Goal: Task Accomplishment & Management: Complete application form

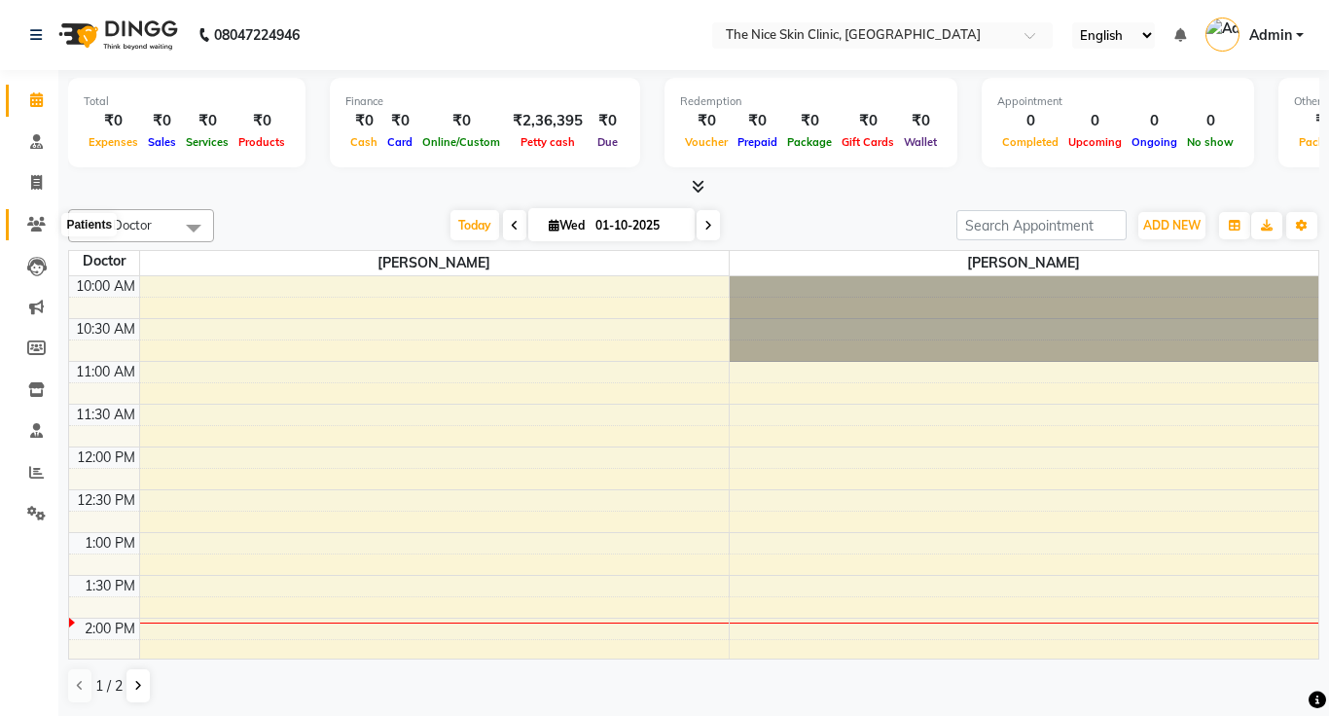
click at [39, 226] on icon at bounding box center [36, 224] width 18 height 15
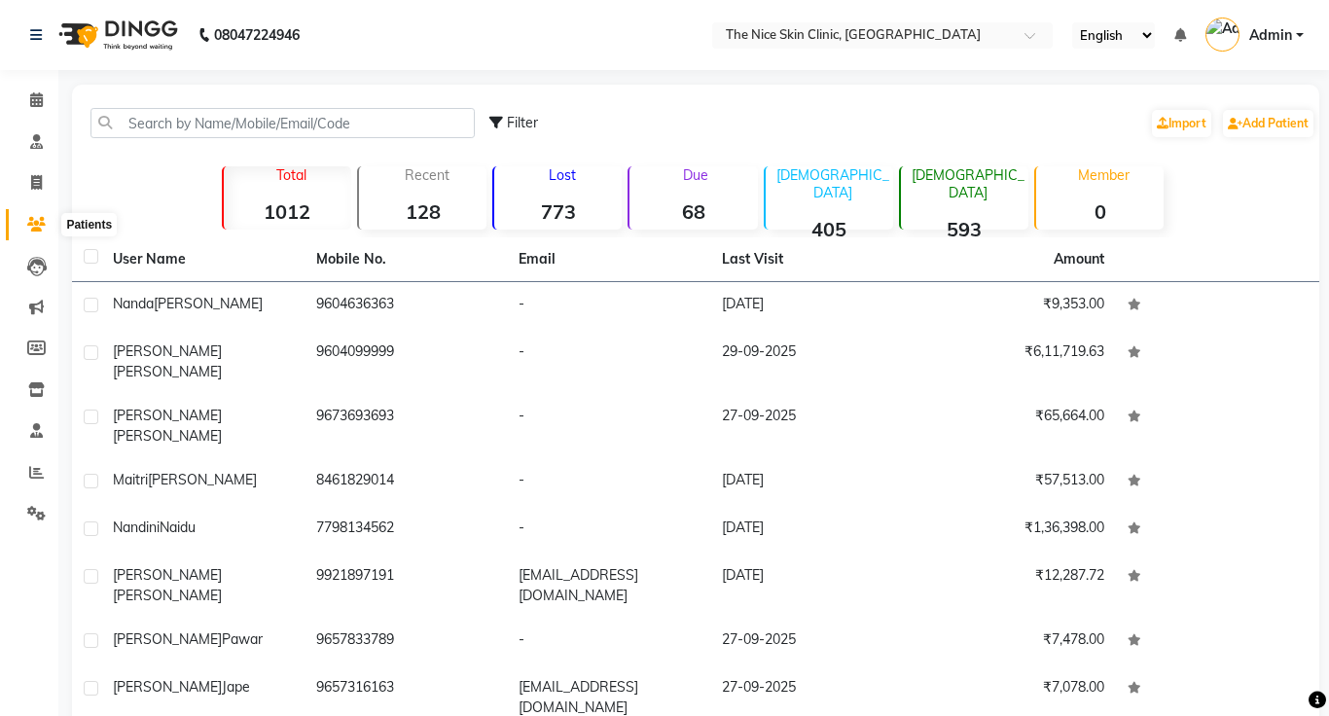
click at [34, 225] on icon at bounding box center [36, 224] width 18 height 15
click at [314, 115] on input "text" at bounding box center [282, 123] width 384 height 30
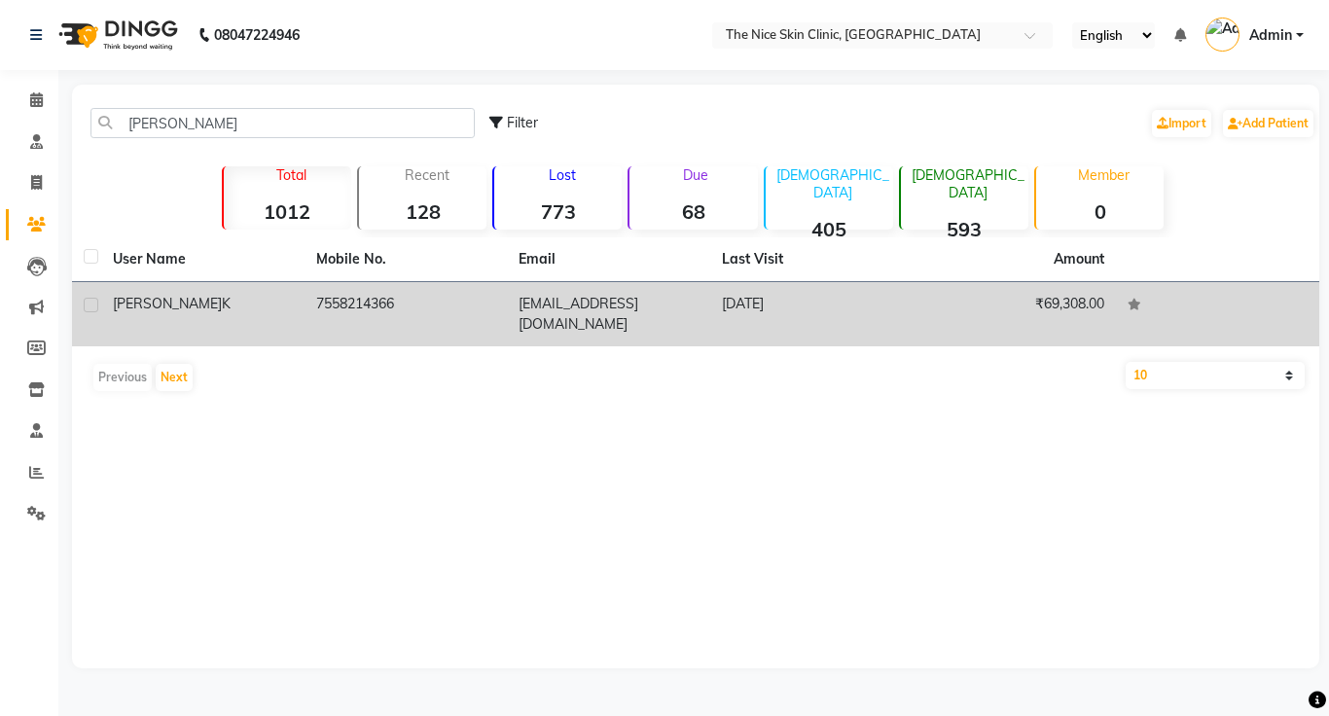
click at [135, 306] on span "Sanjyot" at bounding box center [167, 304] width 109 height 18
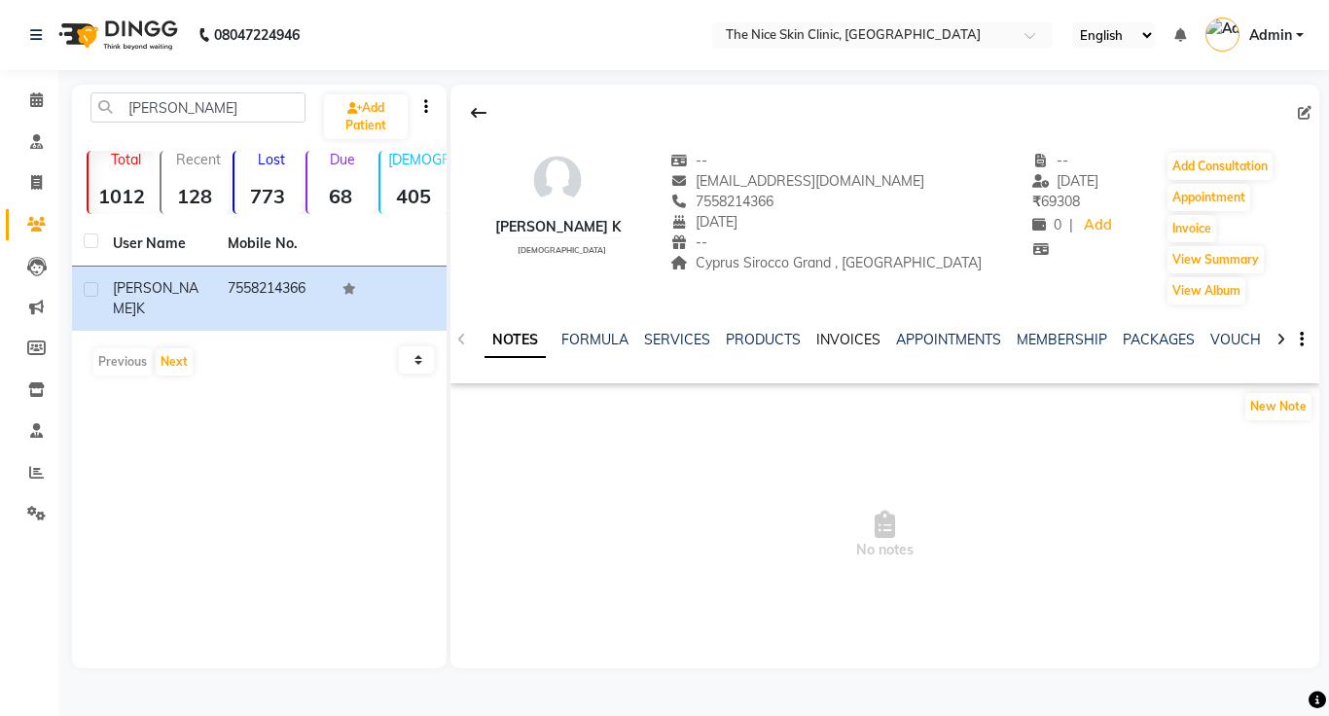
click at [838, 338] on link "INVOICES" at bounding box center [848, 340] width 64 height 18
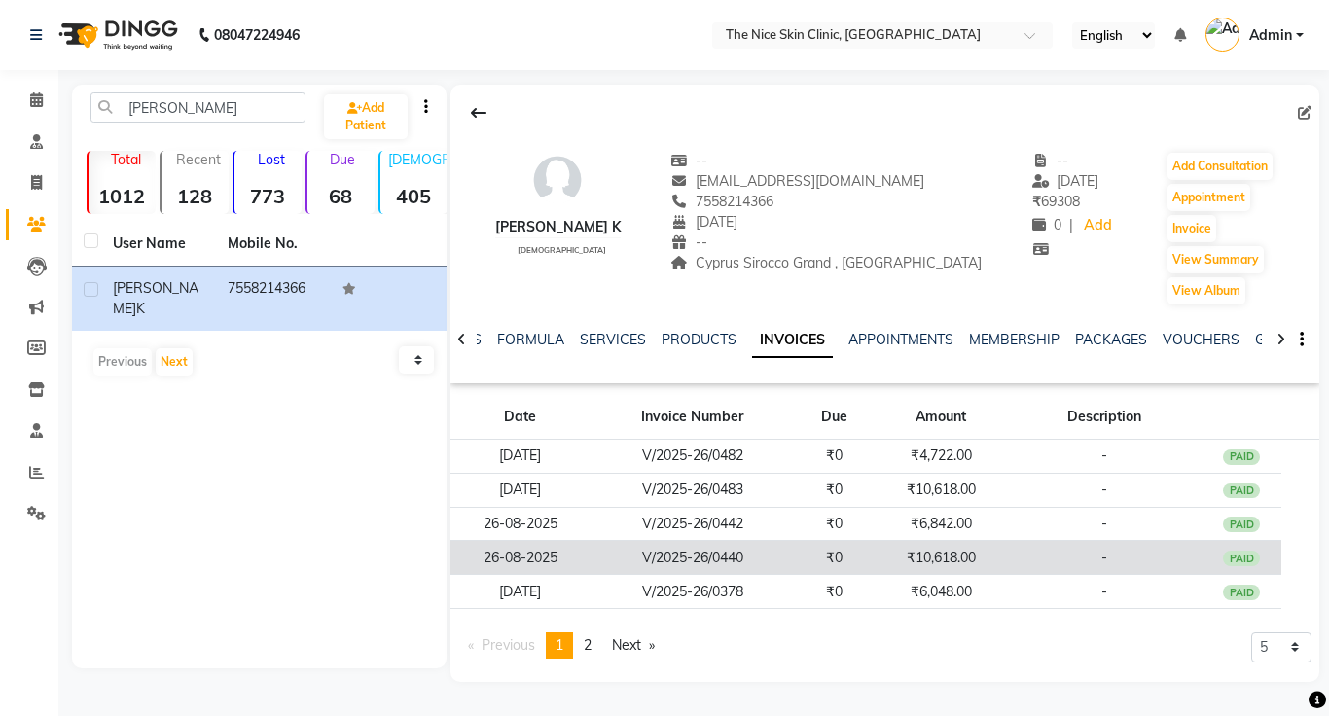
click at [707, 554] on td "V/2025-26/0440" at bounding box center [692, 558] width 204 height 34
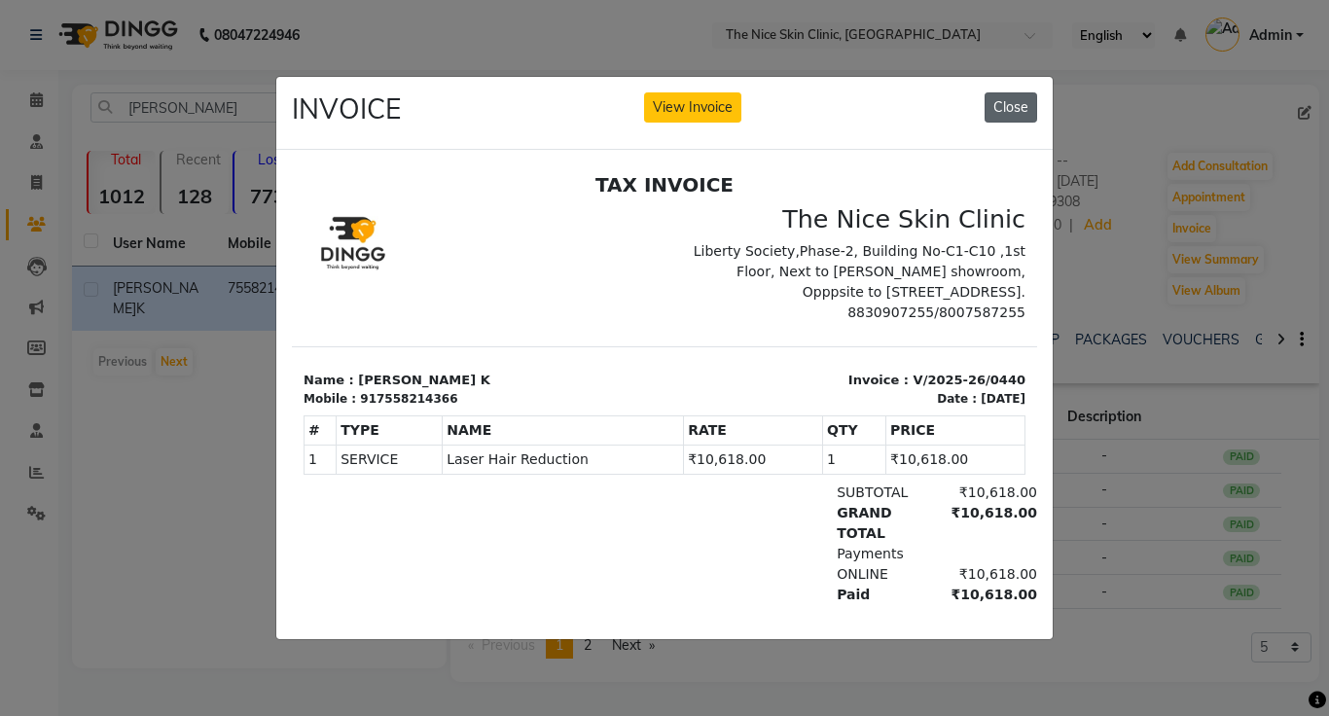
click at [1013, 113] on button "Close" at bounding box center [1010, 107] width 53 height 30
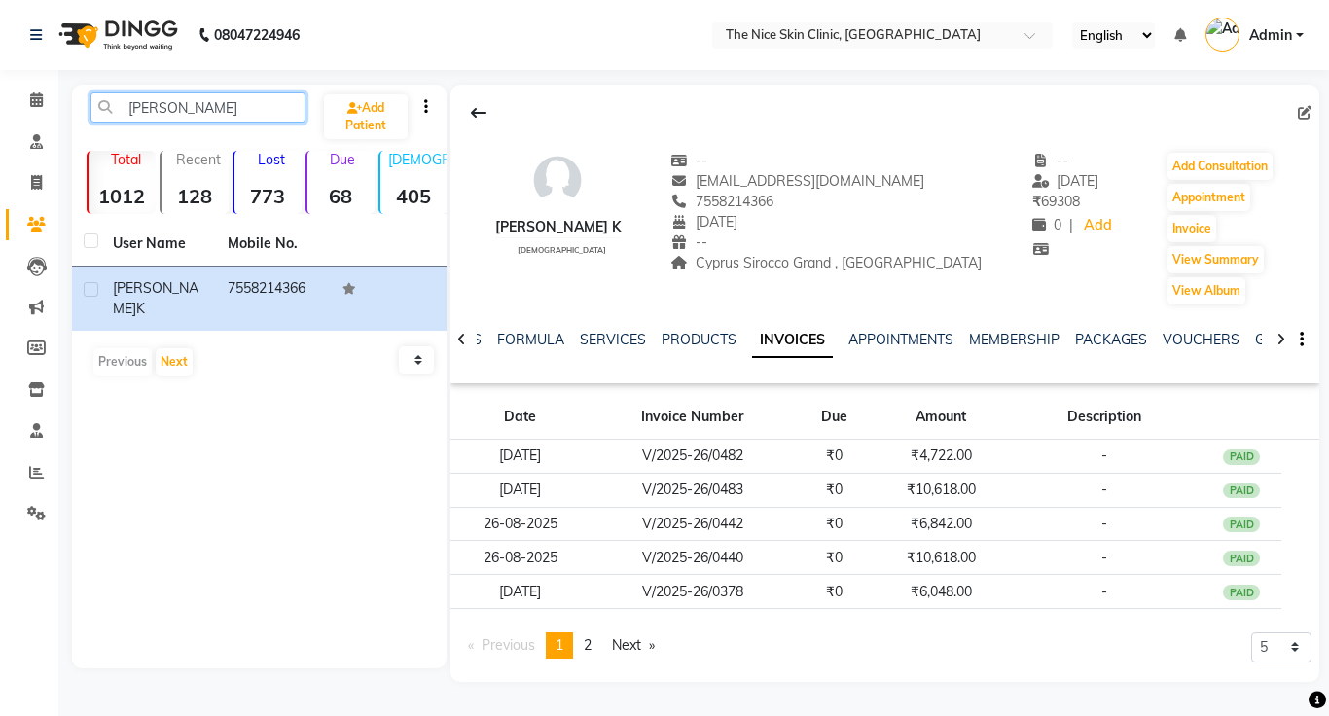
click at [228, 107] on input "sanjyot" at bounding box center [197, 107] width 215 height 30
type input "s"
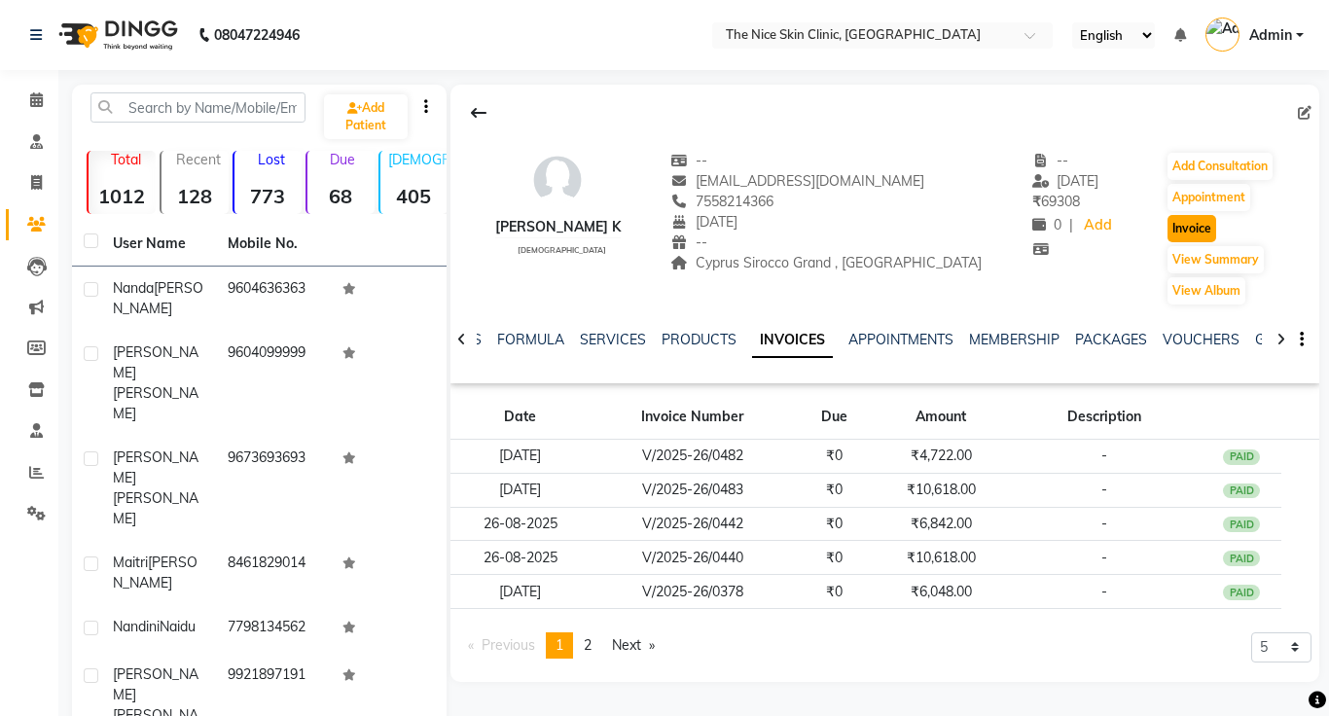
click at [1188, 233] on button "Invoice" at bounding box center [1191, 228] width 49 height 27
select select "service"
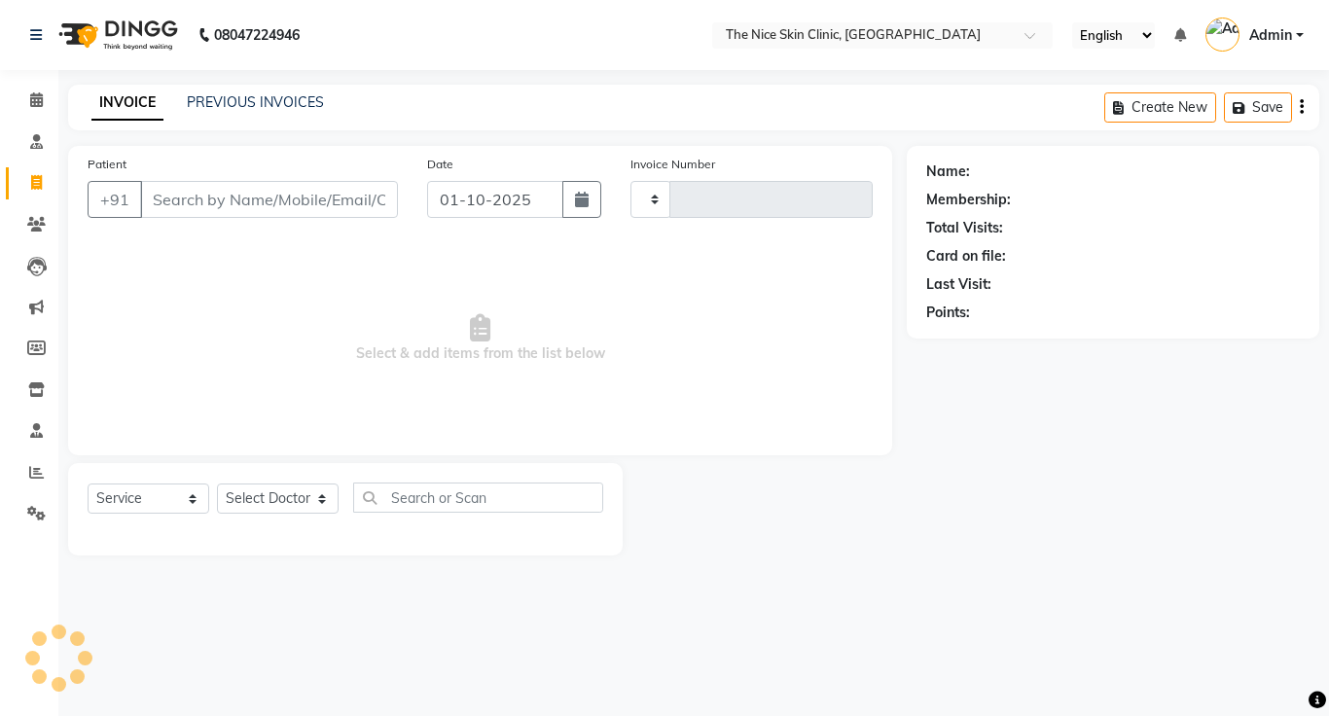
type input "0495"
select select "35"
type input "7558214366"
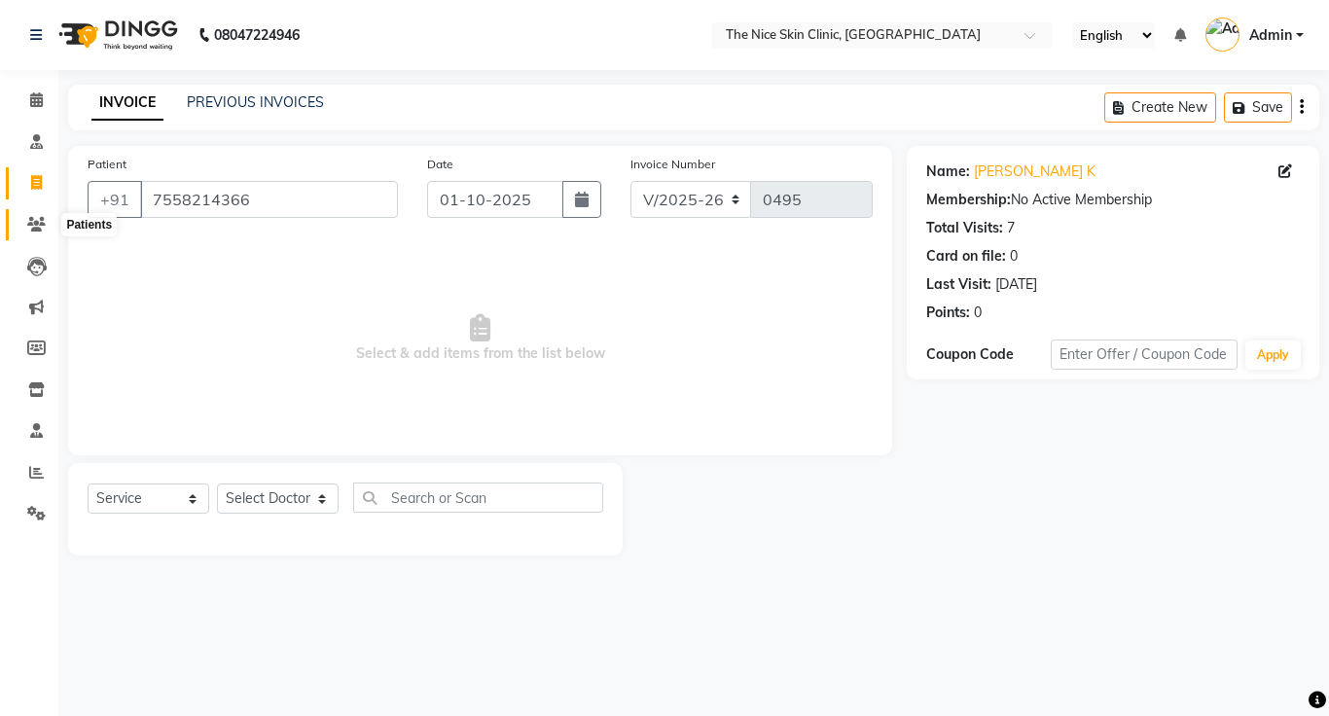
click at [35, 228] on icon at bounding box center [36, 224] width 18 height 15
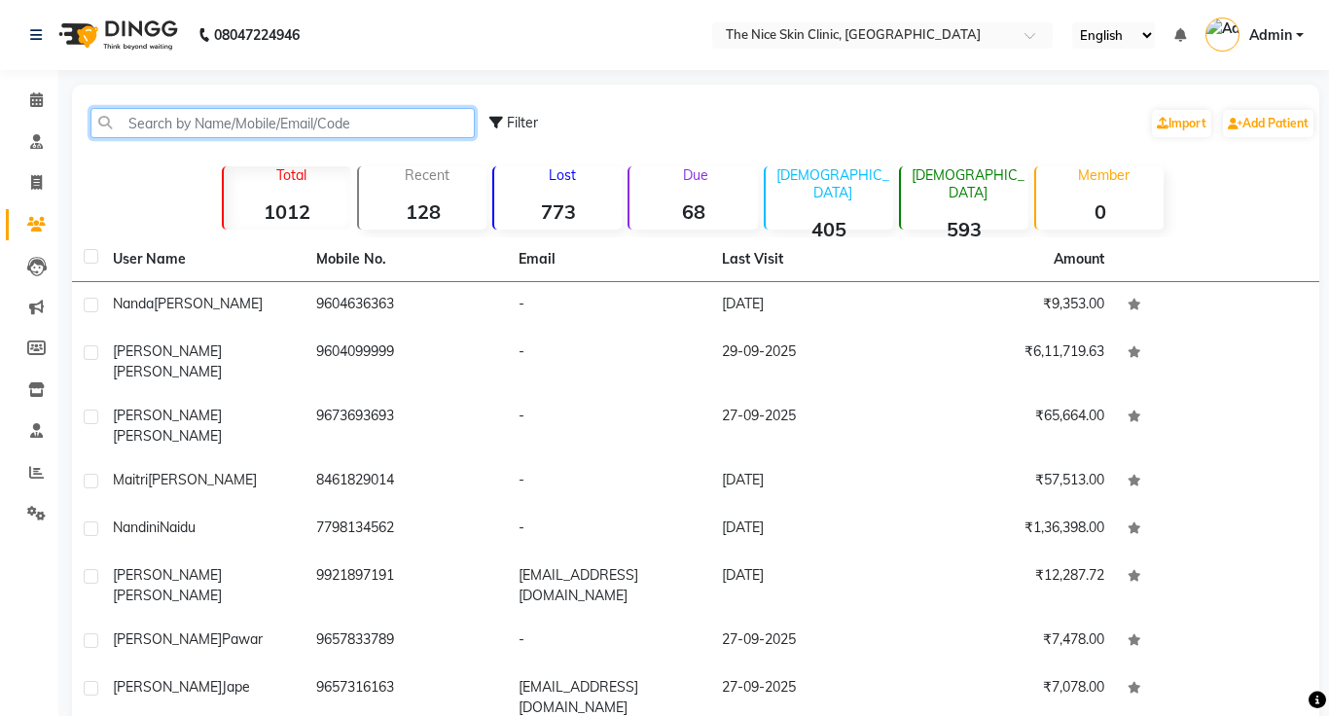
click at [379, 125] on input "text" at bounding box center [282, 123] width 384 height 30
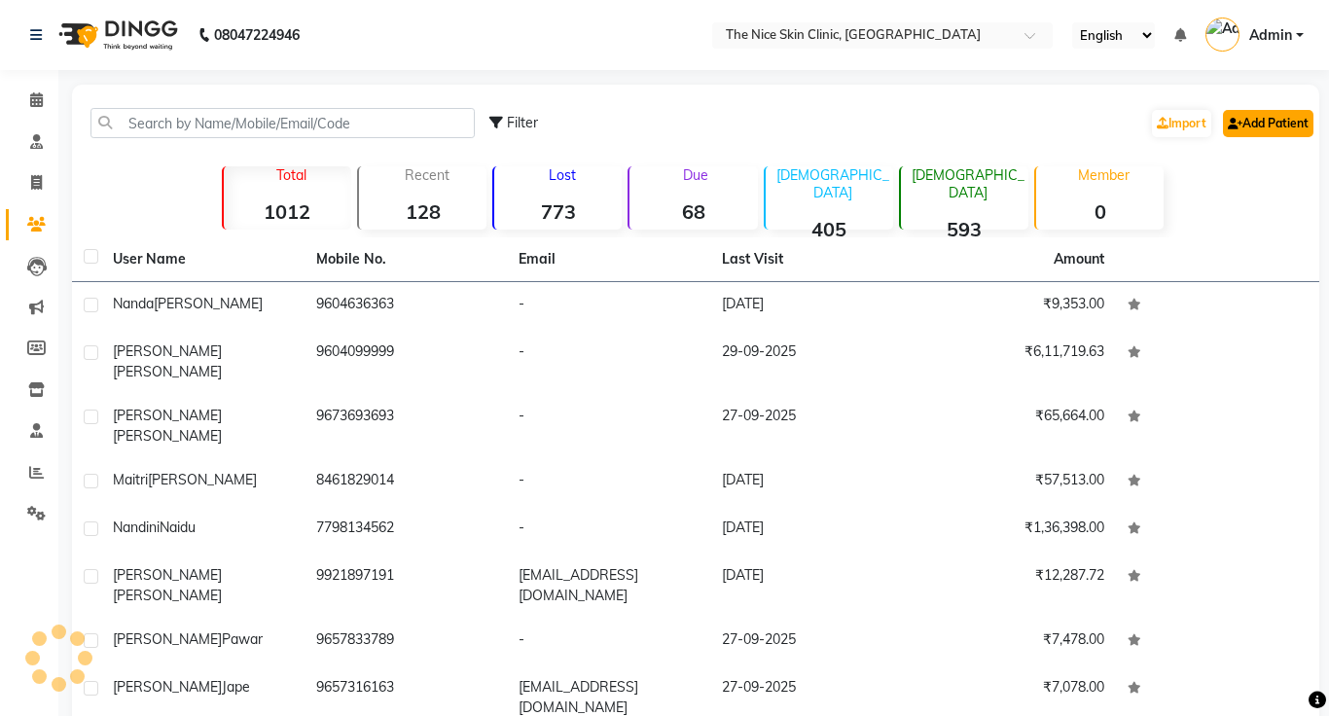
click at [1302, 125] on link "Add Patient" at bounding box center [1268, 123] width 90 height 27
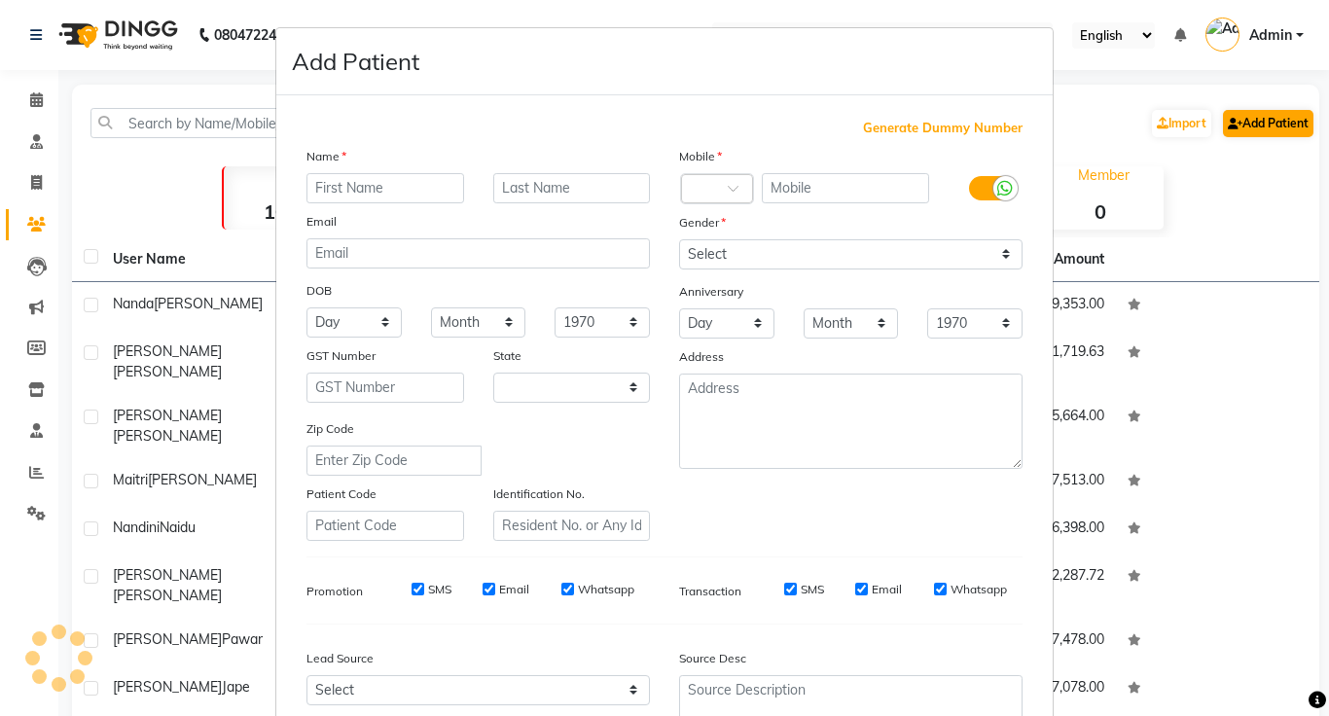
select select "22"
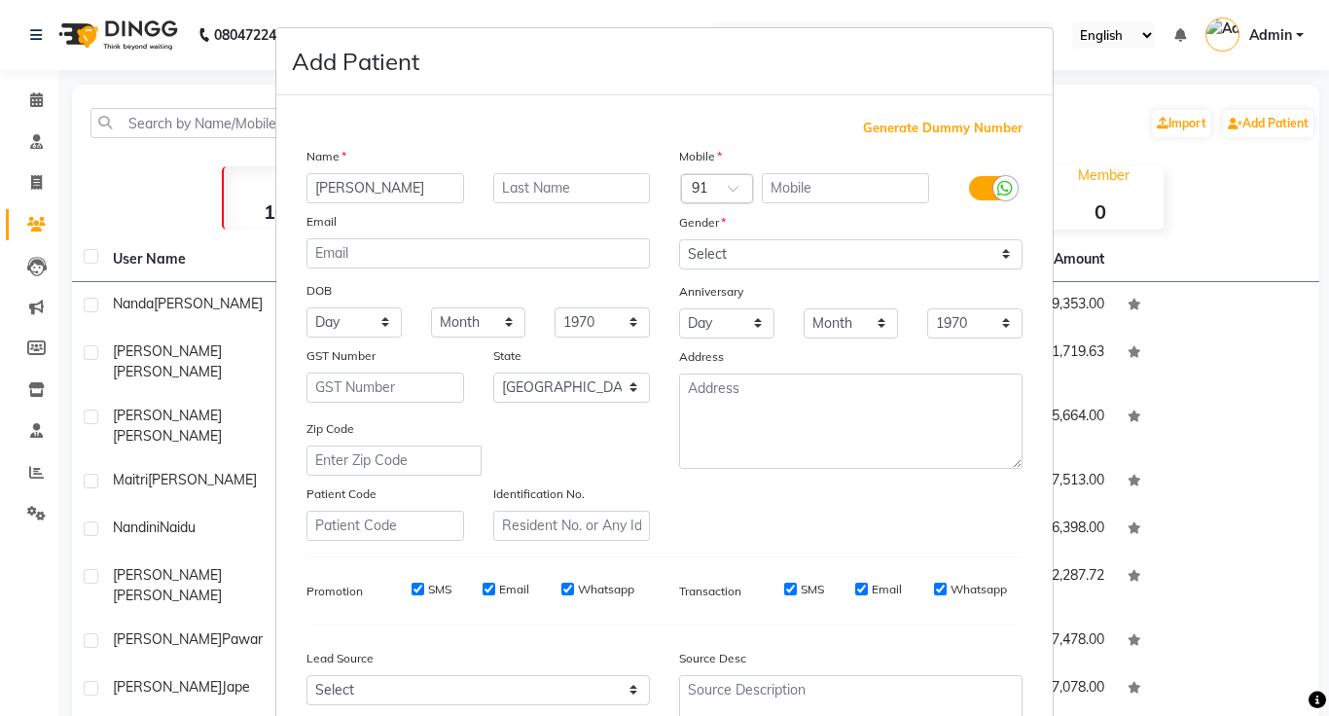
type input "[PERSON_NAME]"
click at [588, 182] on input "text" at bounding box center [572, 188] width 158 height 30
type input "D"
type input "[PERSON_NAME]"
click at [858, 191] on input "text" at bounding box center [846, 188] width 168 height 30
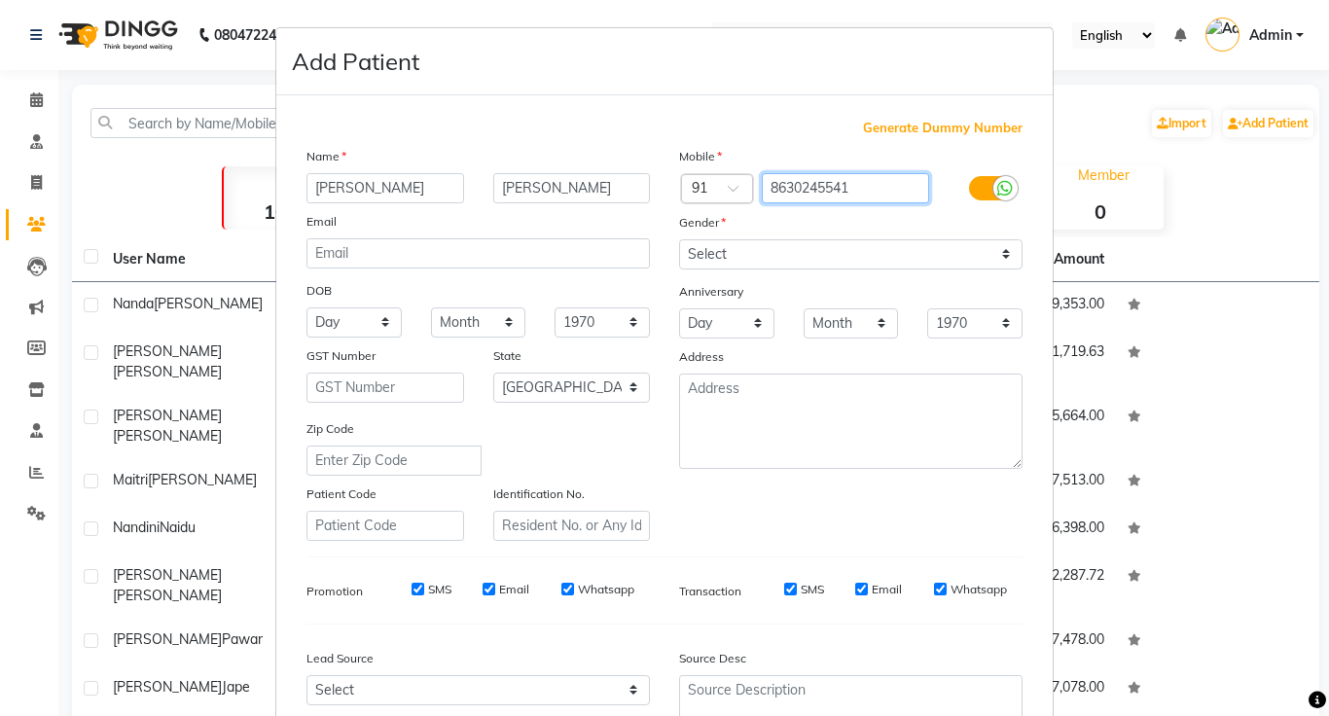
type input "8630245541"
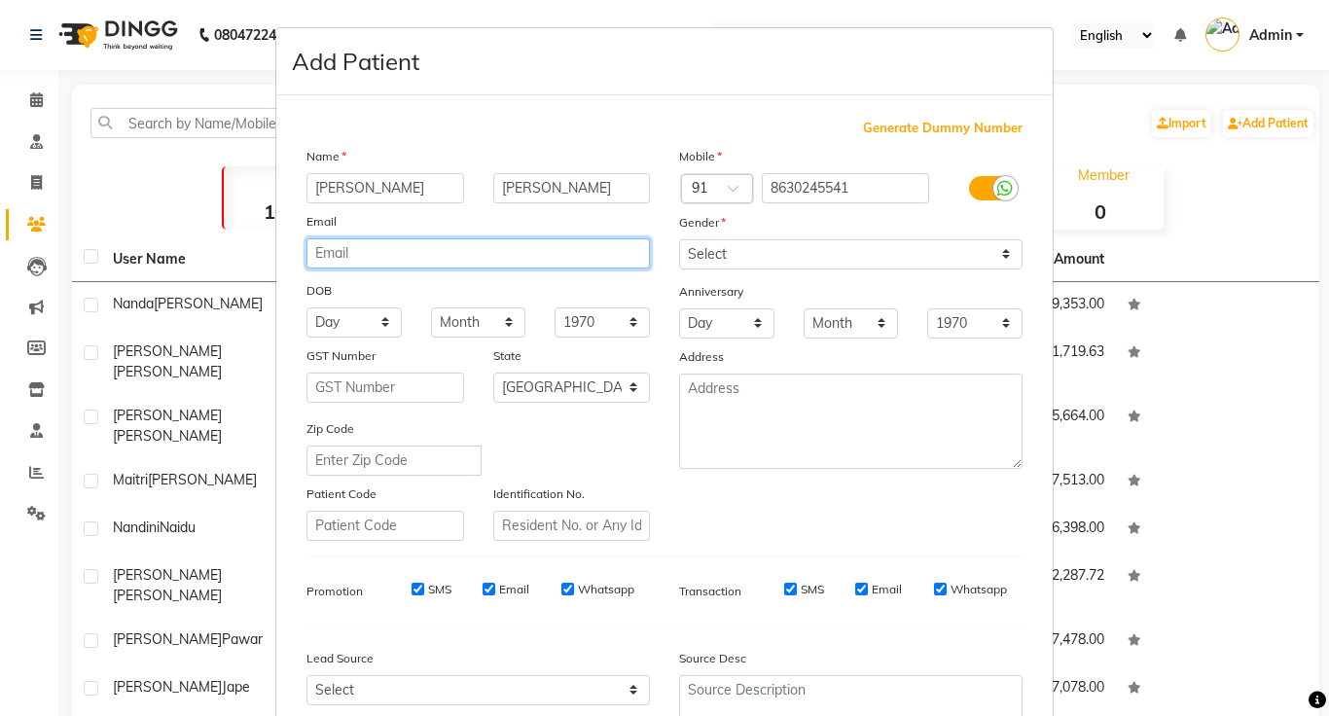
click at [587, 262] on input "email" at bounding box center [477, 253] width 343 height 30
type input "[EMAIL_ADDRESS][DOMAIN_NAME]"
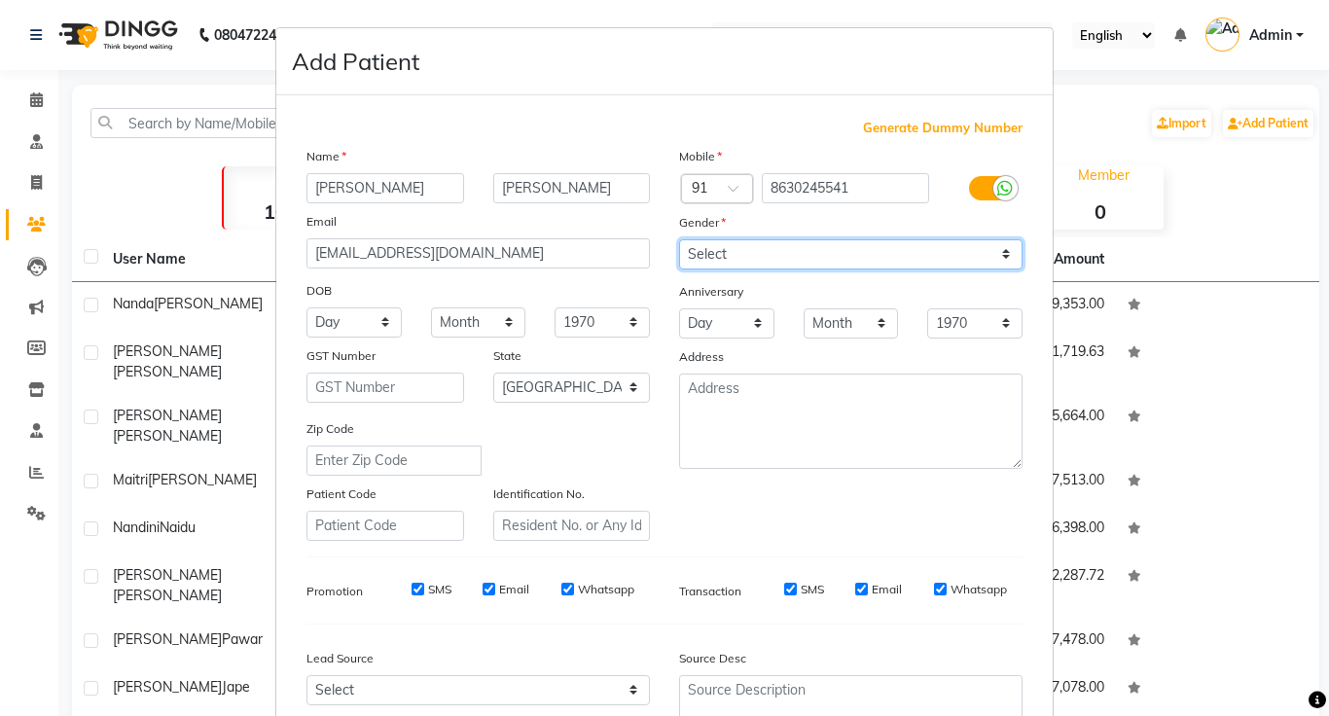
click at [906, 259] on select "Select Male Female Other Prefer Not To Say" at bounding box center [850, 254] width 343 height 30
select select "[DEMOGRAPHIC_DATA]"
click at [679, 239] on select "Select Male Female Other Prefer Not To Say" at bounding box center [850, 254] width 343 height 30
click at [348, 326] on select "Day 01 02 03 04 05 06 07 08 09 10 11 12 13 14 15 16 17 18 19 20 21 22 23 24 25 …" at bounding box center [353, 322] width 95 height 30
select select "20"
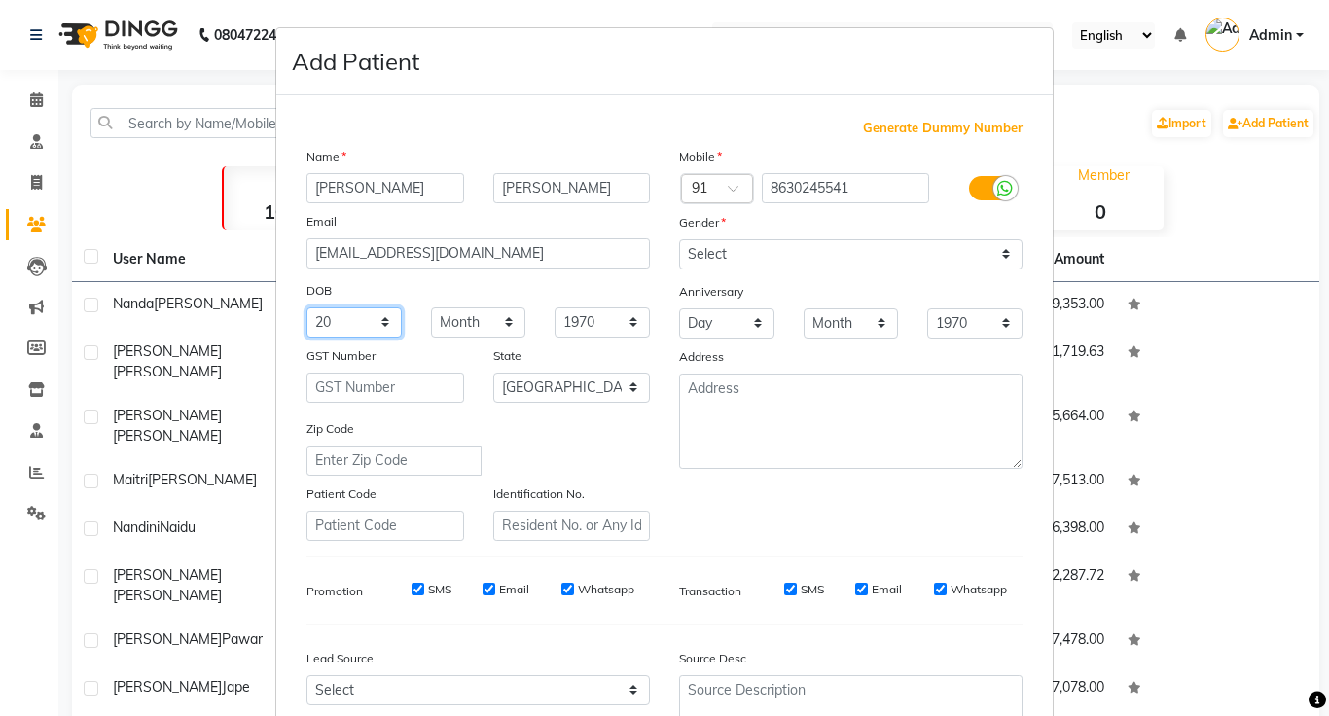
click at [306, 307] on select "Day 01 02 03 04 05 06 07 08 09 10 11 12 13 14 15 16 17 18 19 20 21 22 23 24 25 …" at bounding box center [353, 322] width 95 height 30
click at [480, 332] on select "Month January February March April May June July August September October Novem…" at bounding box center [478, 322] width 95 height 30
select select "08"
click at [431, 307] on select "Month January February March April May June July August September October Novem…" at bounding box center [478, 322] width 95 height 30
click at [595, 328] on select "1940 1941 1942 1943 1944 1945 1946 1947 1948 1949 1950 1951 1952 1953 1954 1955…" at bounding box center [601, 322] width 95 height 30
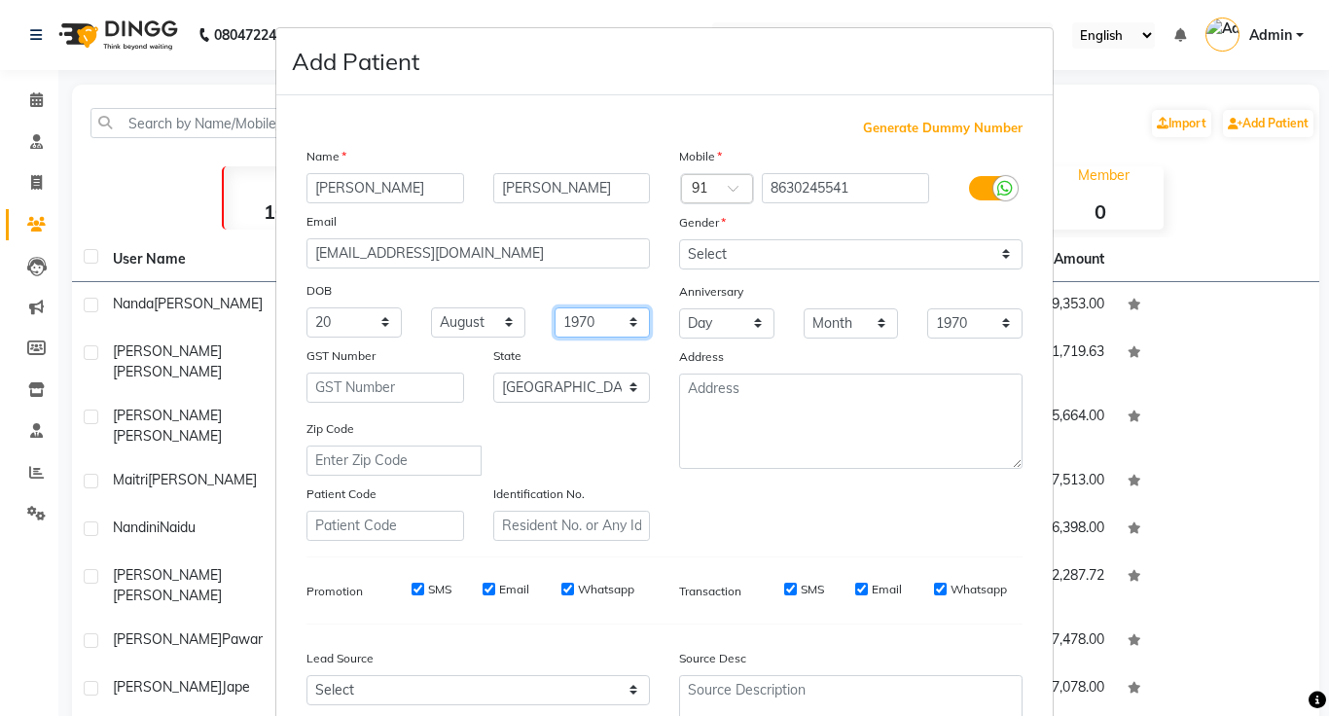
select select "1999"
click at [554, 307] on select "1940 1941 1942 1943 1944 1945 1946 1947 1948 1949 1950 1951 1952 1953 1954 1955…" at bounding box center [601, 322] width 95 height 30
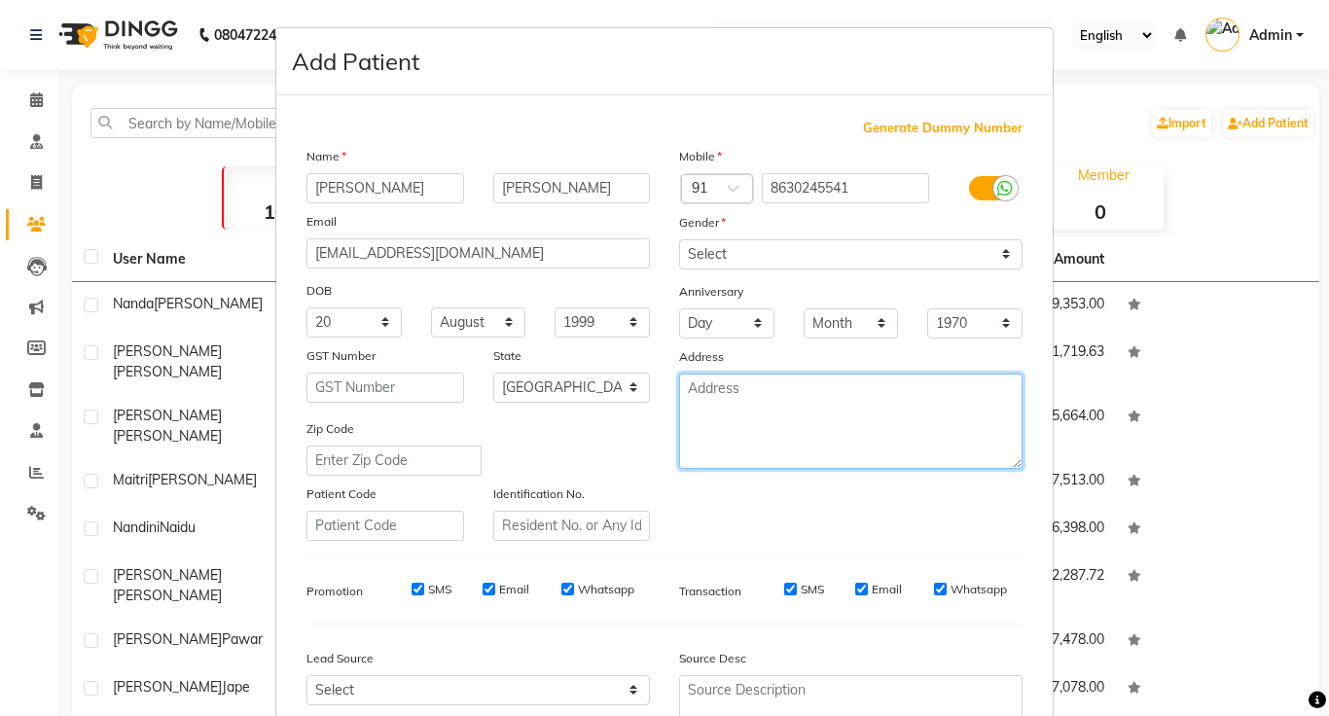
click at [801, 419] on textarea at bounding box center [850, 421] width 343 height 95
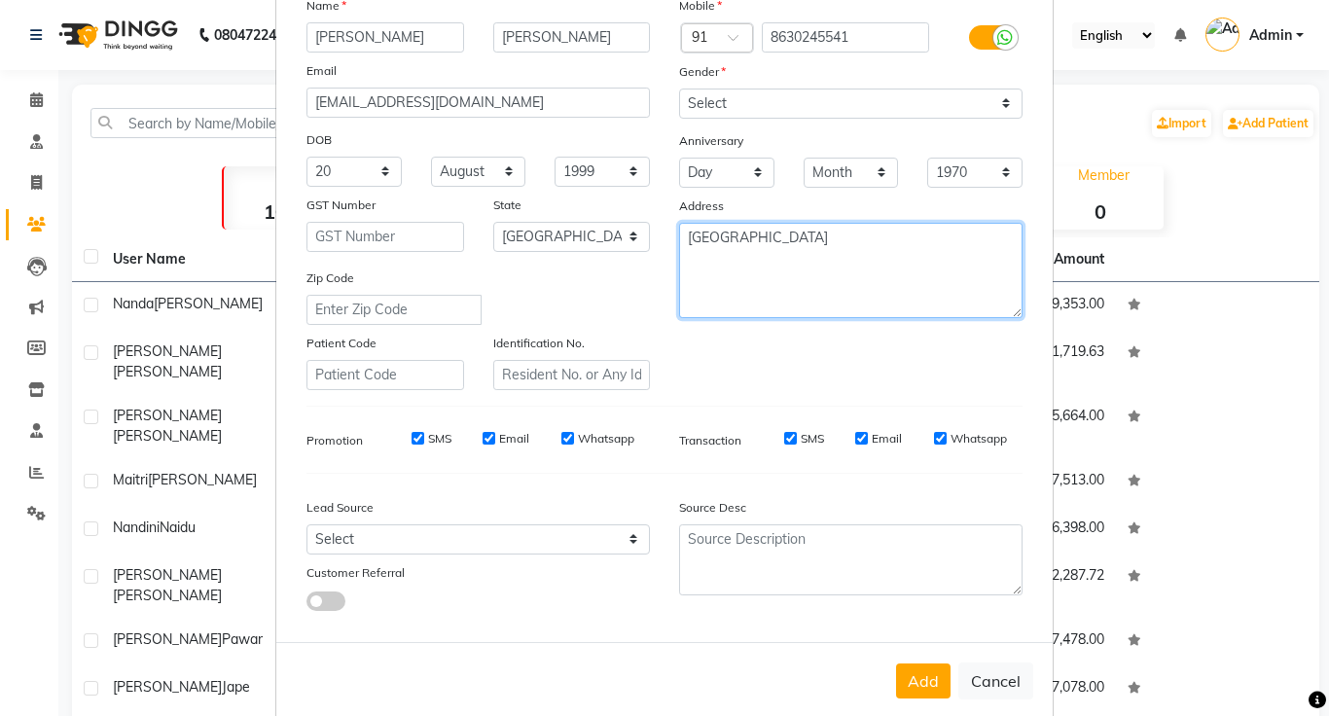
scroll to position [182, 0]
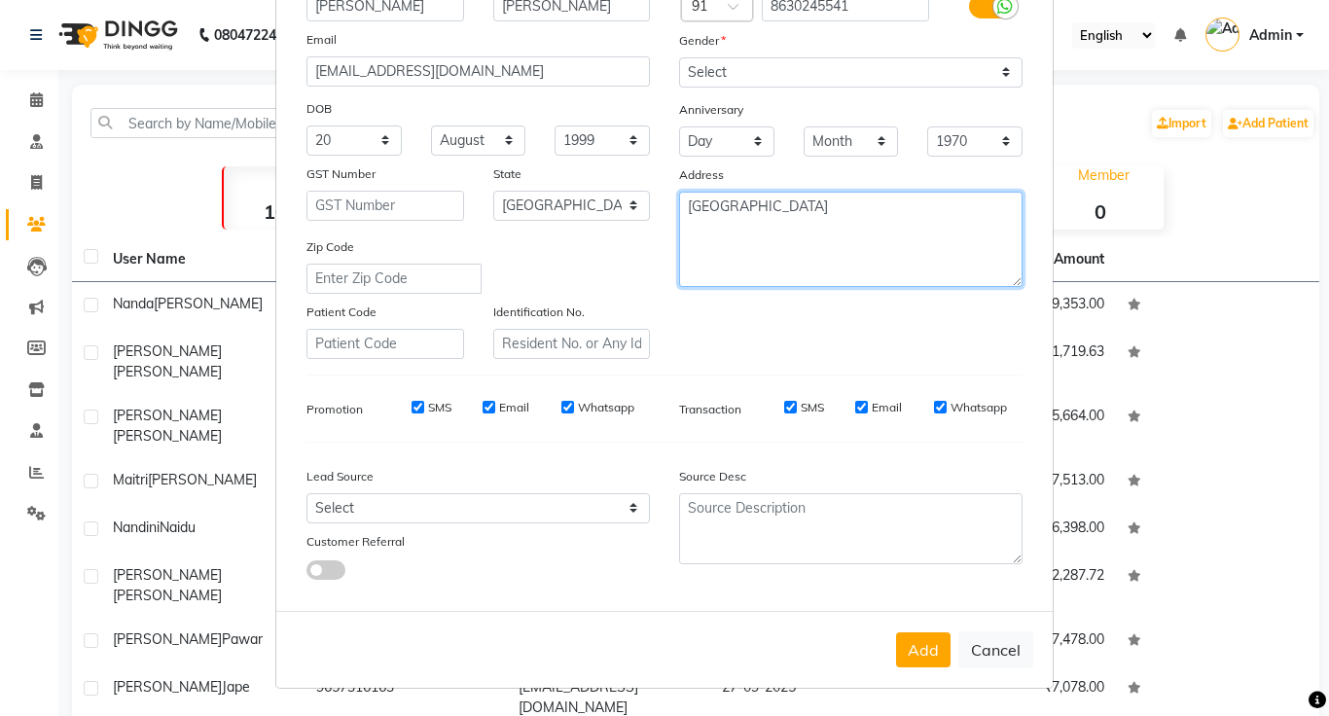
type textarea "[GEOGRAPHIC_DATA]"
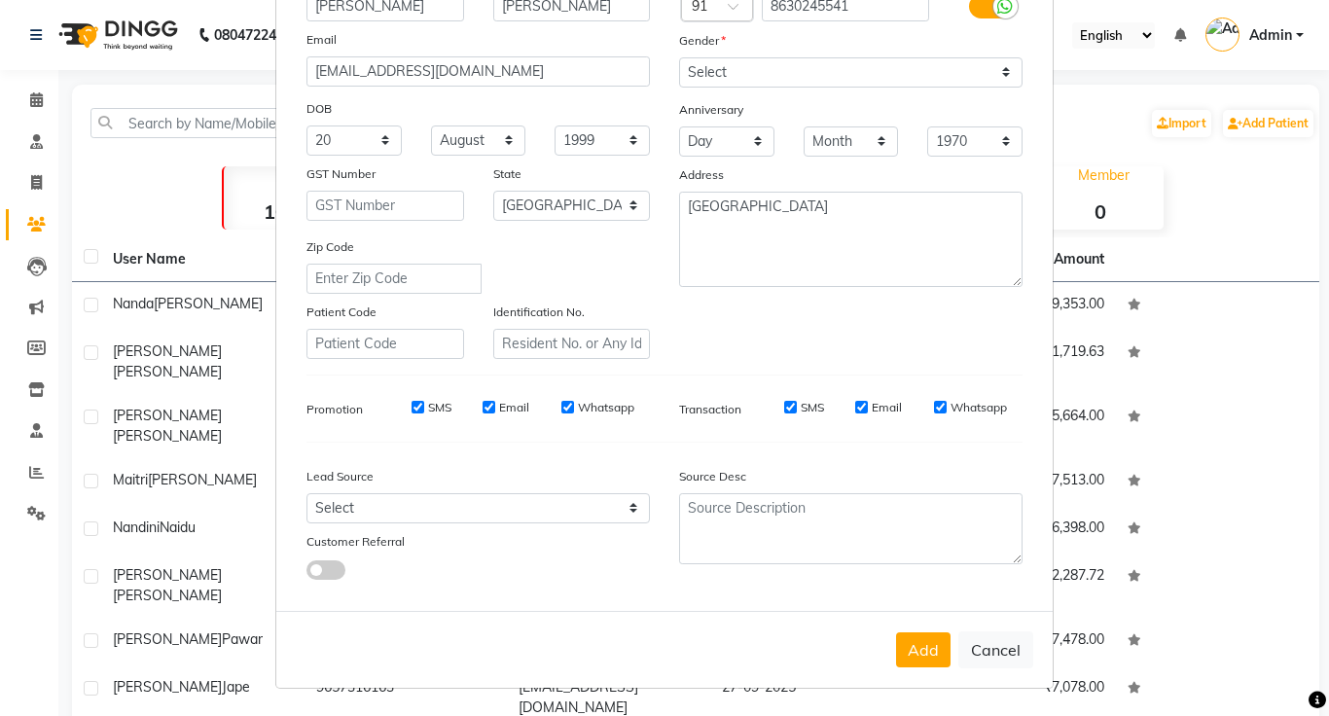
click at [424, 407] on div "SMS" at bounding box center [417, 408] width 67 height 18
click at [417, 408] on input "SMS" at bounding box center [417, 407] width 13 height 13
checkbox input "false"
click at [485, 409] on input "Email" at bounding box center [488, 407] width 13 height 13
checkbox input "false"
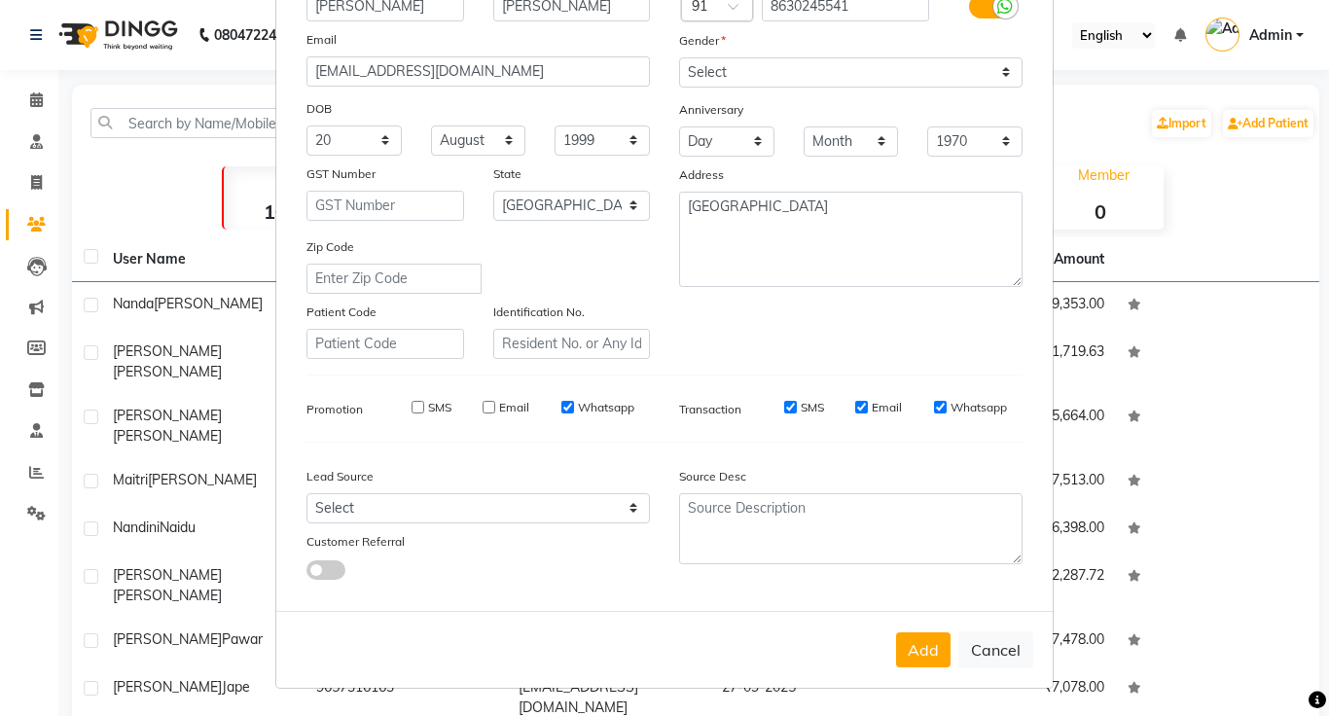
click at [575, 409] on div "Whatsapp" at bounding box center [597, 408] width 73 height 18
click at [566, 409] on input "Whatsapp" at bounding box center [567, 407] width 13 height 13
checkbox input "false"
click at [787, 407] on input "SMS" at bounding box center [790, 407] width 13 height 13
checkbox input "false"
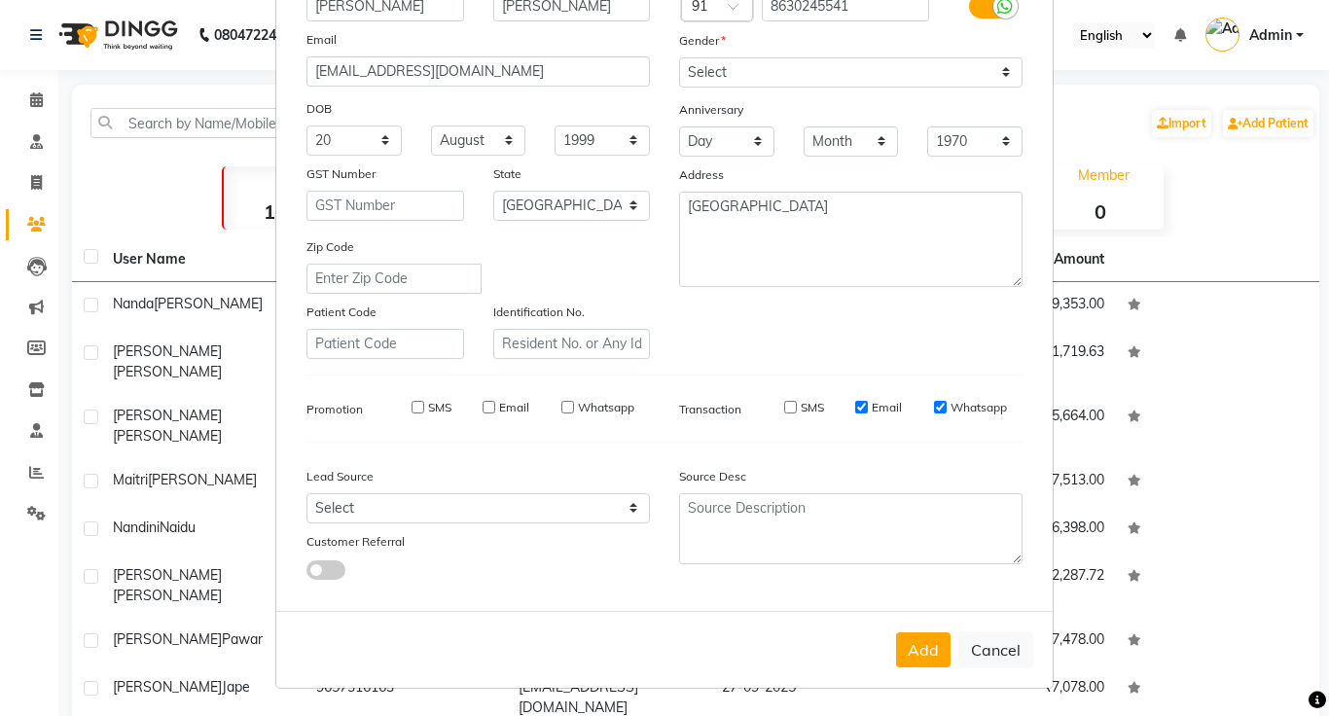
click at [859, 409] on input "Email" at bounding box center [861, 407] width 13 height 13
checkbox input "false"
click at [941, 408] on input "Whatsapp" at bounding box center [940, 407] width 13 height 13
checkbox input "false"
click at [919, 649] on button "Add" at bounding box center [923, 649] width 54 height 35
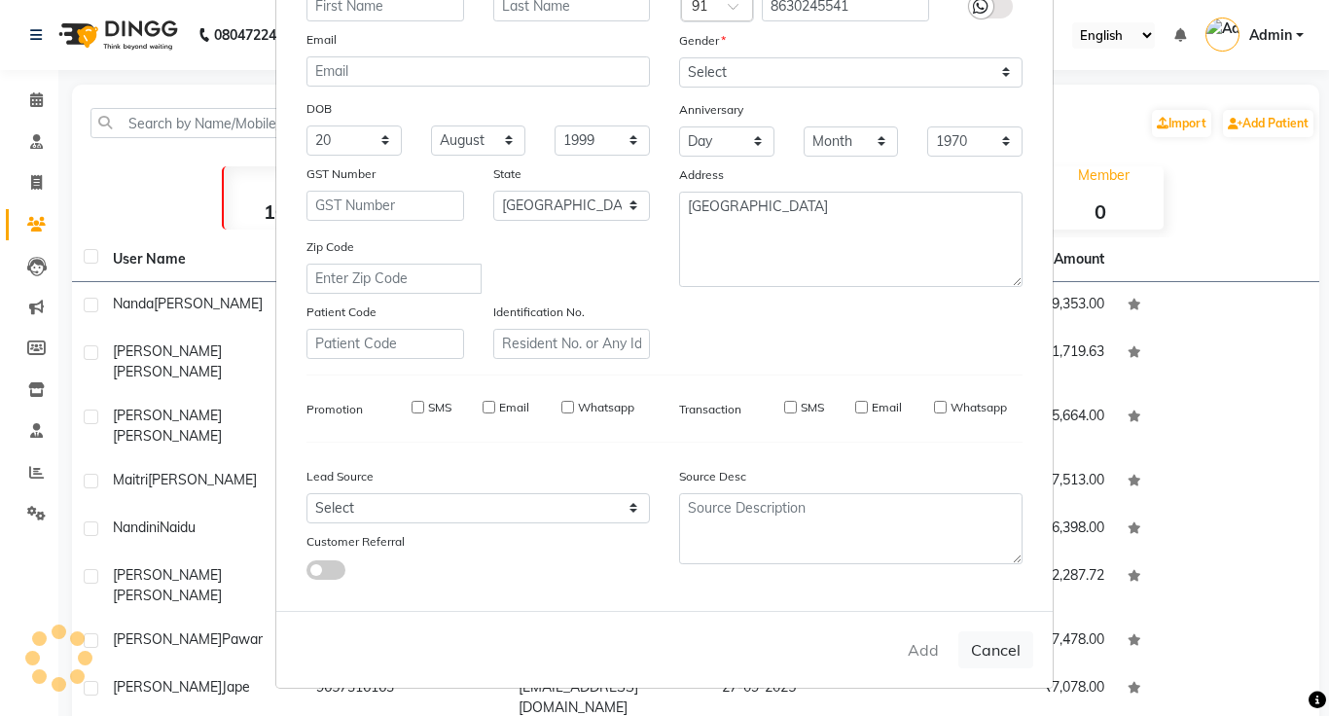
select select
select select "null"
select select
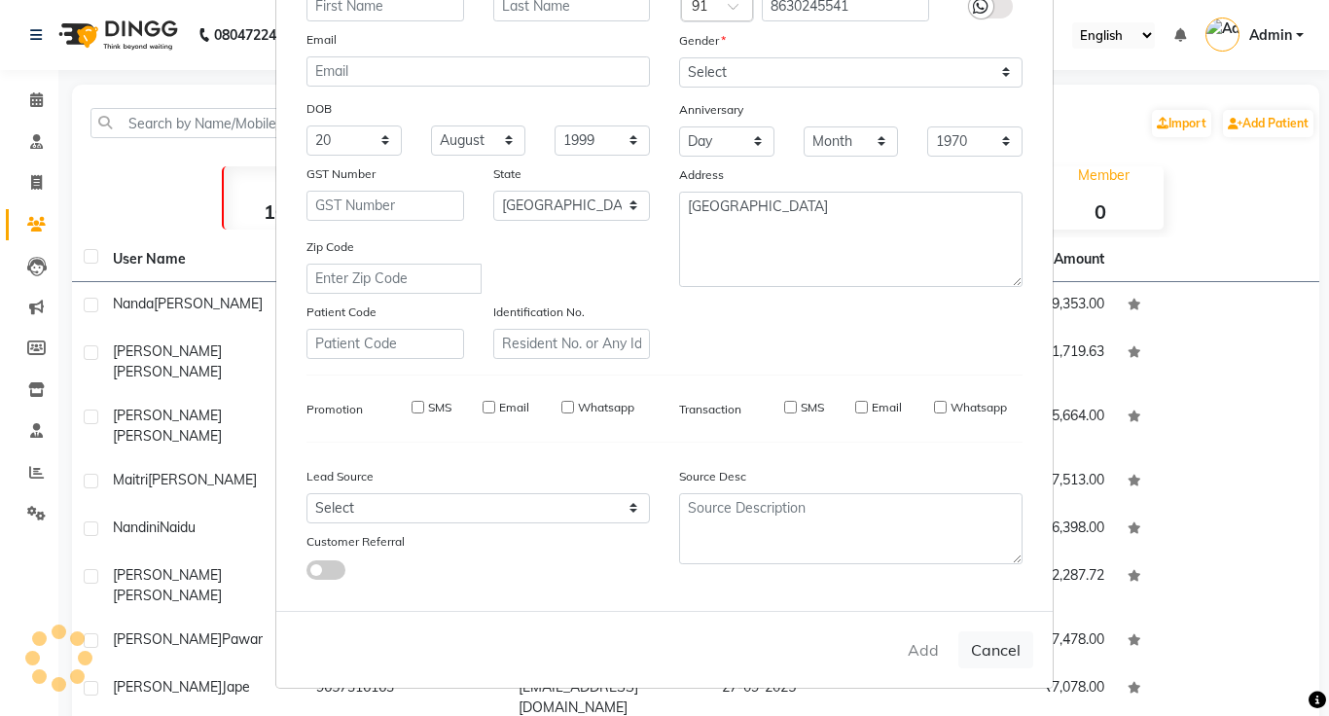
select select
checkbox input "false"
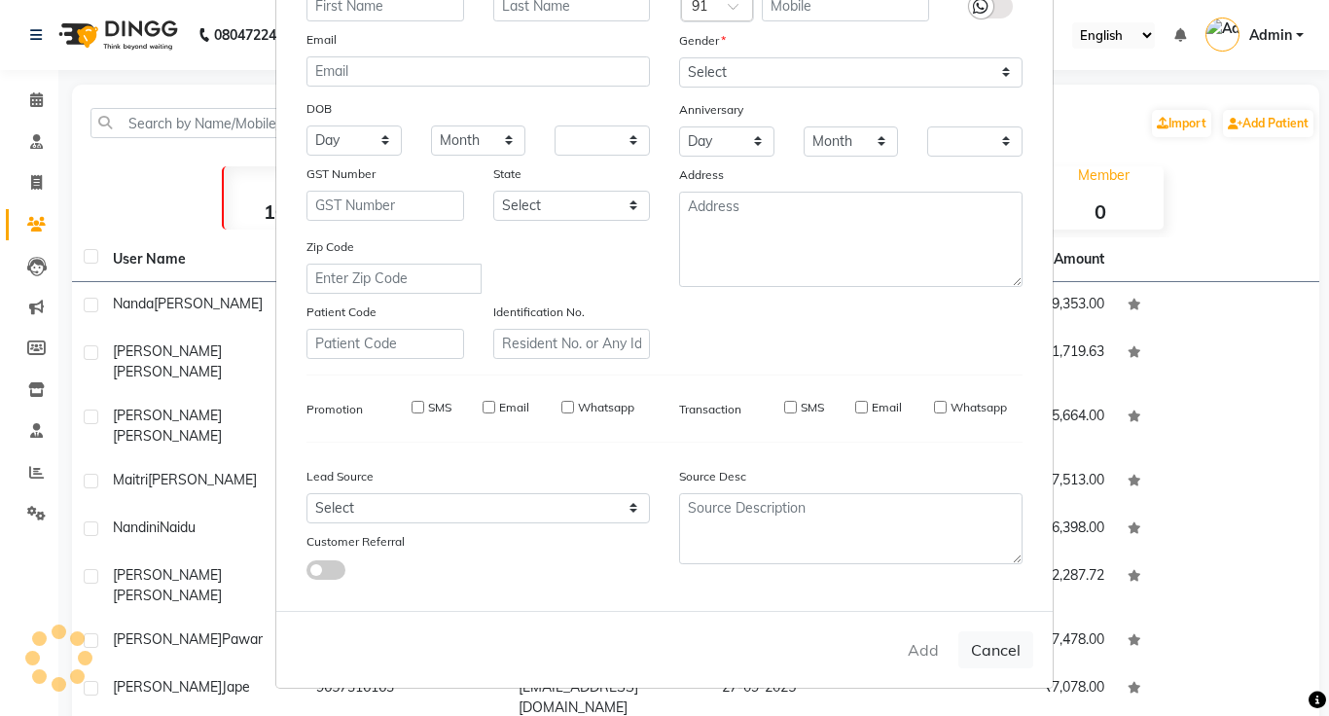
checkbox input "false"
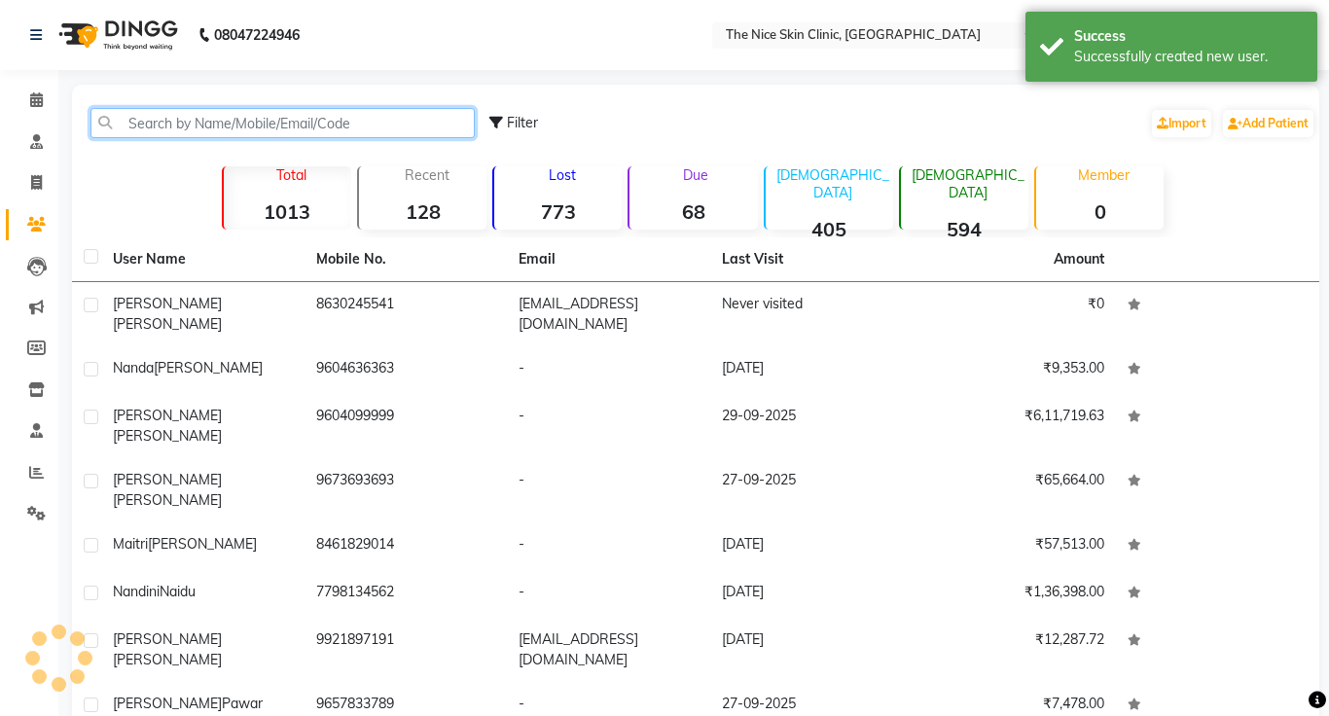
click at [219, 126] on input "text" at bounding box center [282, 123] width 384 height 30
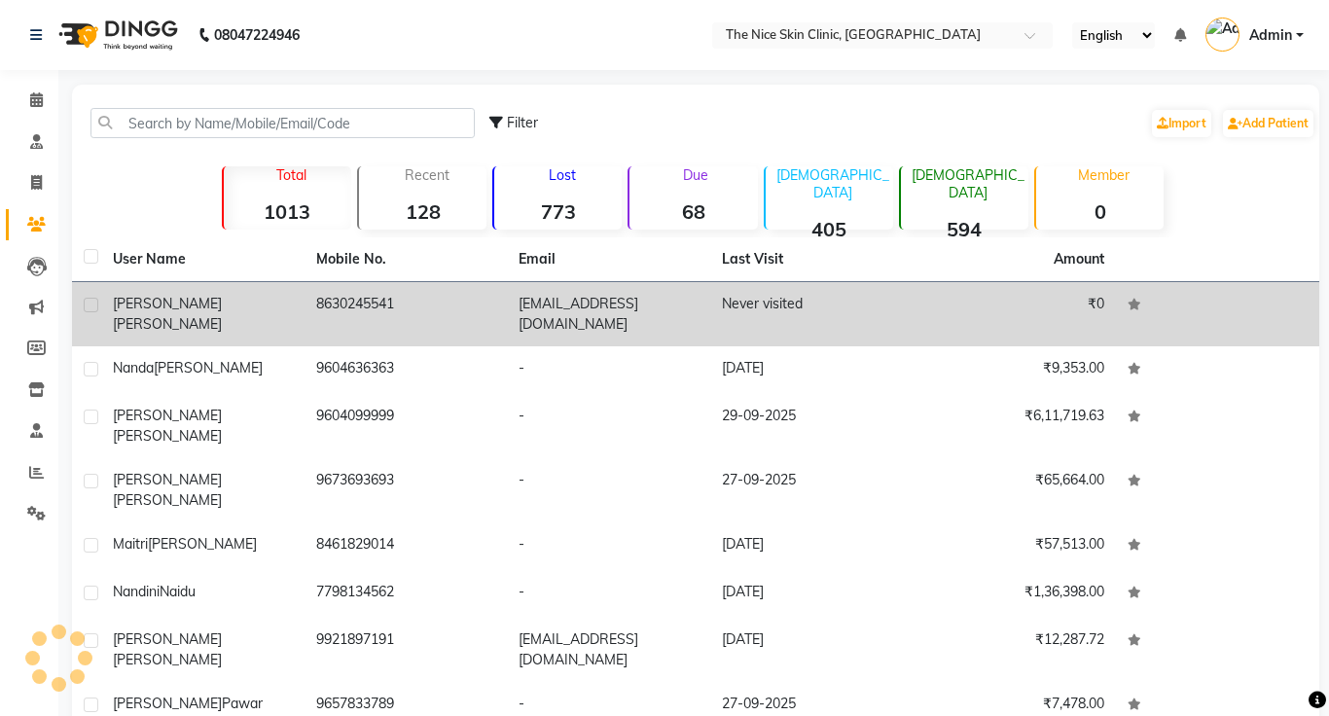
click at [167, 301] on span "[PERSON_NAME]" at bounding box center [167, 304] width 109 height 18
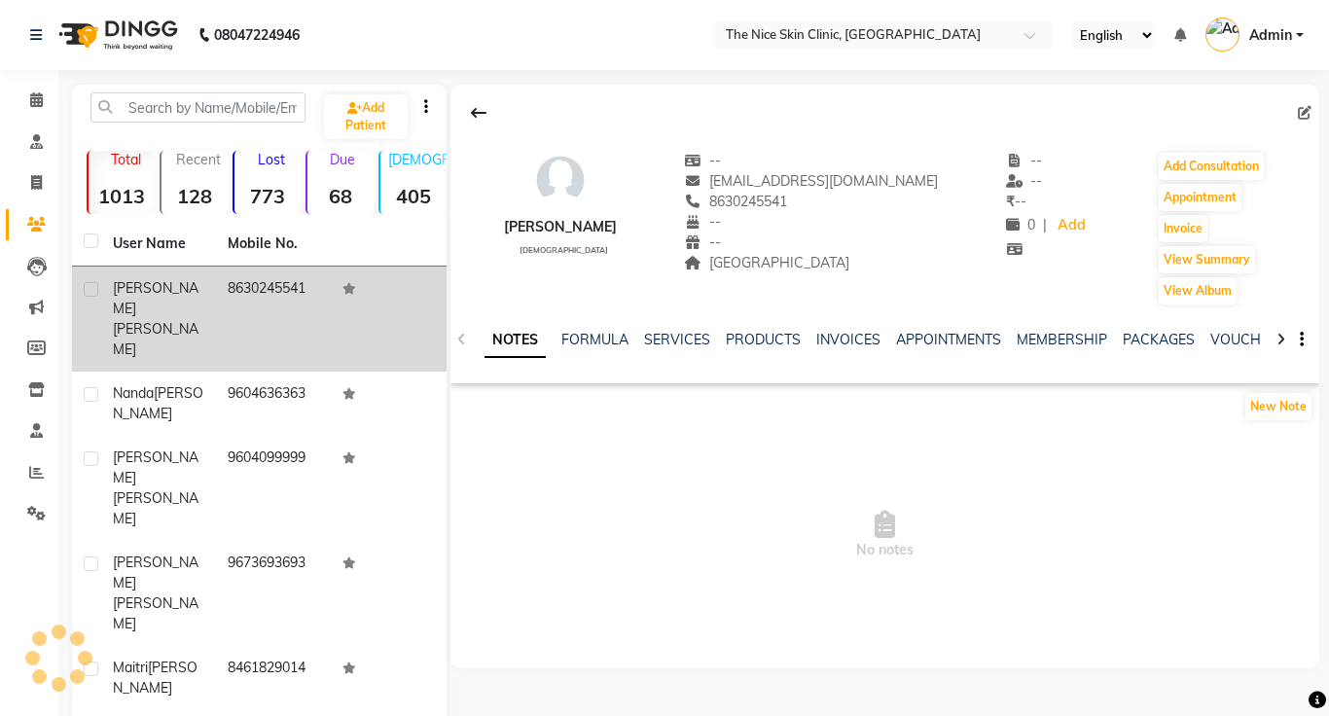
click at [163, 305] on div "Kehkasha Saifi" at bounding box center [158, 319] width 91 height 82
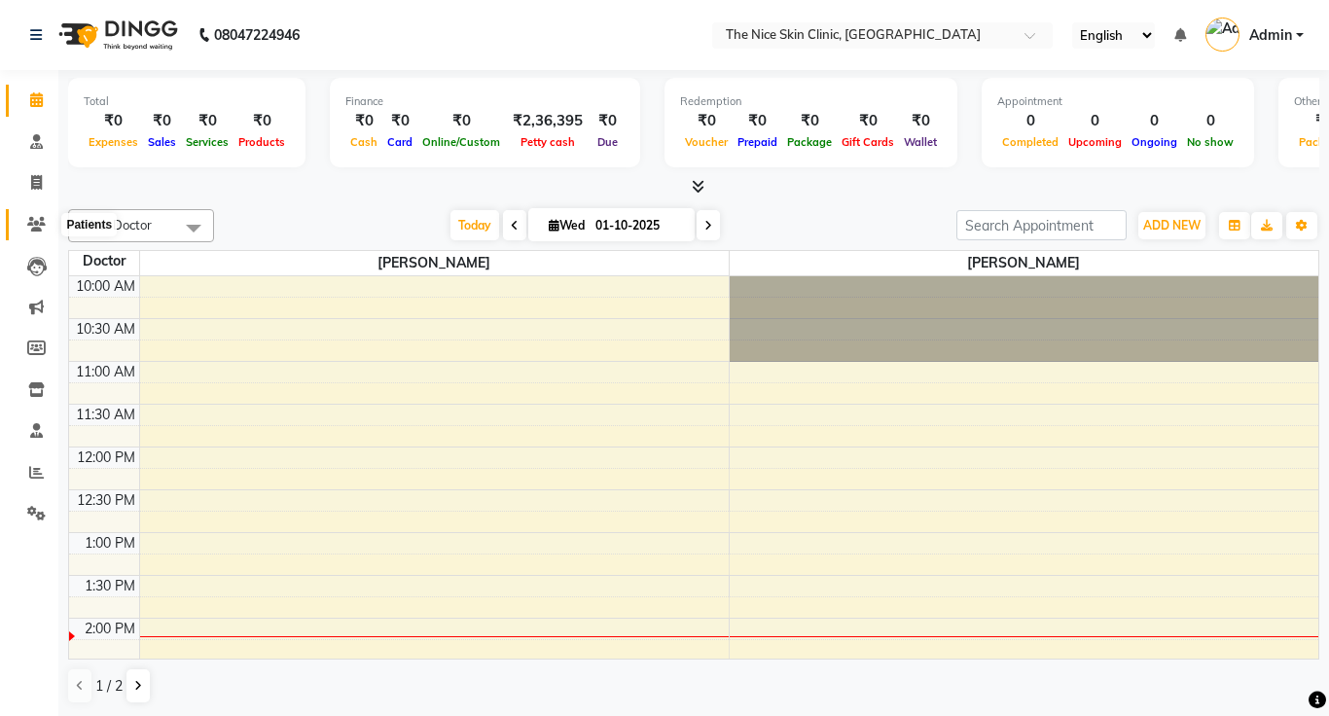
click at [35, 231] on span at bounding box center [36, 225] width 34 height 22
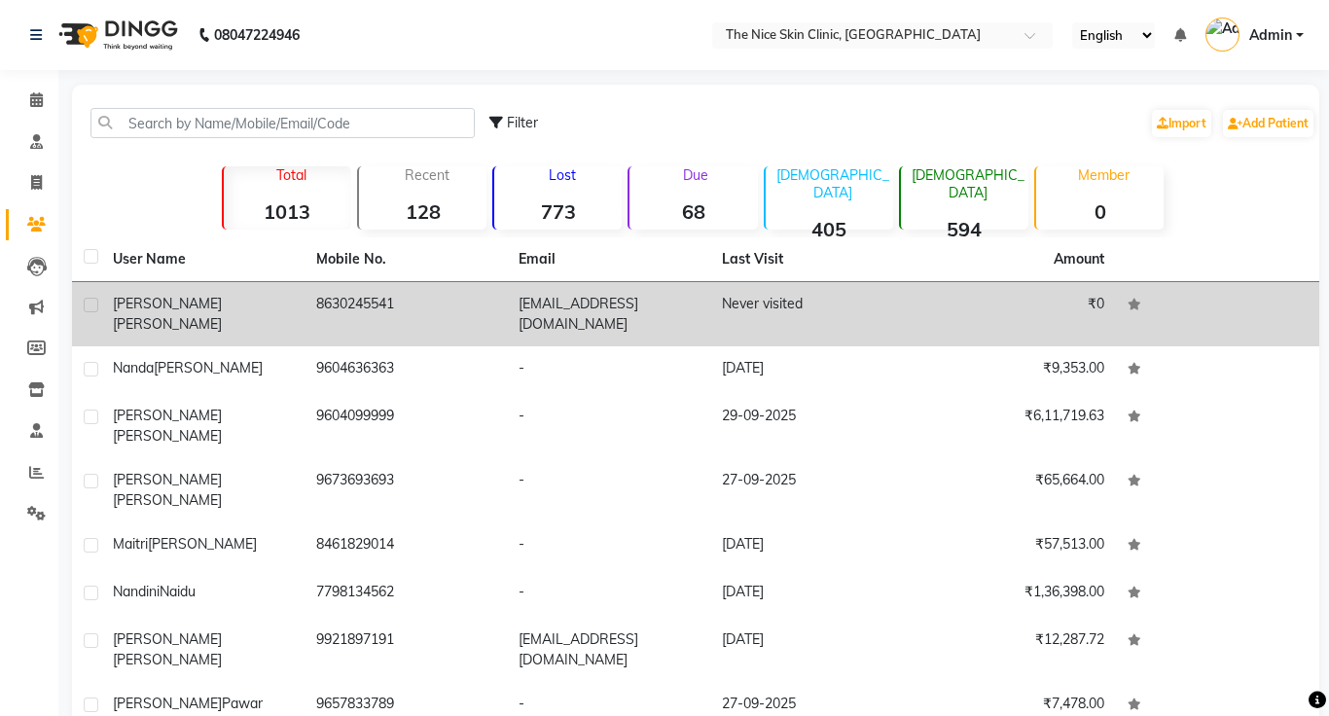
click at [597, 294] on td "[EMAIL_ADDRESS][DOMAIN_NAME]" at bounding box center [608, 314] width 203 height 64
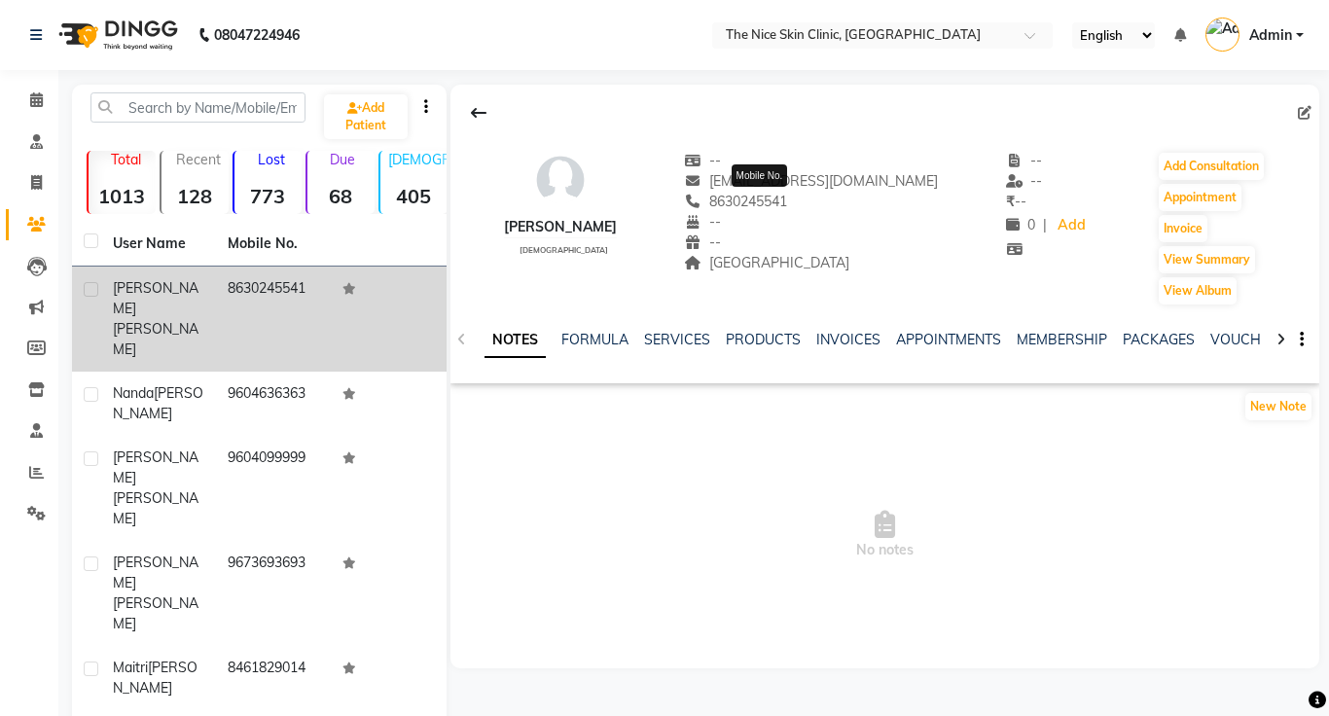
click at [787, 193] on span "8630245541" at bounding box center [735, 202] width 103 height 18
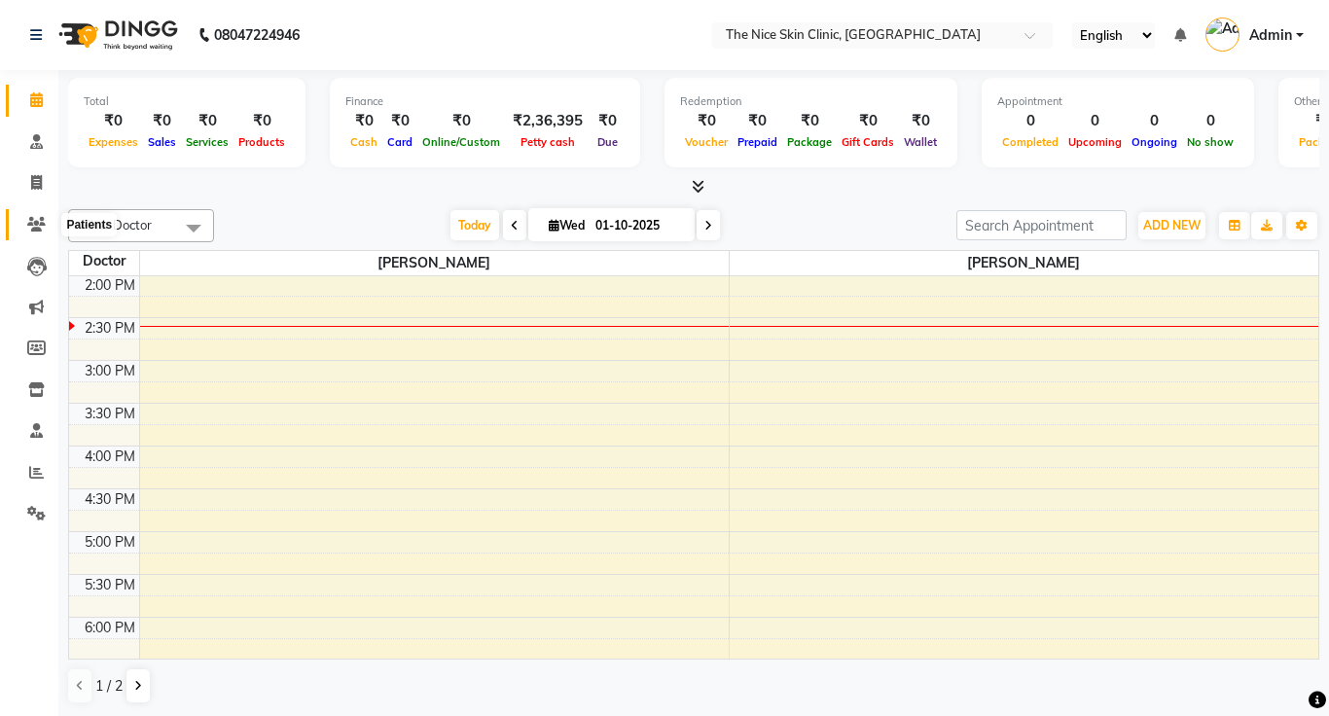
click at [30, 223] on icon at bounding box center [36, 224] width 18 height 15
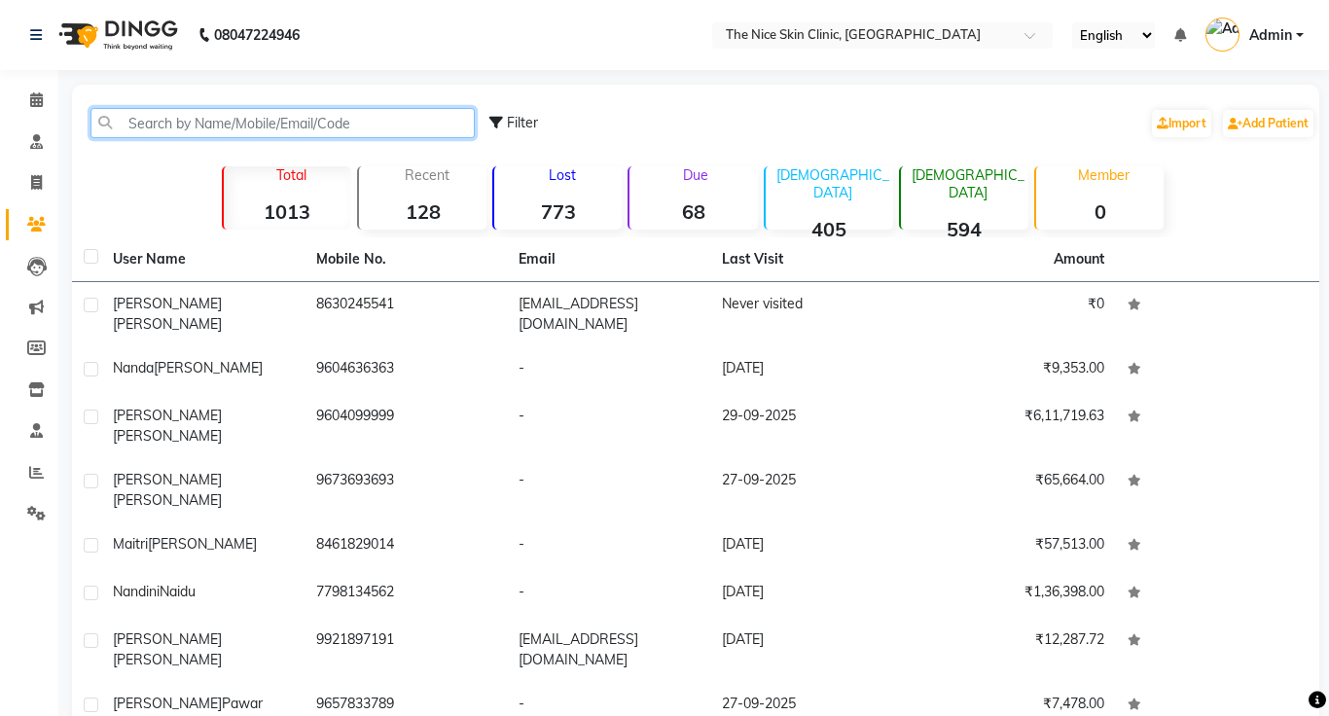
click at [353, 123] on input "text" at bounding box center [282, 123] width 384 height 30
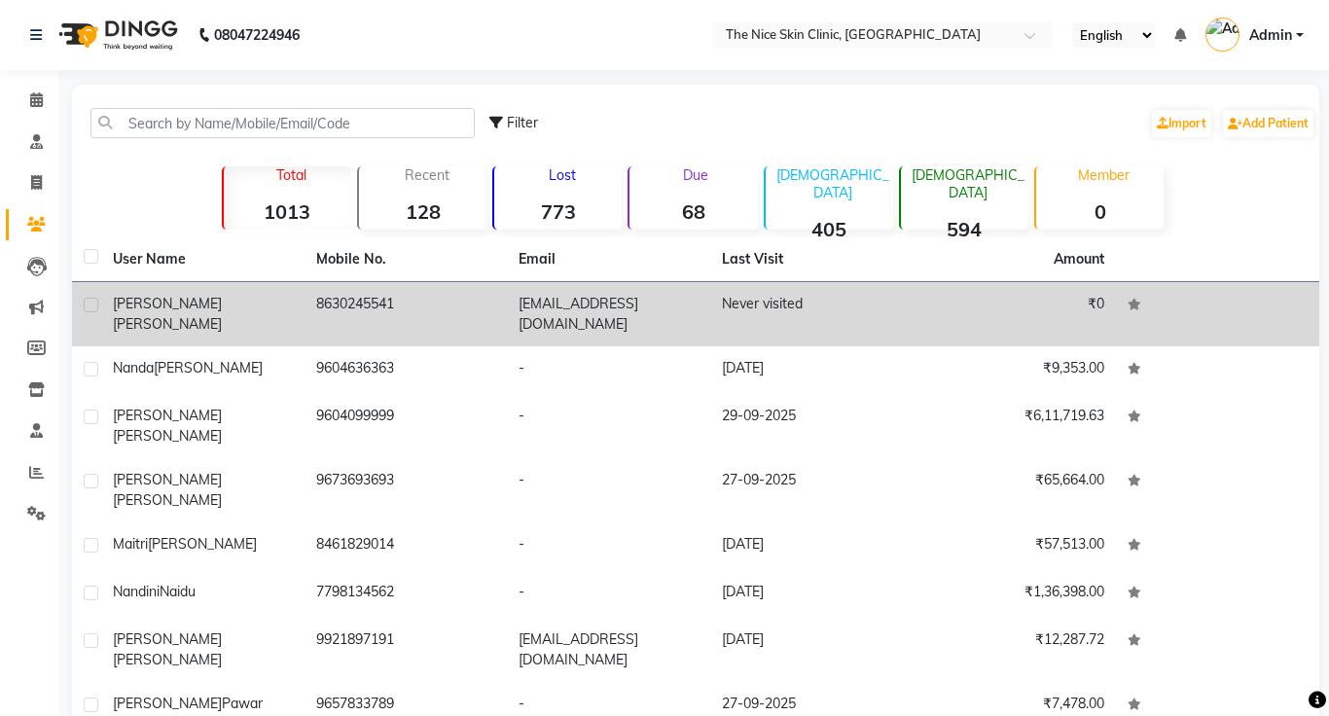
click at [187, 315] on span "[PERSON_NAME]" at bounding box center [167, 324] width 109 height 18
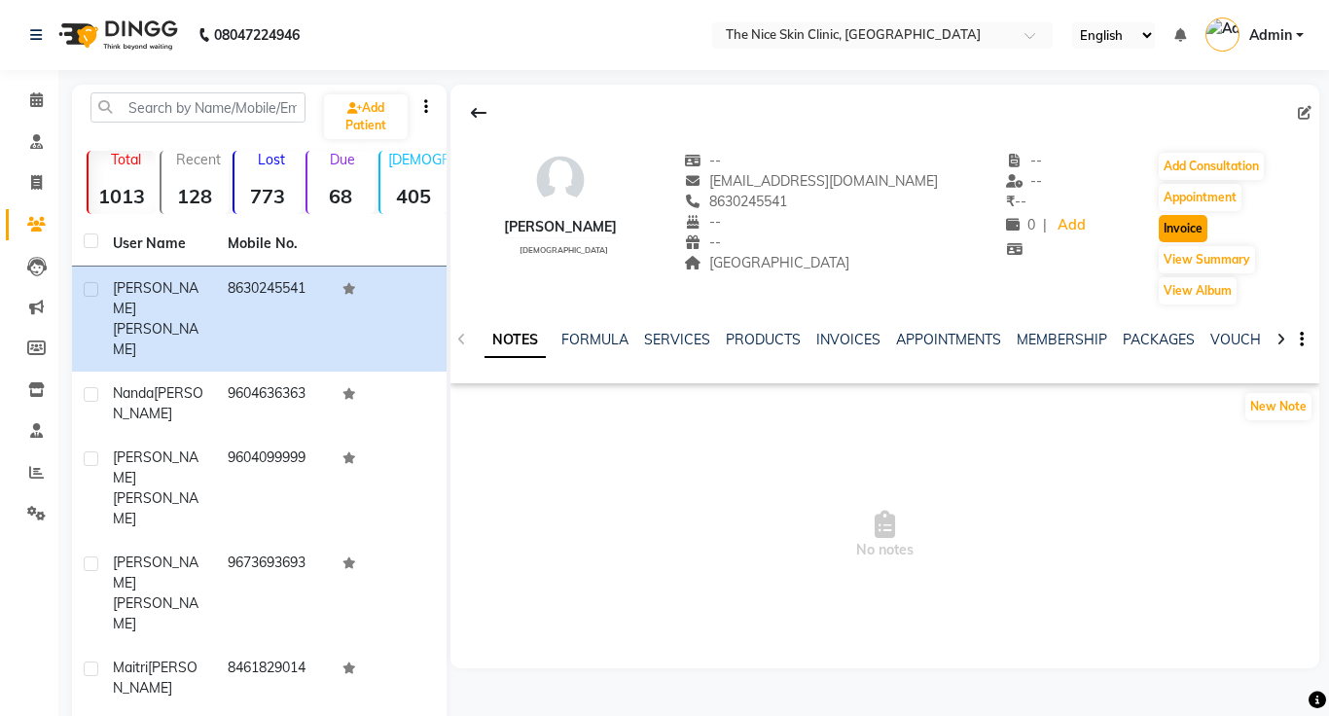
click at [1186, 231] on button "Invoice" at bounding box center [1182, 228] width 49 height 27
select select "35"
select select "service"
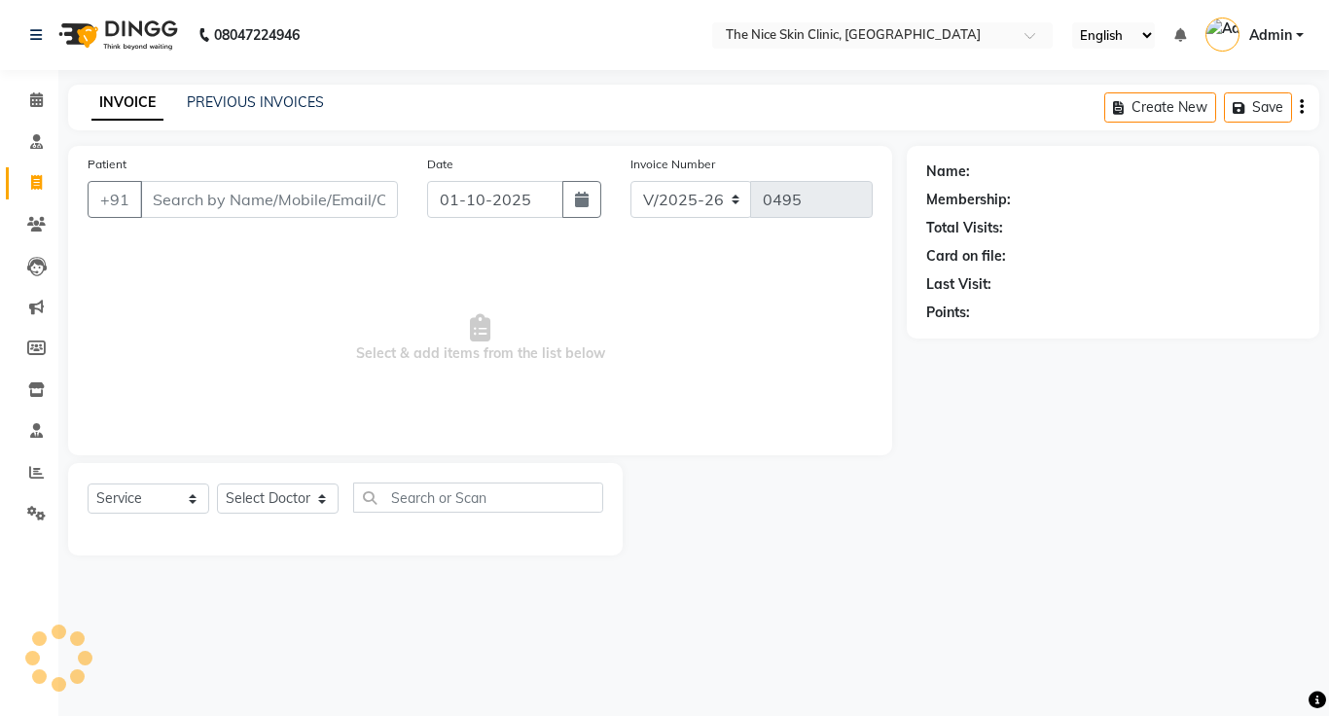
type input "8630245541"
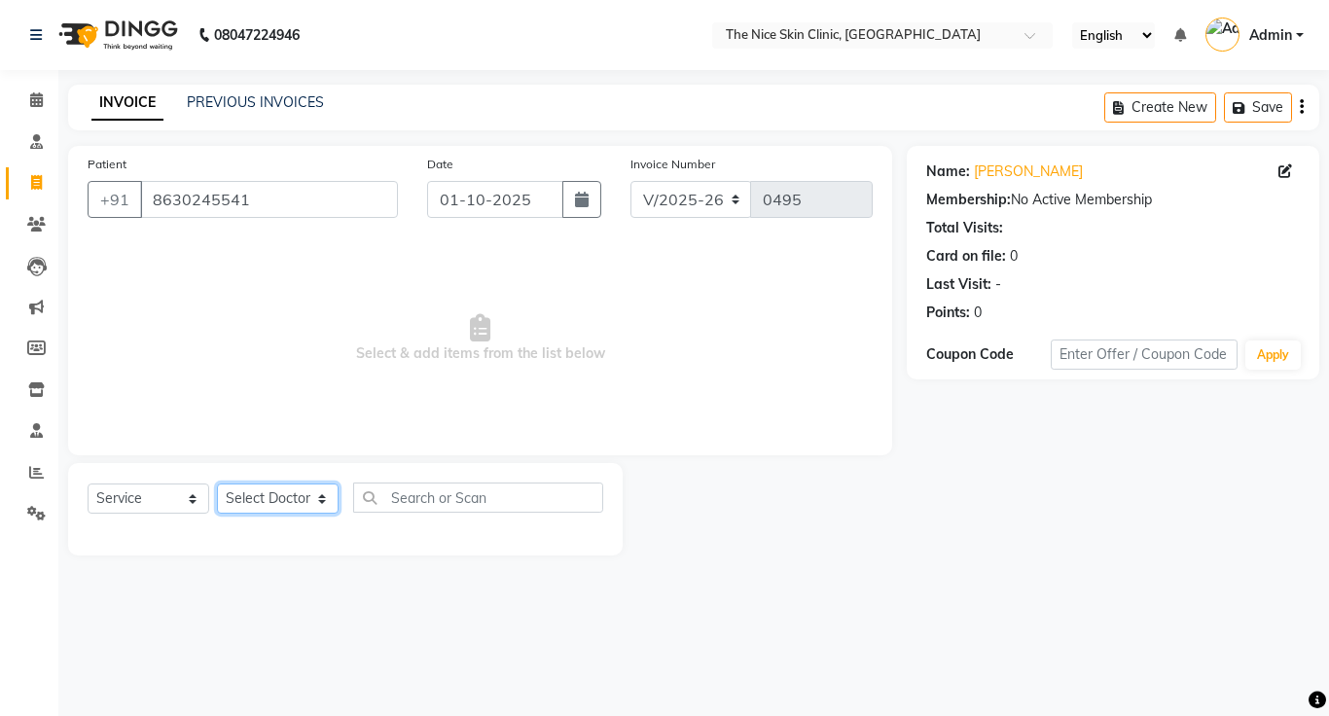
click at [272, 491] on select "Select Doctor DR. JOSEPH DR. RAYMUS Kshitija Sandhya Pawar" at bounding box center [278, 498] width 122 height 30
select select "1297"
click at [217, 483] on select "Select Doctor DR. JOSEPH DR. RAYMUS Kshitija Sandhya Pawar" at bounding box center [278, 498] width 122 height 30
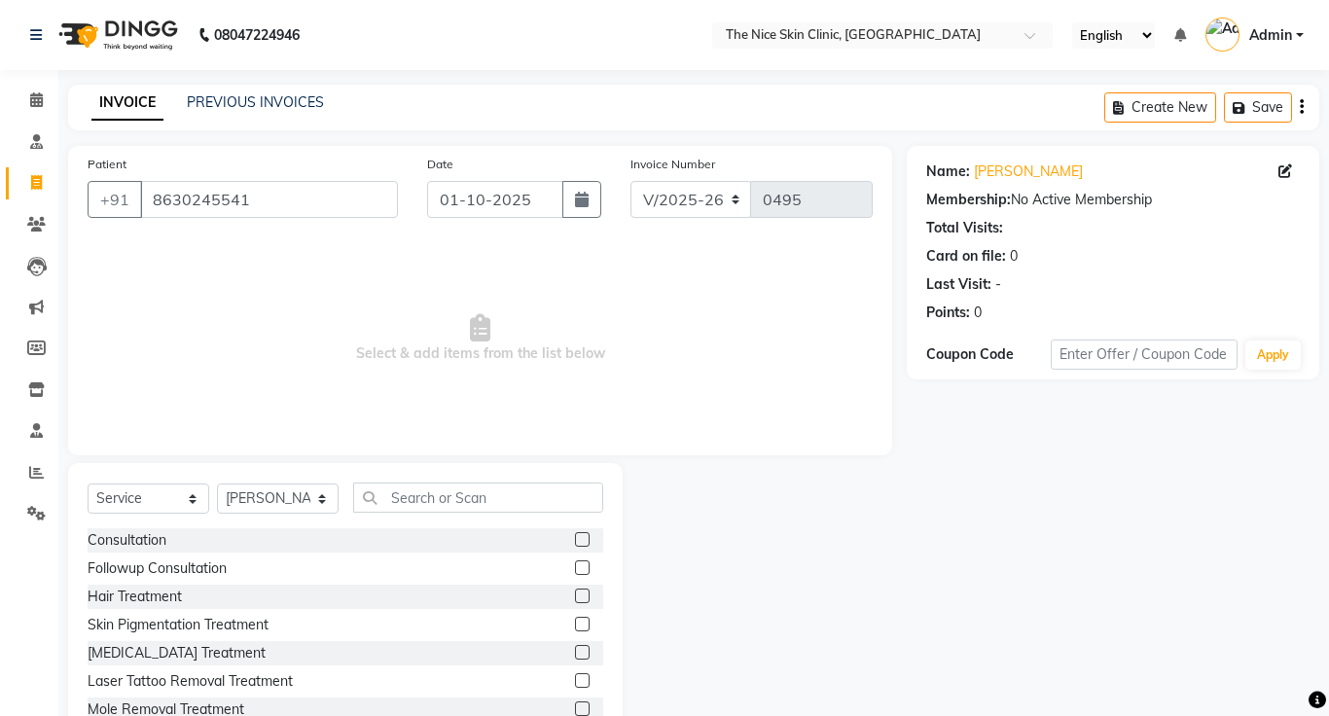
click at [582, 539] on label at bounding box center [582, 539] width 15 height 15
click at [582, 539] on input "checkbox" at bounding box center [581, 540] width 13 height 13
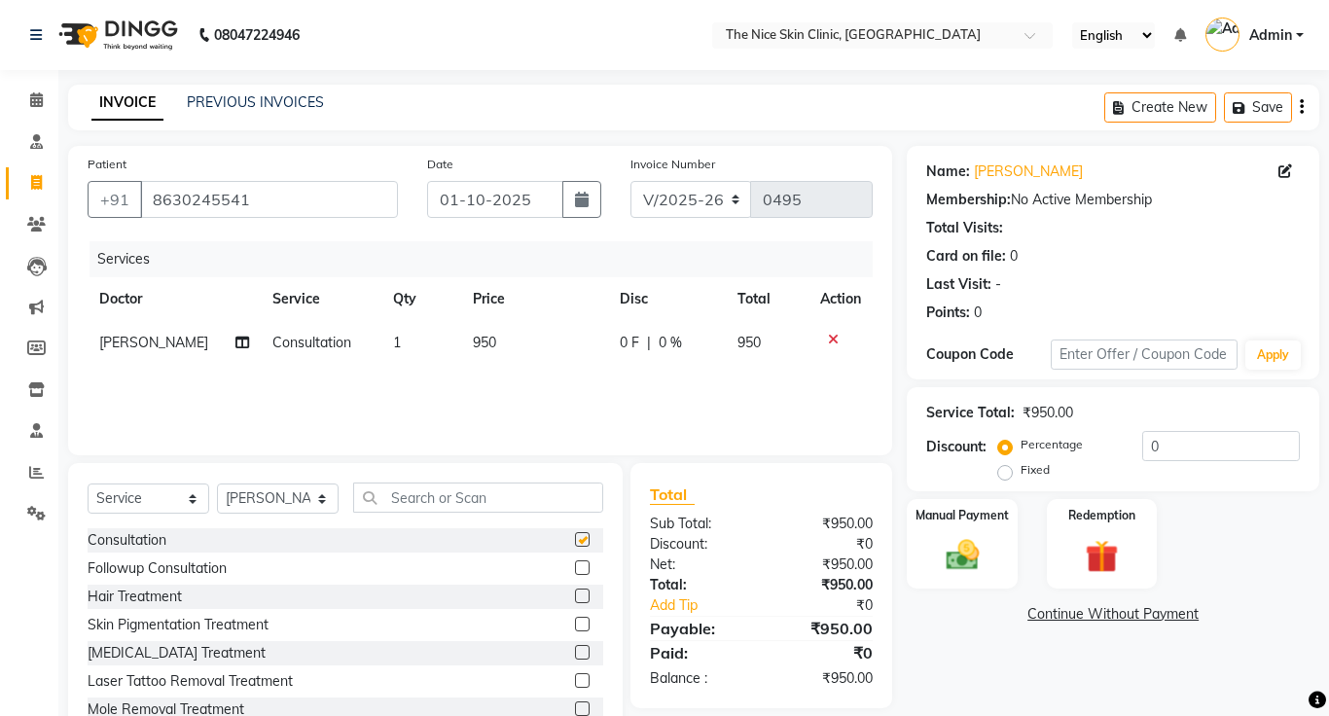
checkbox input "false"
click at [491, 344] on td "950" at bounding box center [534, 343] width 147 height 44
select select "1297"
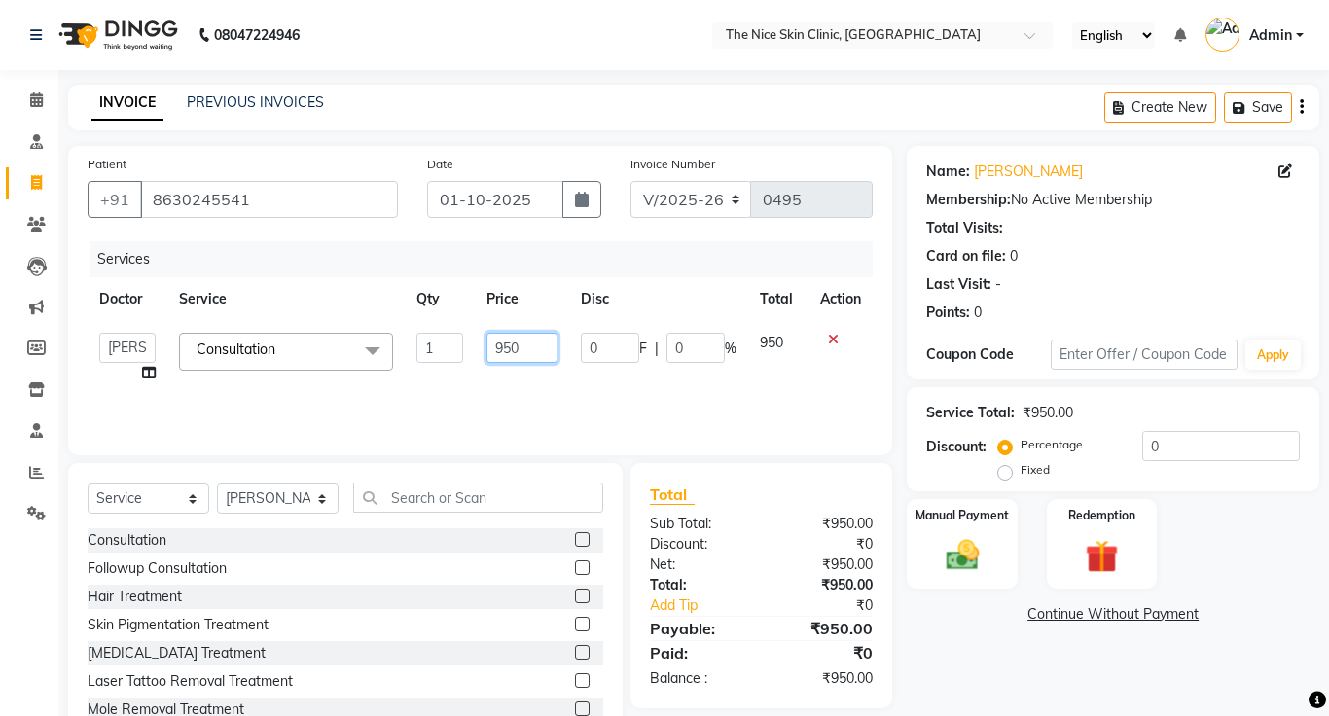
click at [538, 348] on input "950" at bounding box center [521, 348] width 70 height 30
type input "999"
click at [576, 416] on div "Services Doctor Service Qty Price Disc Total Action DR. JOSEPH DR. RAYMUS Kshit…" at bounding box center [480, 338] width 785 height 195
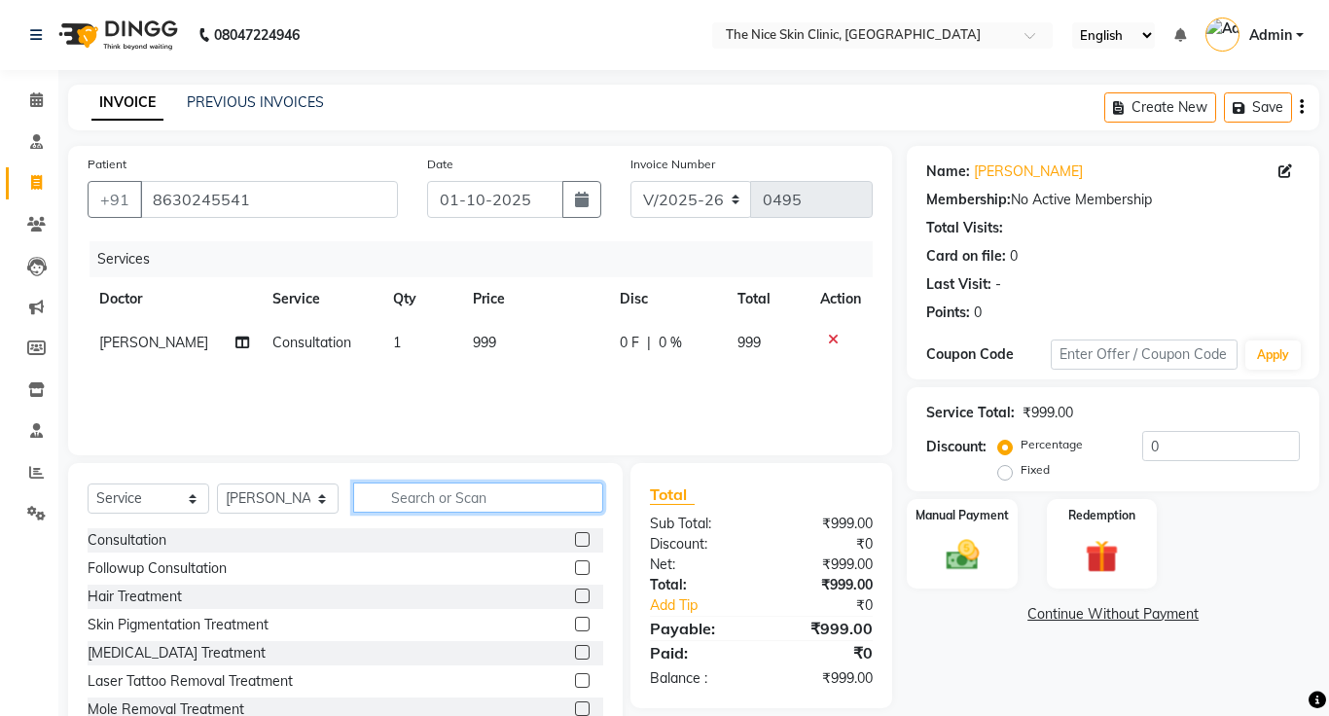
click at [438, 497] on input "text" at bounding box center [478, 497] width 250 height 30
type input "laser hair"
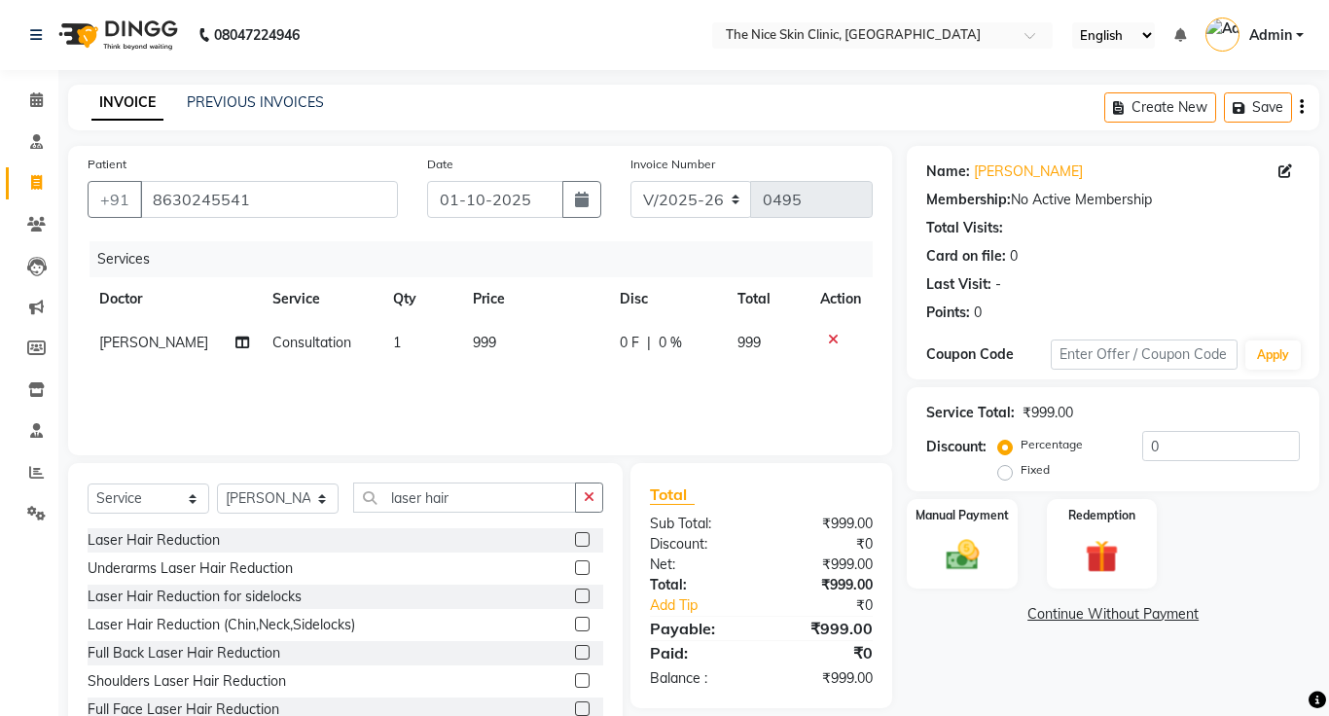
click at [581, 626] on label at bounding box center [582, 624] width 15 height 15
click at [581, 626] on input "checkbox" at bounding box center [581, 625] width 13 height 13
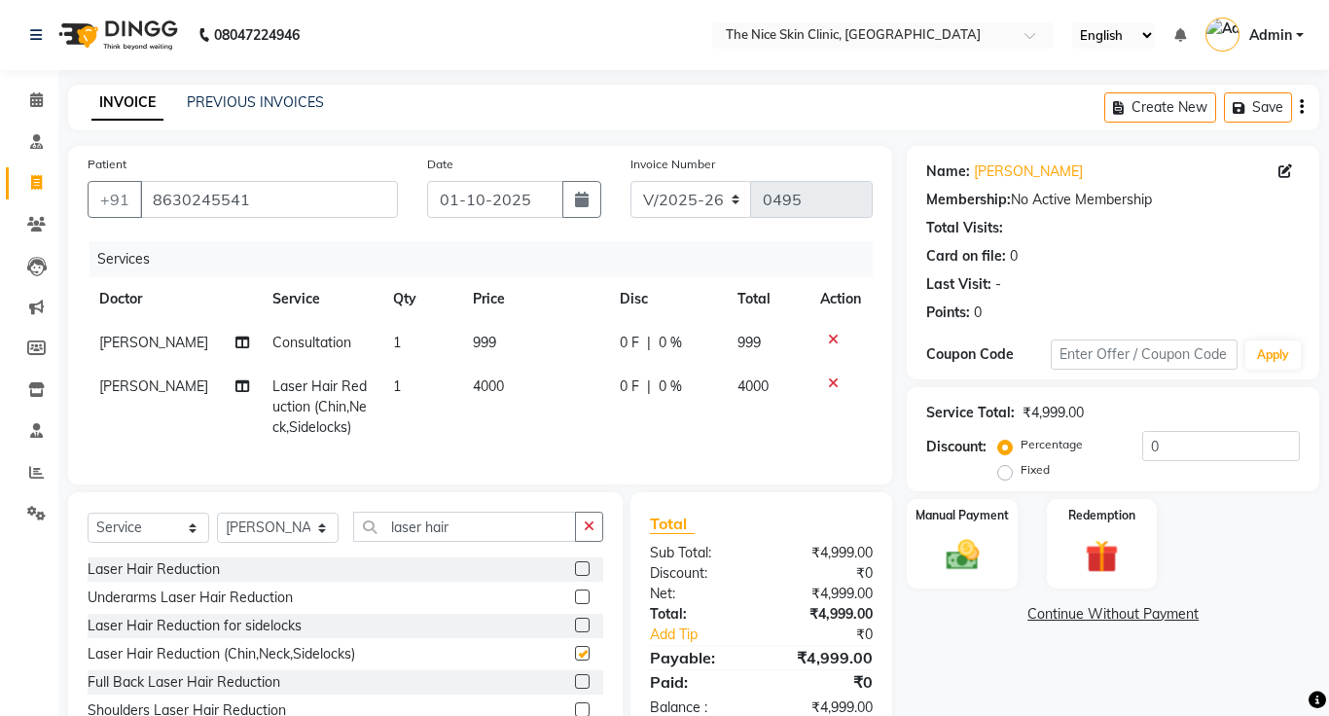
checkbox input "false"
click at [506, 390] on td "4000" at bounding box center [534, 407] width 147 height 85
select select "1297"
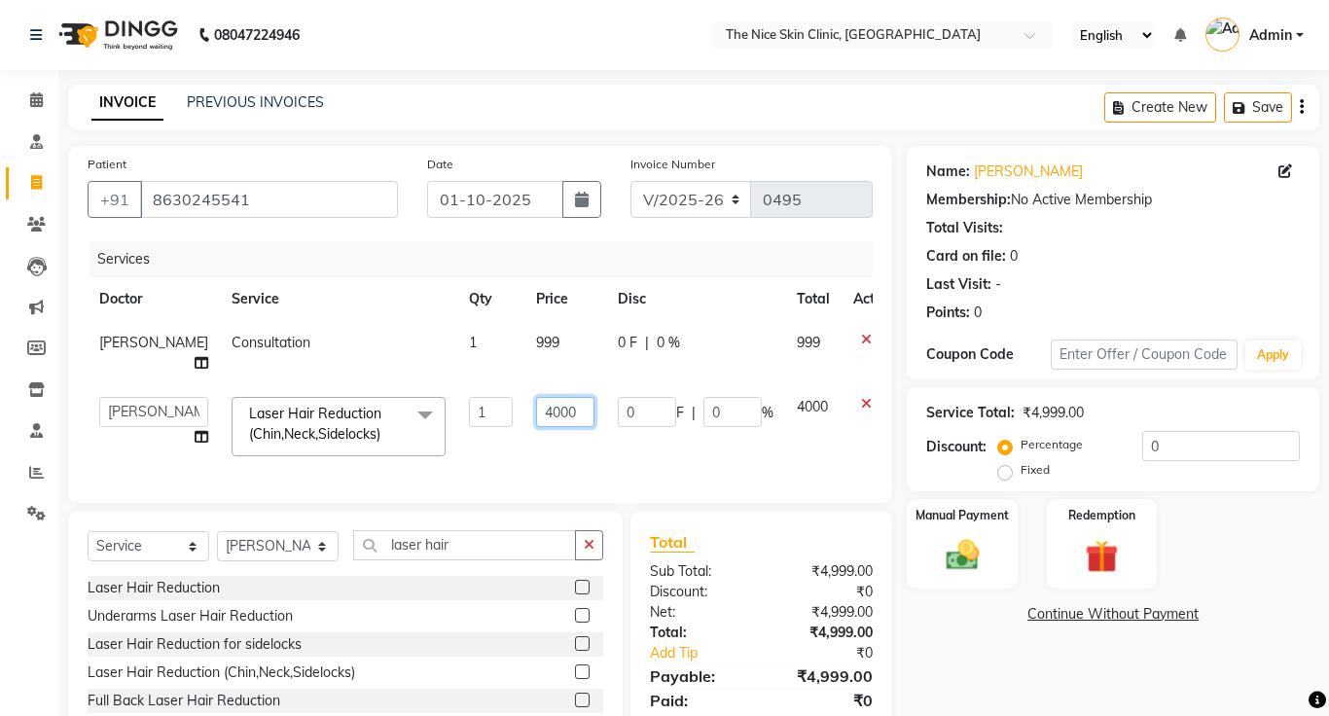
click at [544, 427] on input "4000" at bounding box center [565, 412] width 58 height 30
type input "4"
type input "7499"
click at [614, 493] on div "Patient +91 8630245541 Date 01-10-2025 Invoice Number V/2025 V/2025-26 0495 Ser…" at bounding box center [479, 472] width 853 height 652
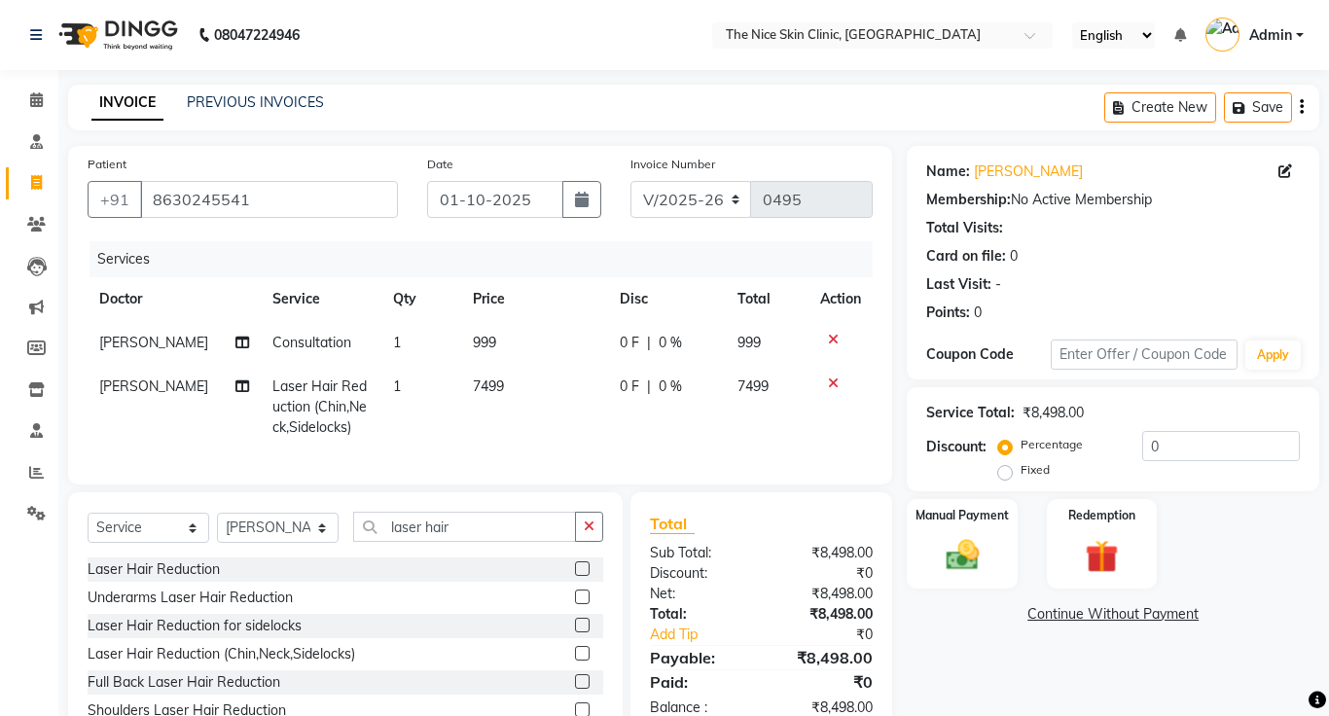
click at [394, 386] on td "1" at bounding box center [421, 407] width 80 height 85
select select "1297"
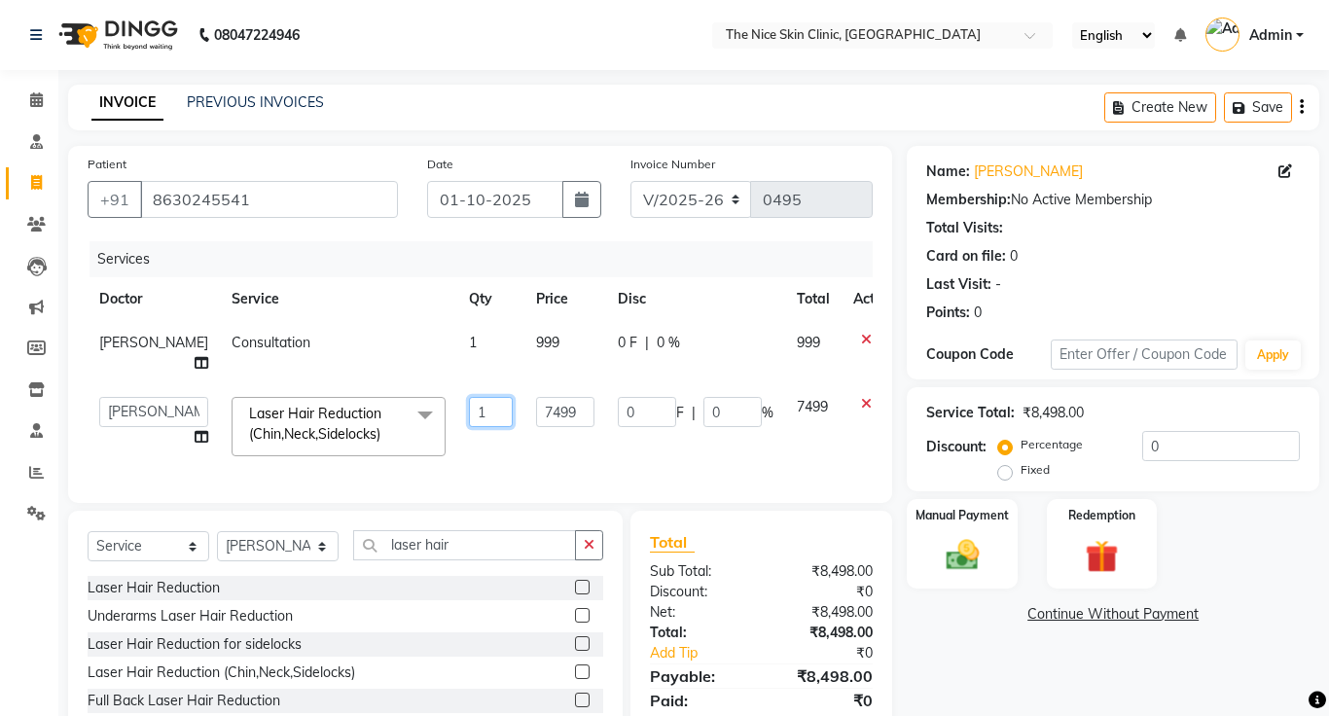
click at [469, 427] on input "1" at bounding box center [491, 412] width 44 height 30
type input "8"
click at [555, 503] on div "Patient +91 8630245541 Date 01-10-2025 Invoice Number V/2025 V/2025-26 0495 Ser…" at bounding box center [479, 472] width 853 height 652
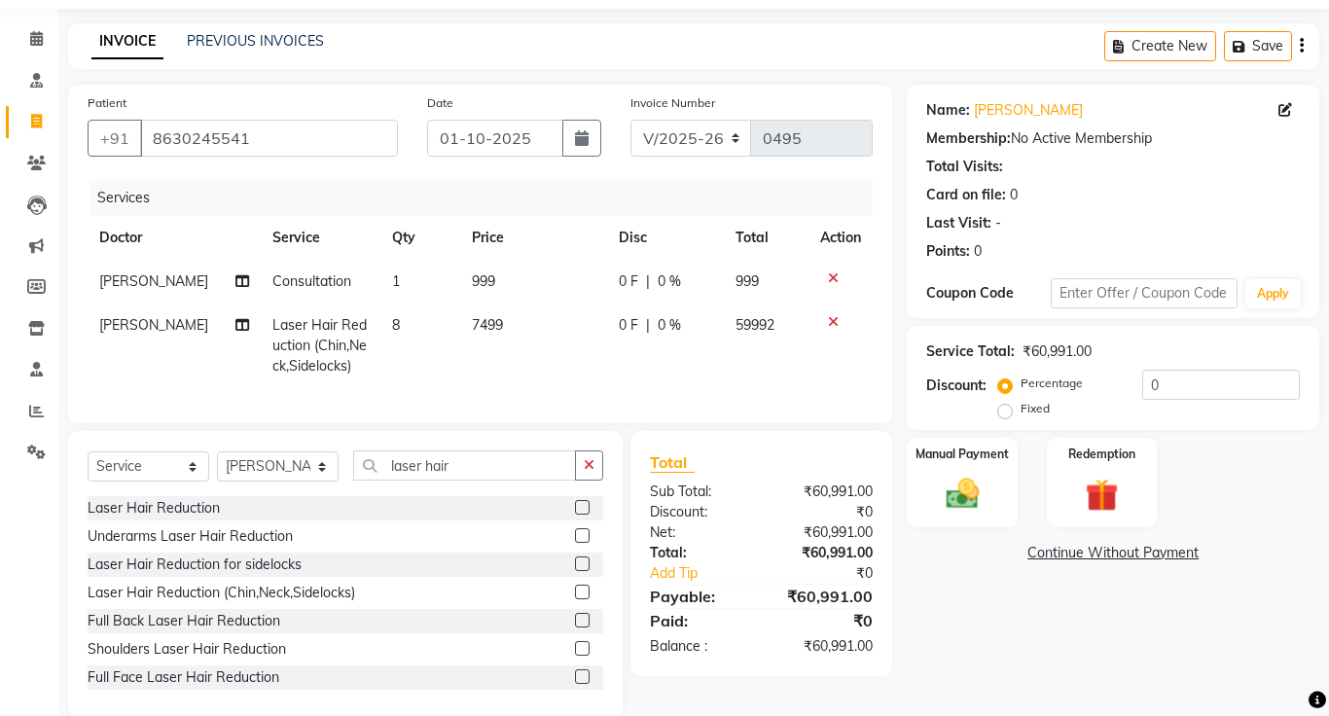
scroll to position [92, 0]
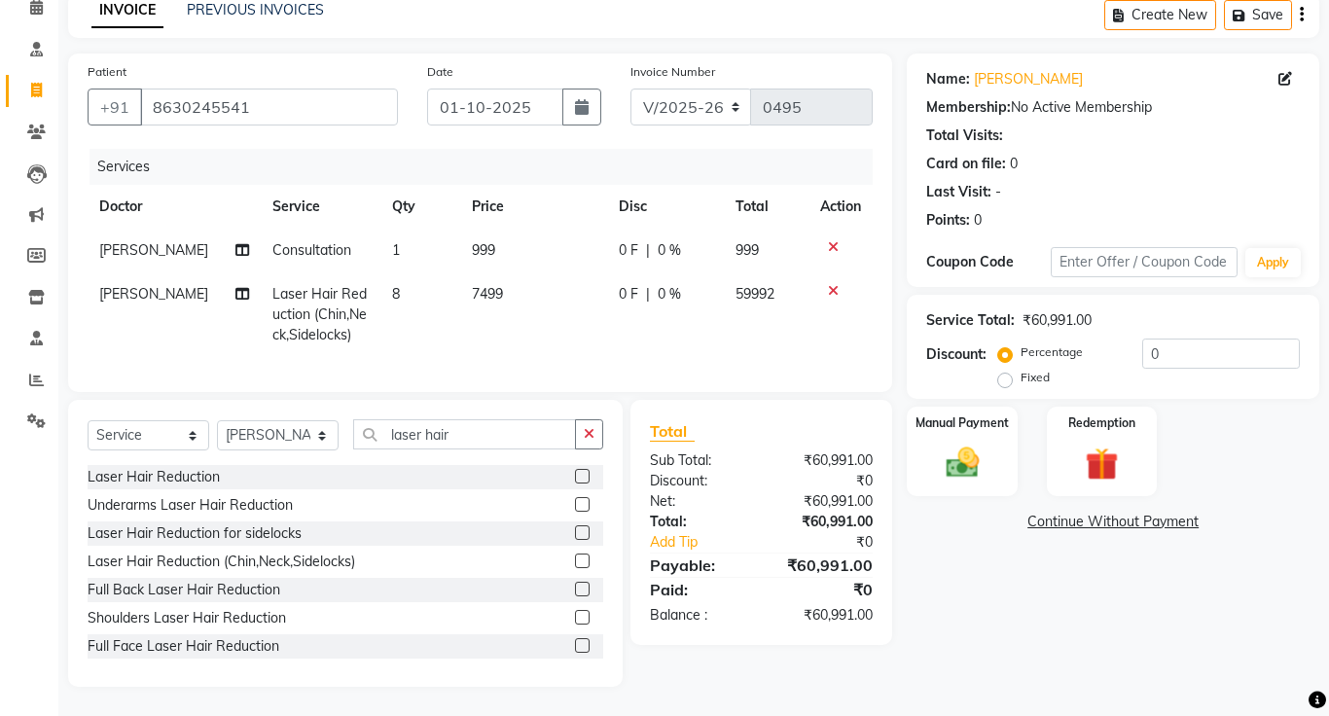
click at [1020, 381] on label "Fixed" at bounding box center [1034, 378] width 29 height 18
click at [1003, 381] on input "Fixed" at bounding box center [1009, 378] width 14 height 14
radio input "true"
click at [1181, 354] on input "0" at bounding box center [1221, 353] width 158 height 30
click at [504, 292] on td "7499" at bounding box center [533, 314] width 146 height 85
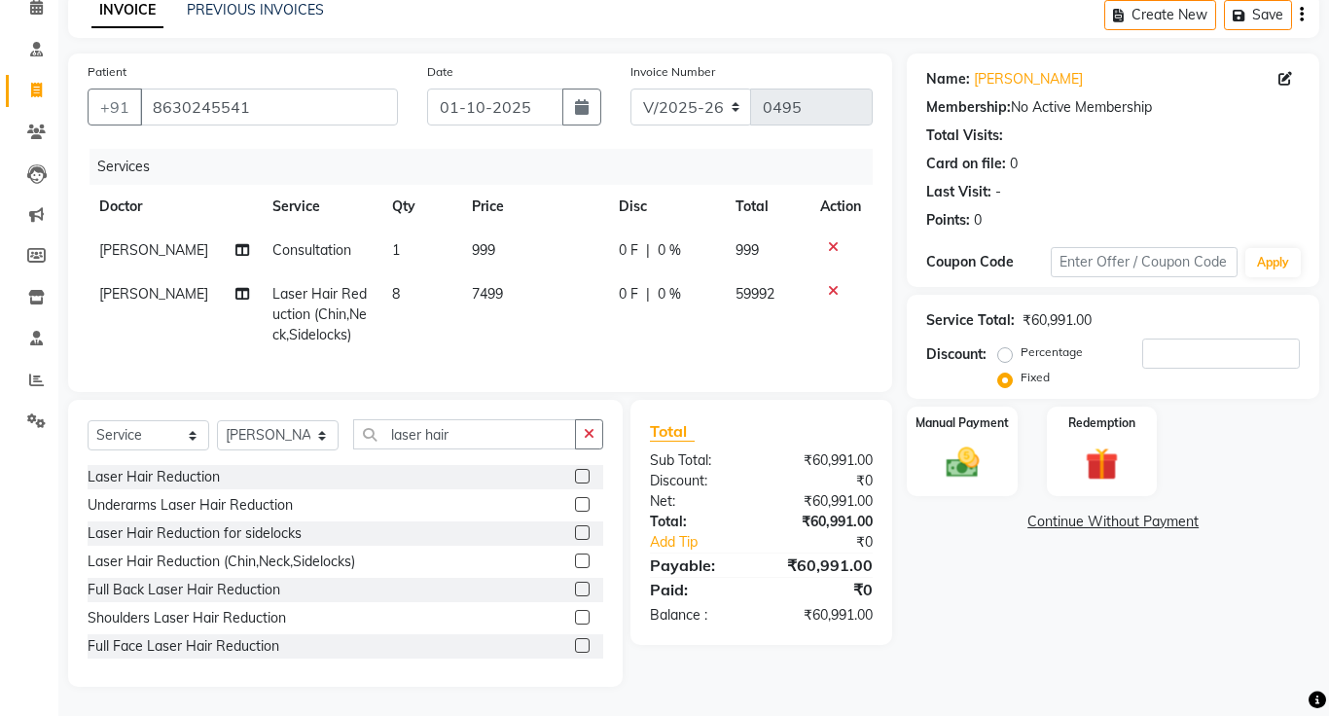
select select "1297"
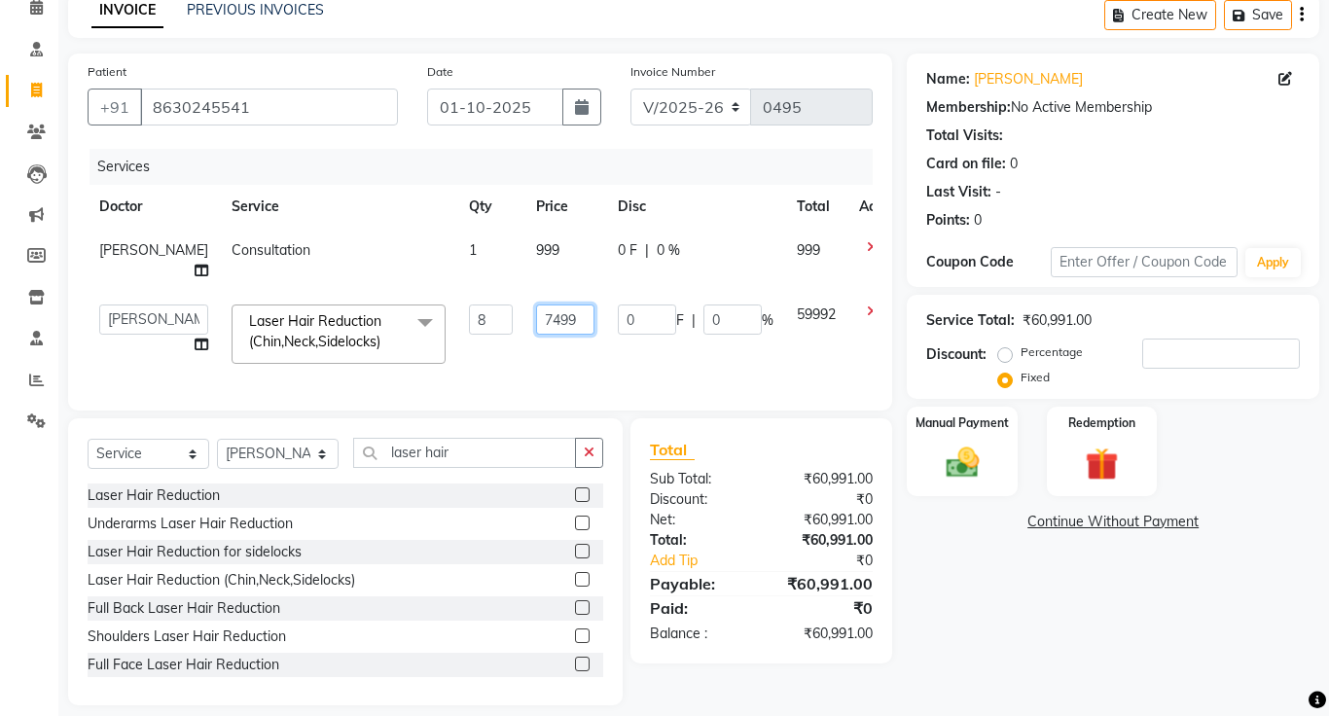
click at [542, 335] on input "7499" at bounding box center [565, 319] width 58 height 30
type input "7"
type input "8"
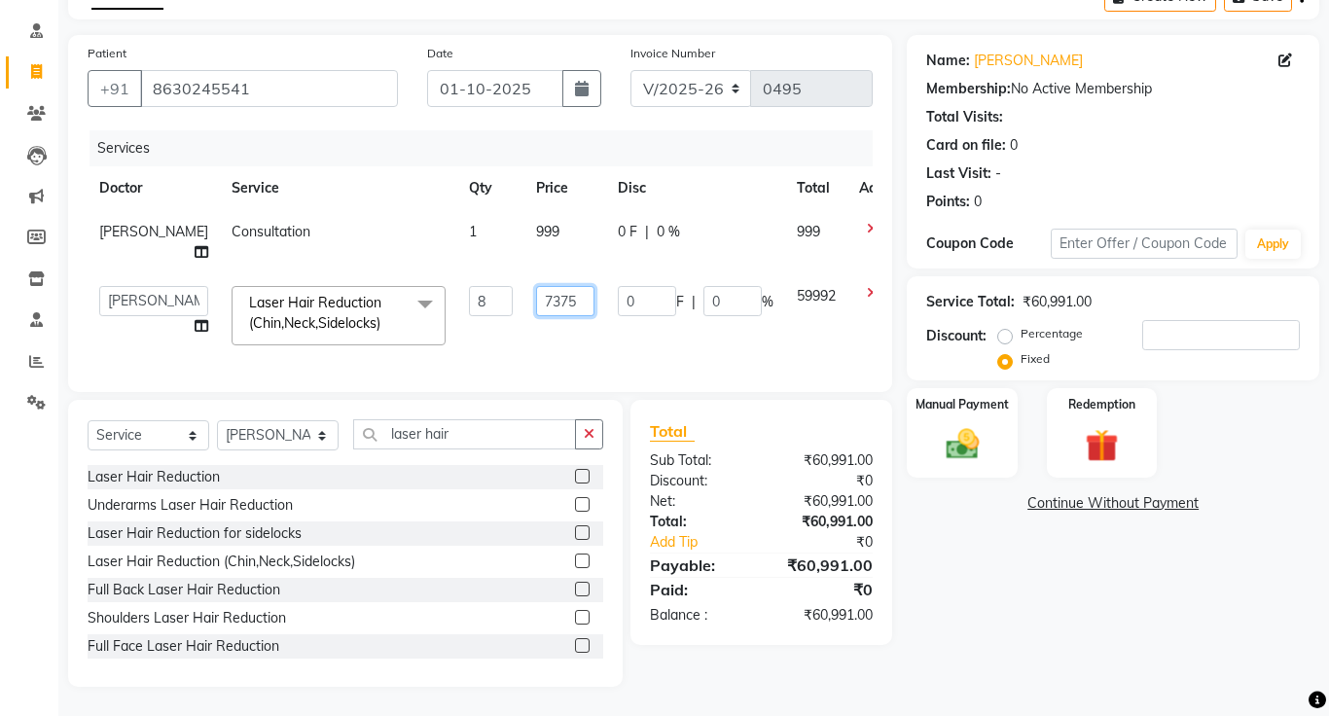
scroll to position [131, 0]
type input "7"
type input "70799"
click at [812, 367] on div "Services Doctor Service Qty Price Disc Total Action DR. RAYMUS Consultation 1 9…" at bounding box center [480, 251] width 785 height 242
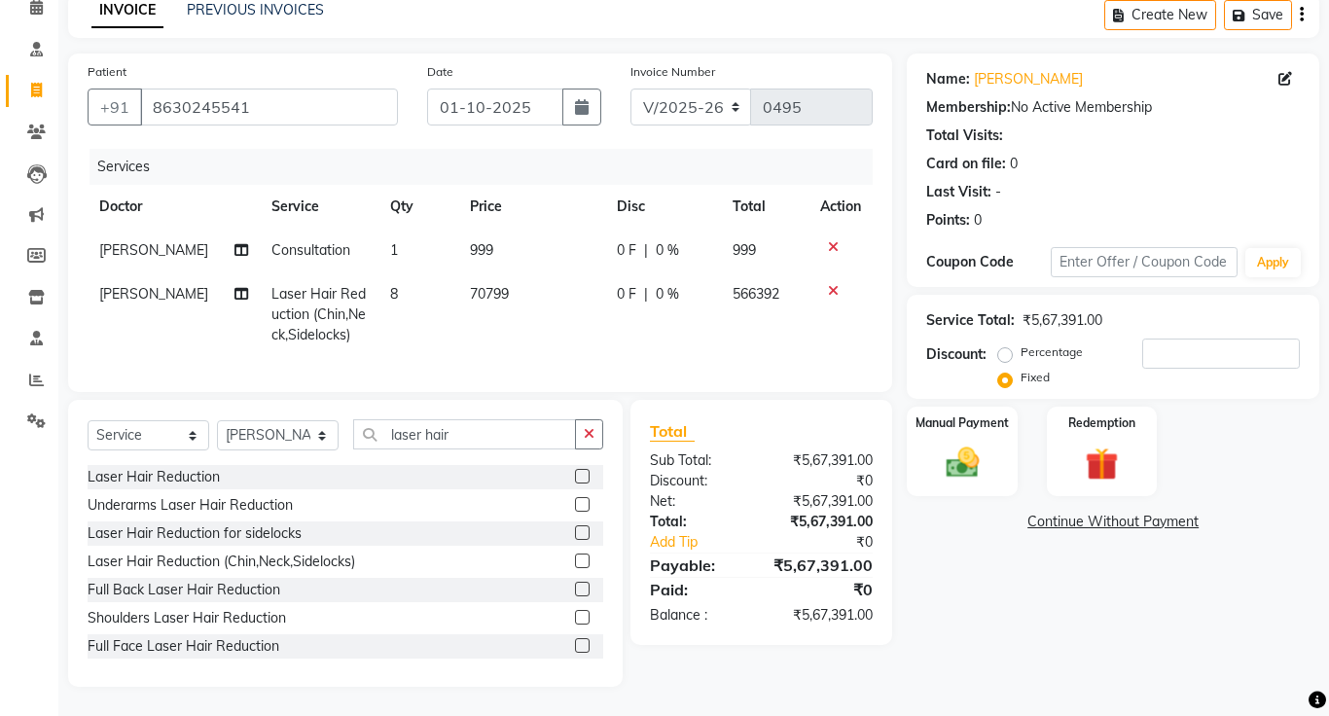
scroll to position [92, 0]
click at [1178, 358] on input "number" at bounding box center [1221, 353] width 158 height 30
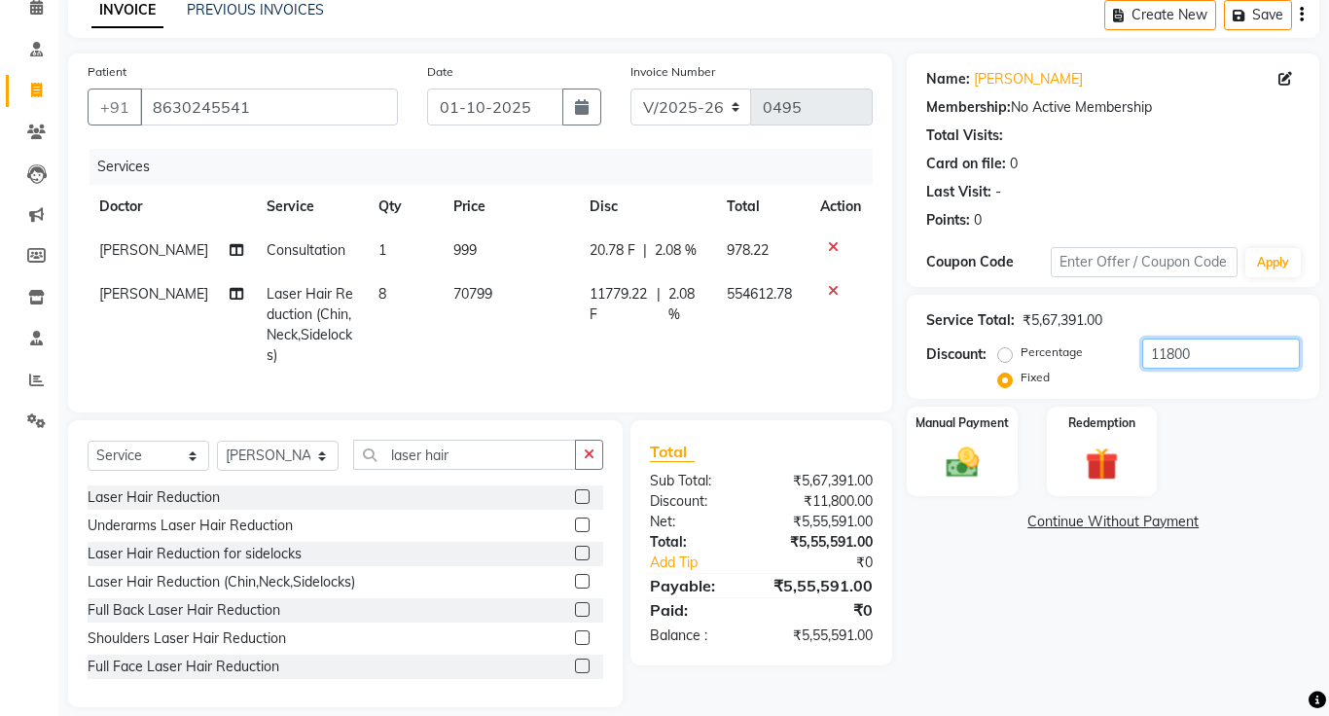
type input "11800"
click at [836, 246] on icon at bounding box center [833, 247] width 11 height 14
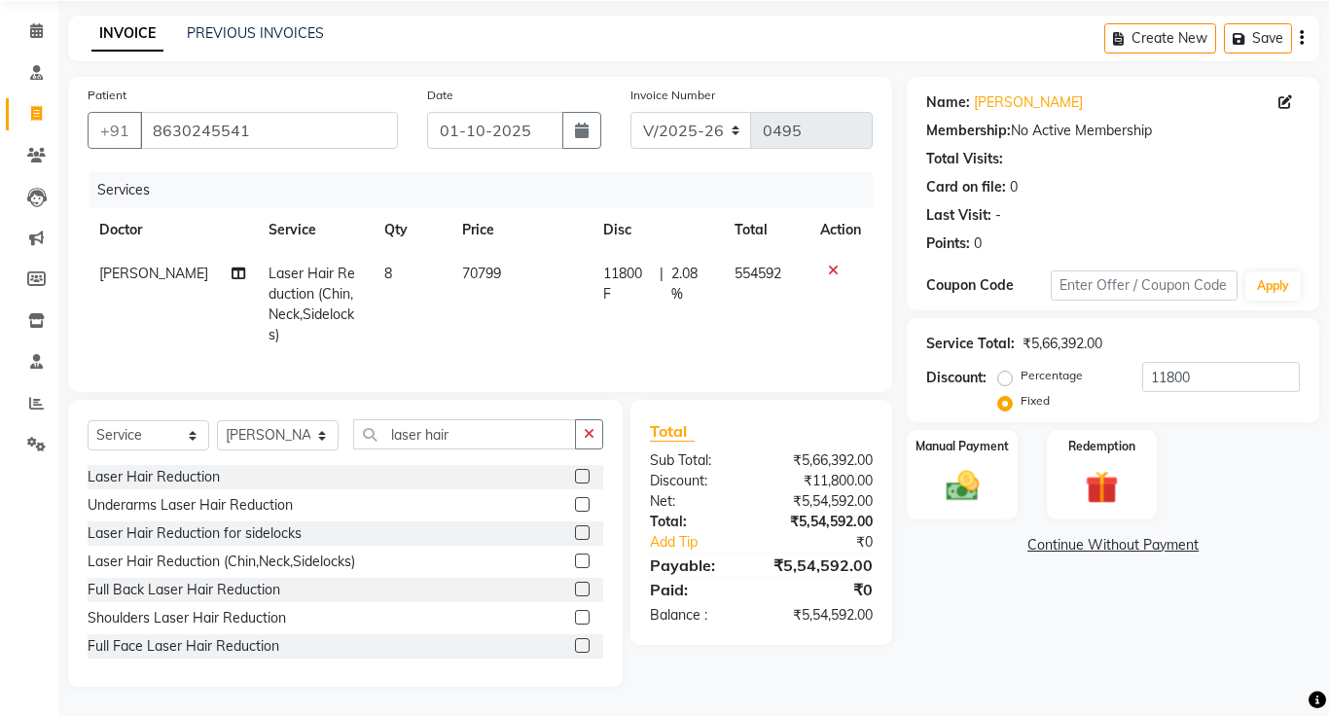
scroll to position [63, 0]
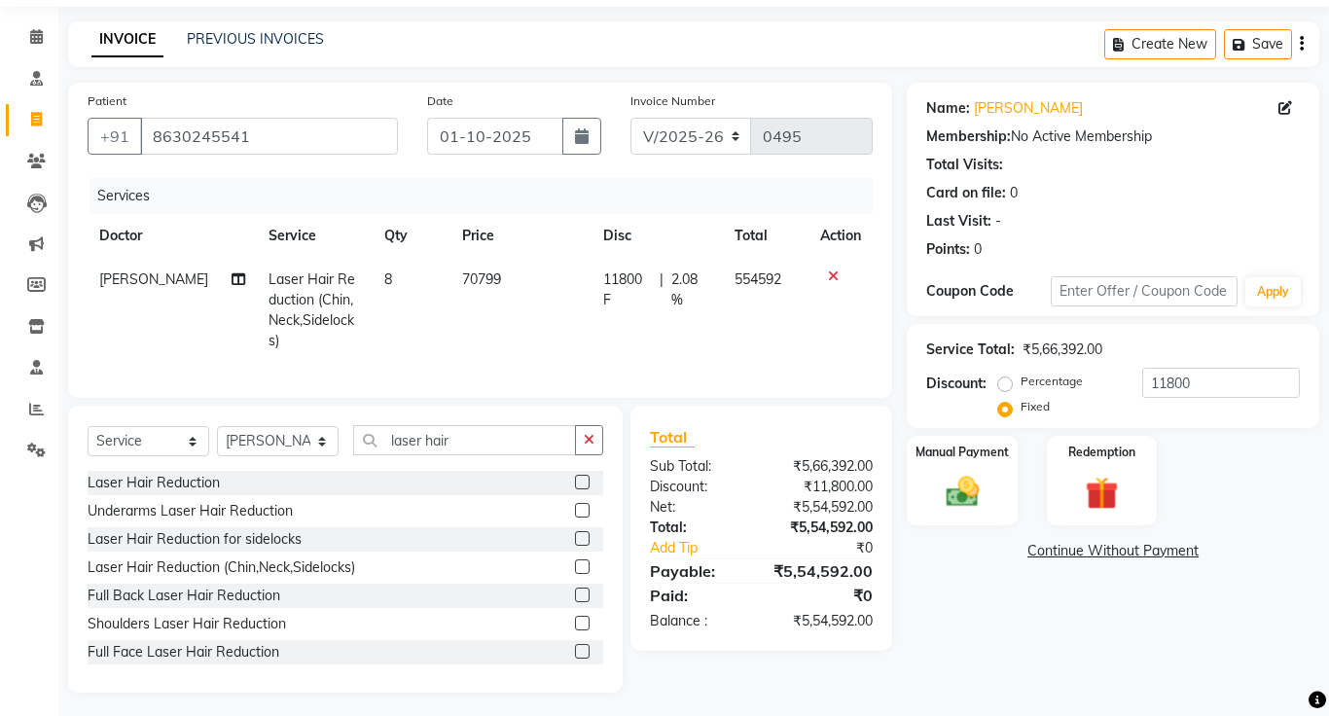
click at [495, 277] on td "70799" at bounding box center [521, 310] width 142 height 105
select select "1297"
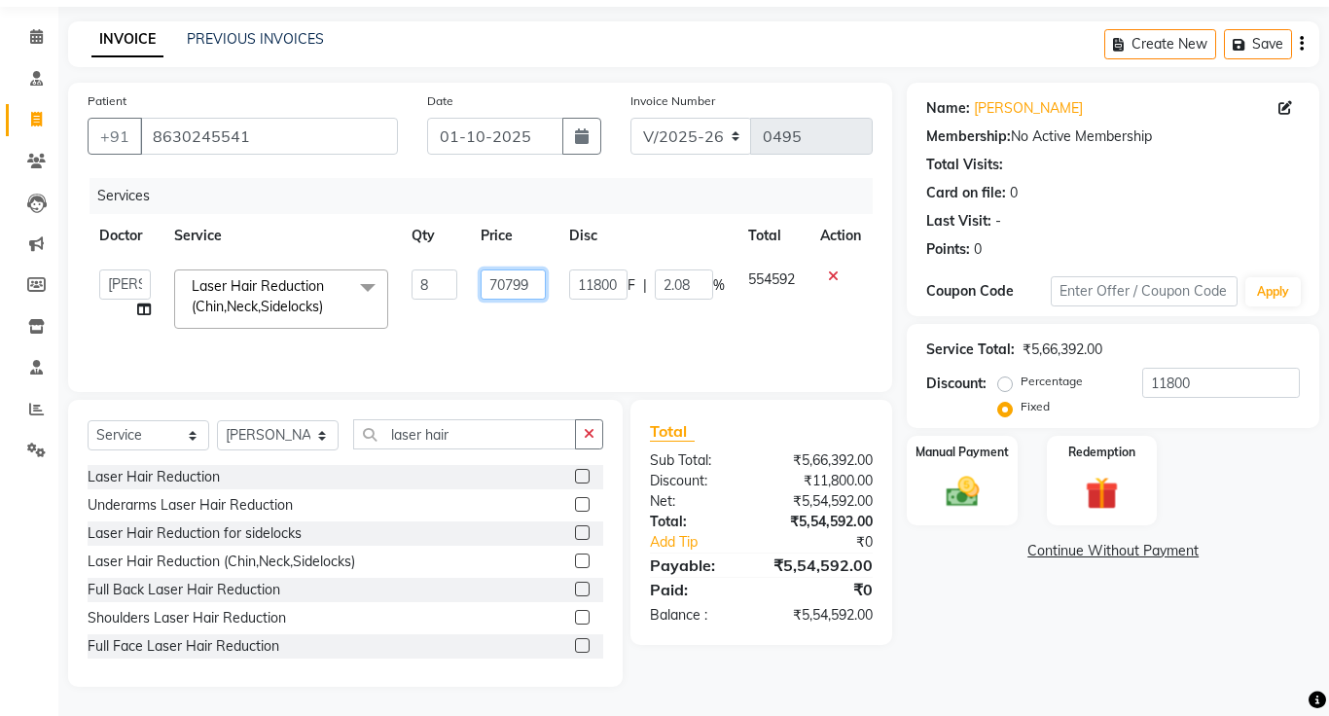
click at [538, 286] on input "70799" at bounding box center [513, 284] width 66 height 30
type input "7"
type input "8850"
click at [751, 359] on div "Services Doctor Service Qty Price Disc Total Action DR. JOSEPH DR. RAYMUS Kshit…" at bounding box center [480, 275] width 785 height 195
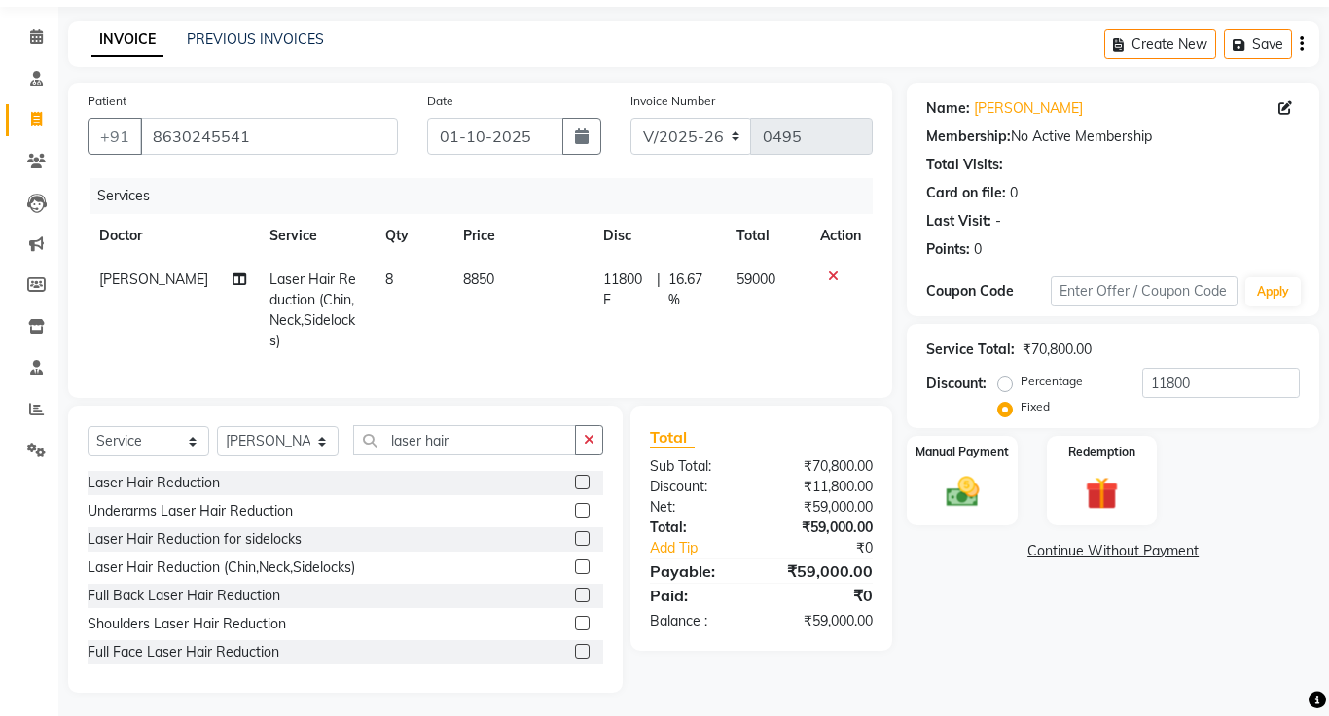
click at [1122, 554] on link "Continue Without Payment" at bounding box center [1112, 551] width 405 height 20
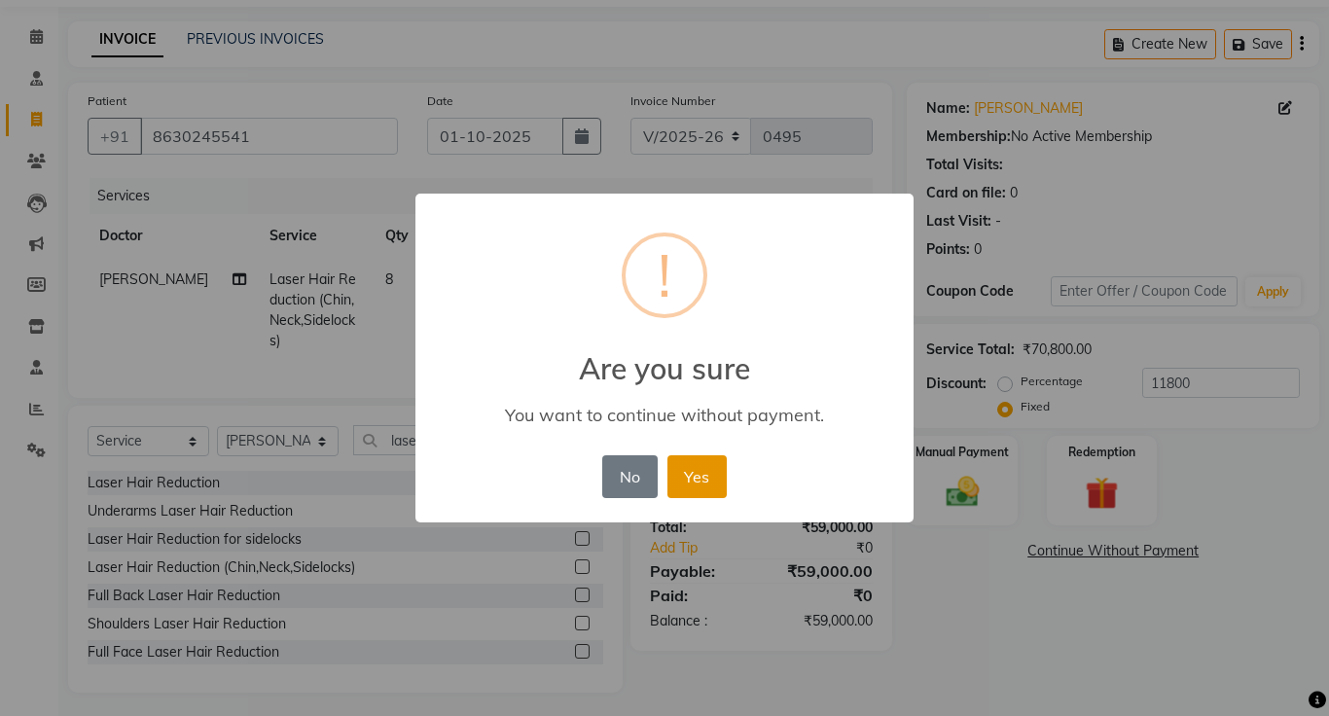
click at [714, 475] on button "Yes" at bounding box center [696, 476] width 59 height 43
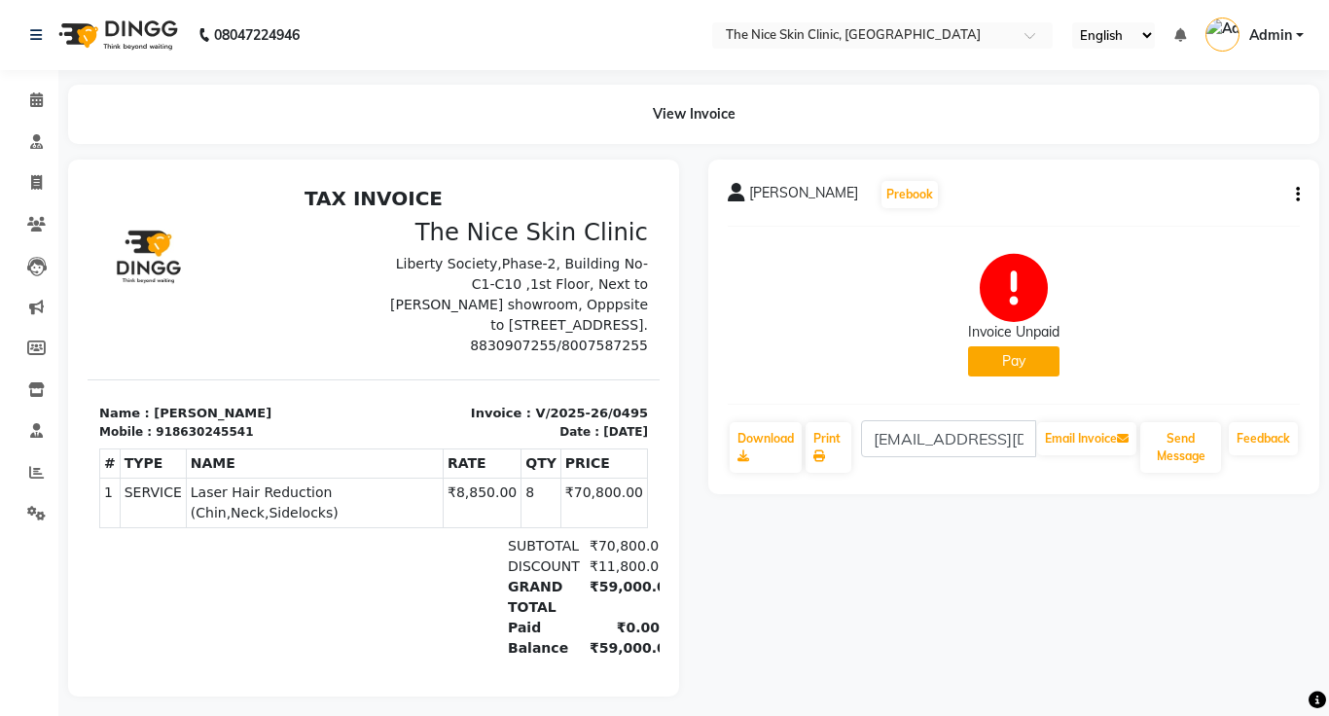
click at [1032, 370] on button "Pay" at bounding box center [1013, 361] width 91 height 30
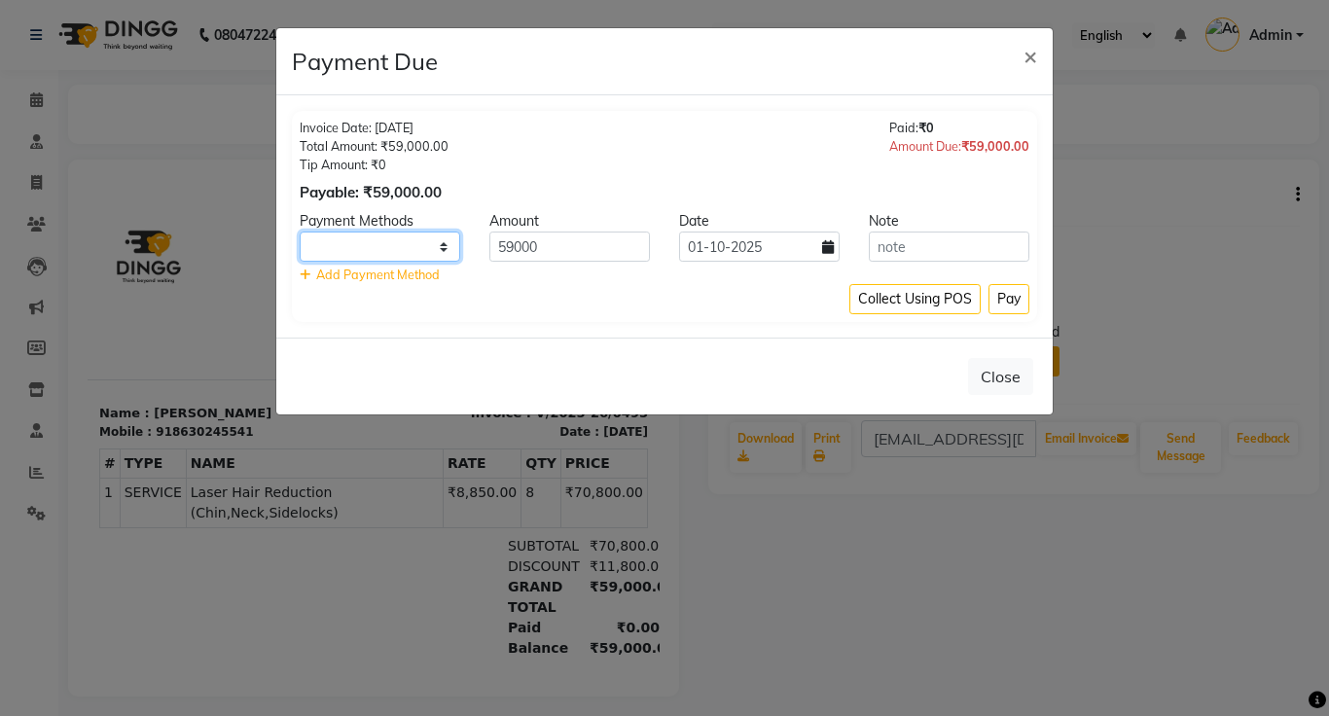
click at [394, 247] on select at bounding box center [380, 246] width 160 height 30
click at [448, 247] on select at bounding box center [380, 246] width 160 height 30
click at [405, 277] on span "Add Payment Method" at bounding box center [378, 275] width 124 height 16
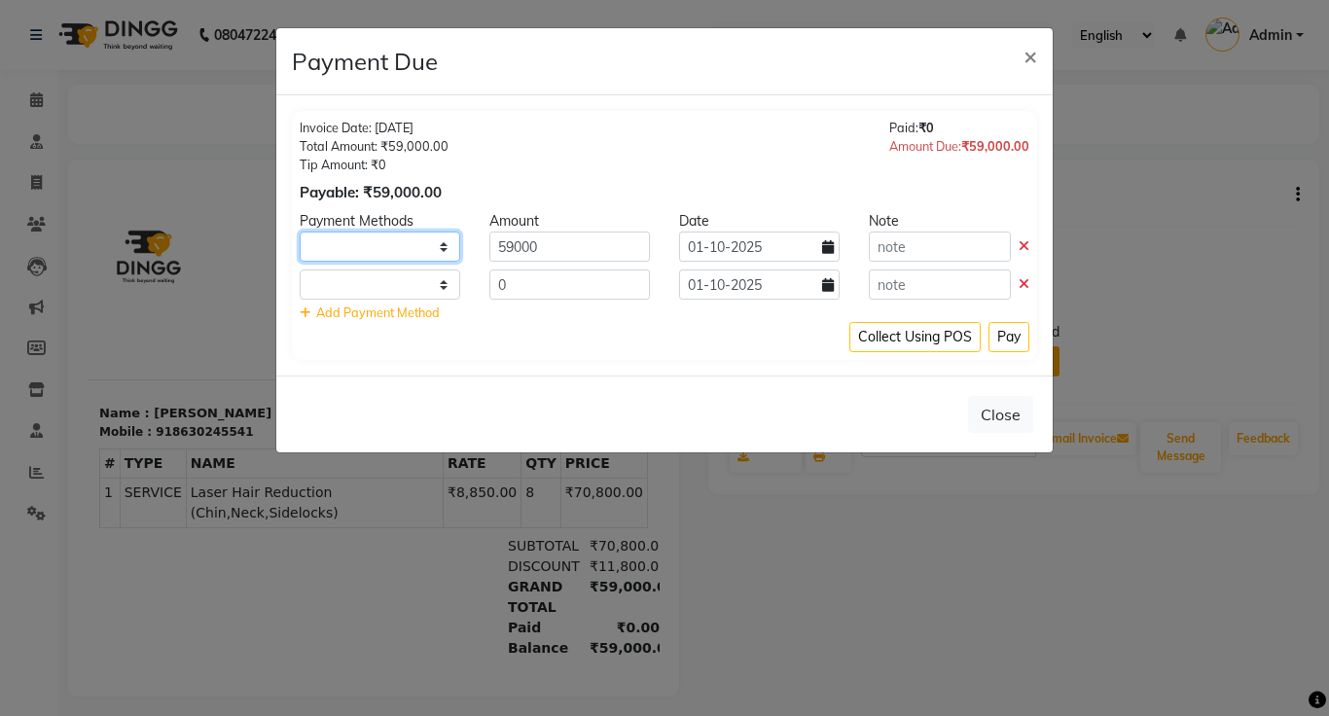
click at [398, 245] on select at bounding box center [380, 246] width 160 height 30
click at [1033, 57] on span "×" at bounding box center [1030, 55] width 14 height 29
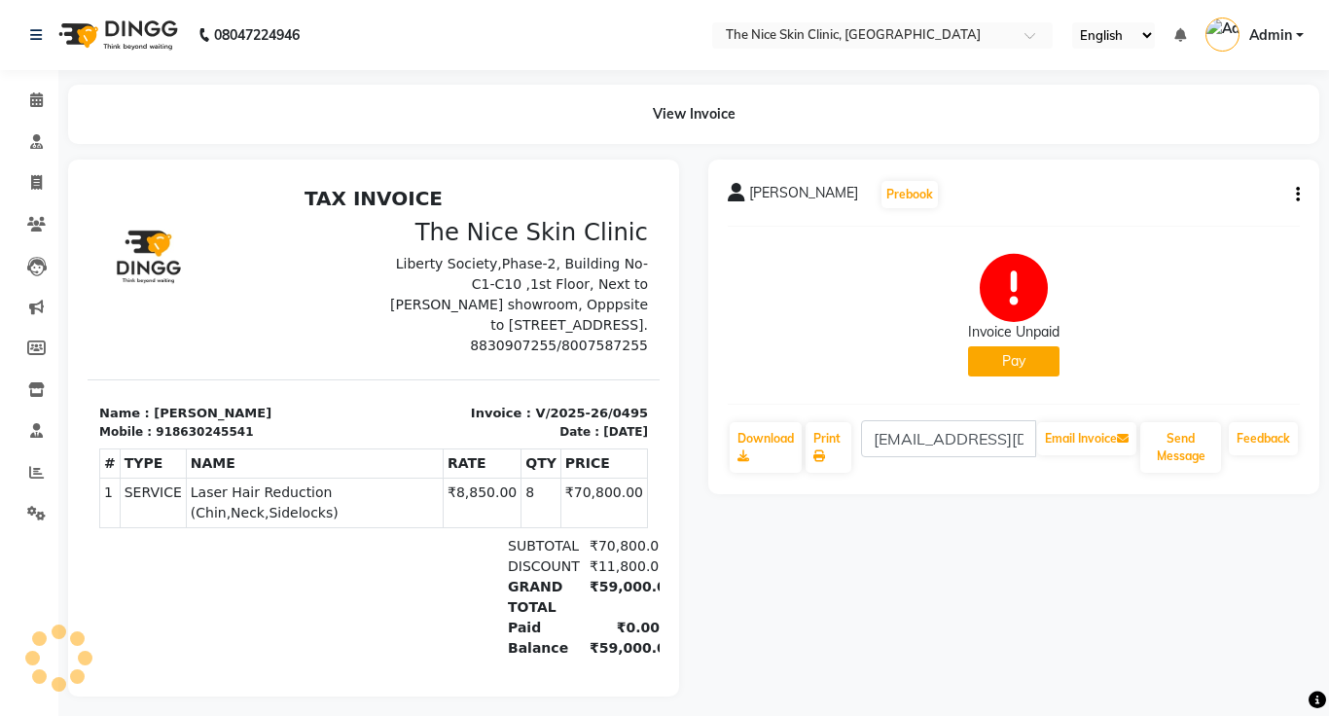
click at [1034, 361] on button "Pay" at bounding box center [1013, 361] width 91 height 30
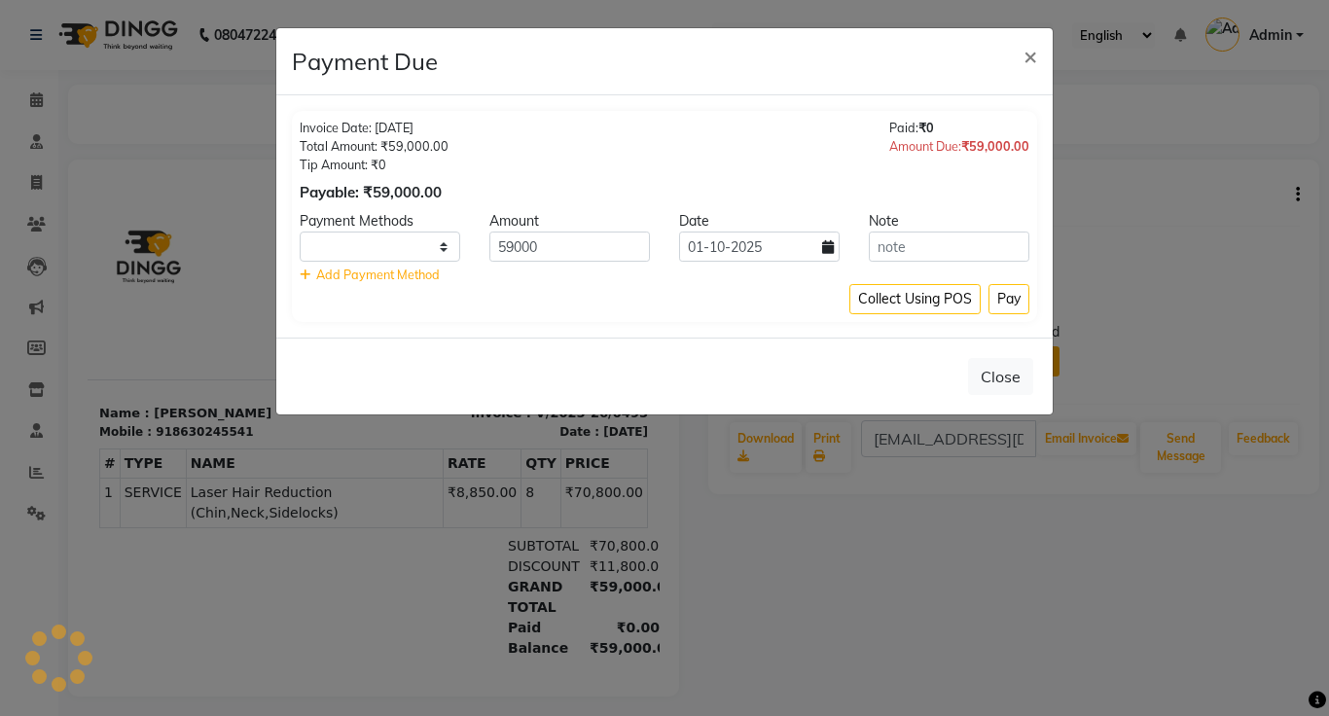
click at [365, 275] on span "Add Payment Method" at bounding box center [378, 275] width 124 height 16
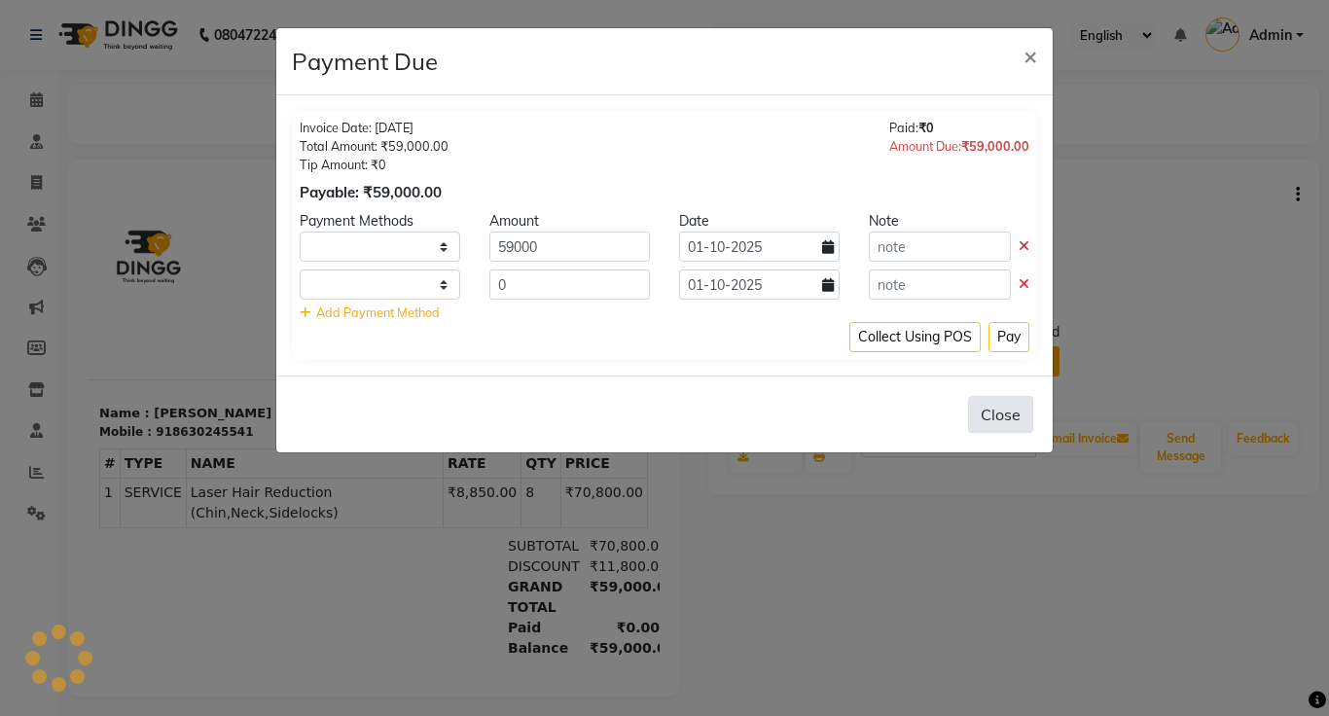
click at [1017, 416] on button "Close" at bounding box center [1000, 414] width 65 height 37
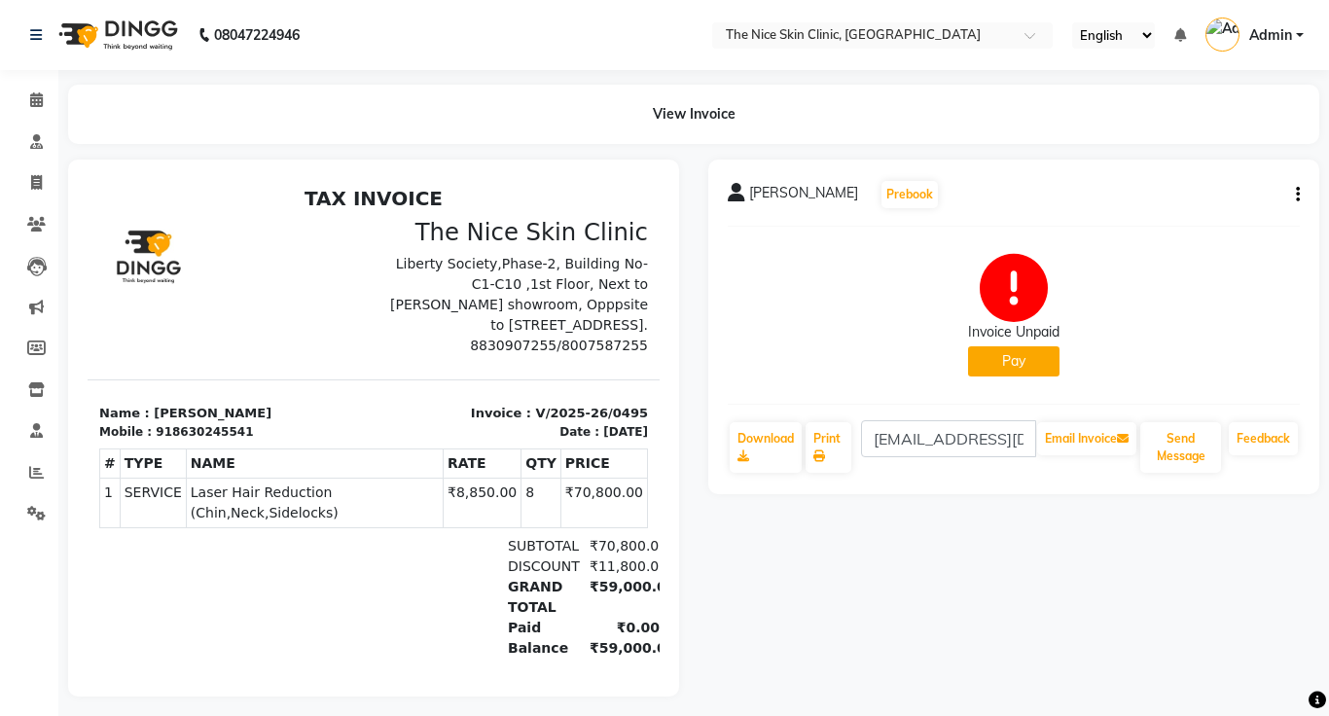
click at [1024, 363] on button "Pay" at bounding box center [1013, 361] width 91 height 30
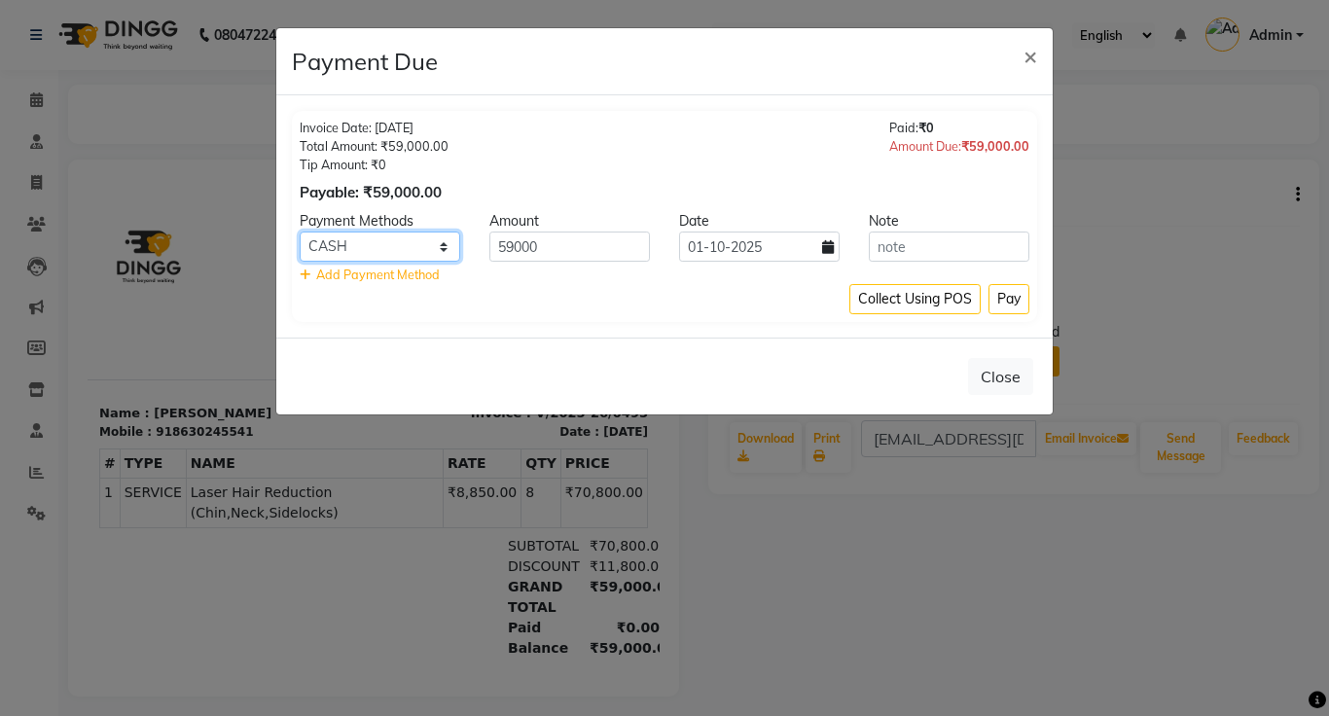
click at [445, 245] on select "Master Card Bank BharatPay Card Other Cards GPay Visa Card PayTM CASH ONLINE Ph…" at bounding box center [380, 246] width 160 height 30
select select "3"
click at [300, 231] on select "Master Card Bank BharatPay Card Other Cards GPay Visa Card PayTM CASH ONLINE Ph…" at bounding box center [380, 246] width 160 height 30
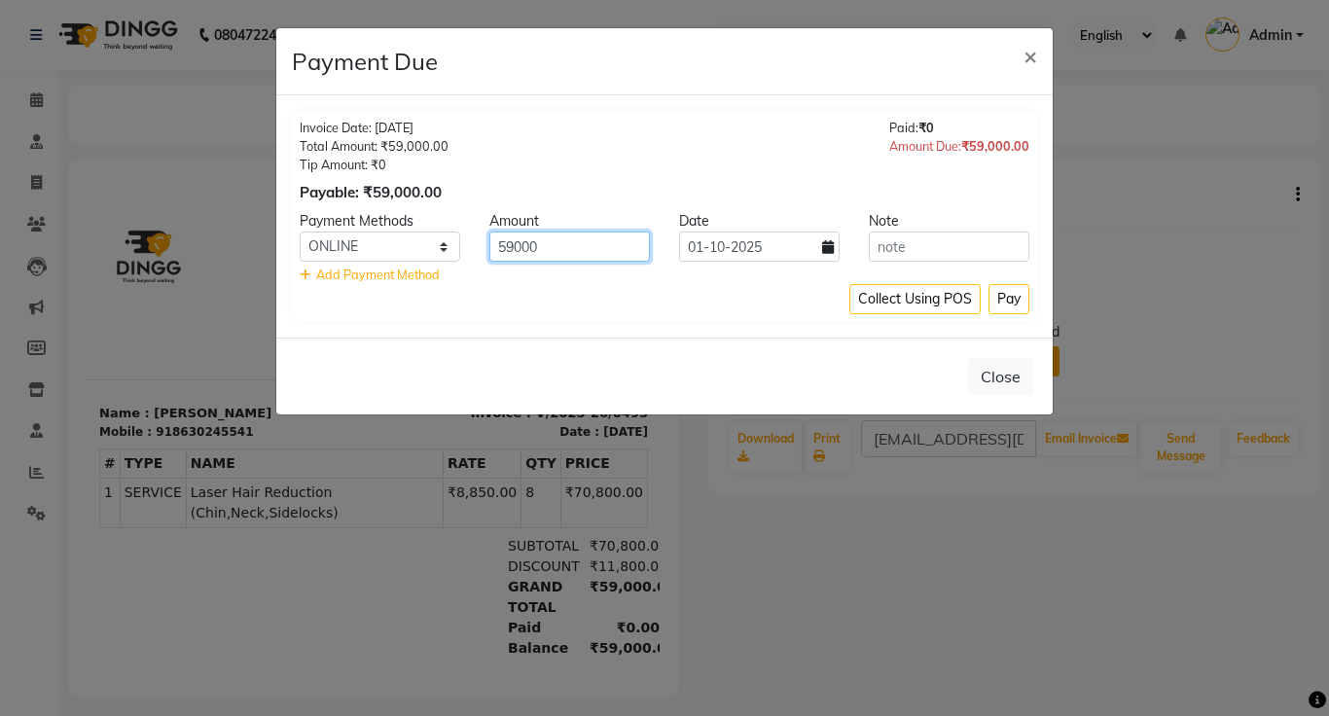
click at [554, 249] on input "59000" at bounding box center [569, 246] width 160 height 30
type input "5"
type input "30999"
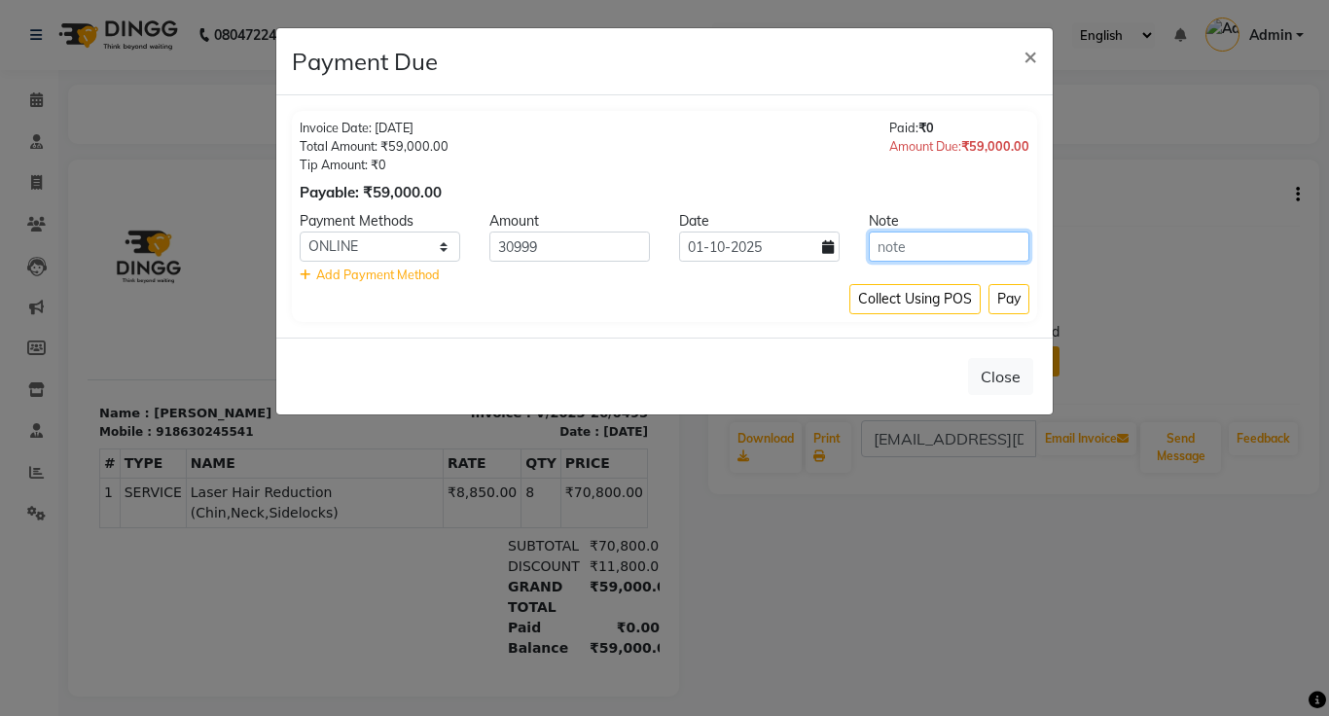
click at [919, 248] on input "text" at bounding box center [949, 246] width 160 height 30
type input "ADVANCE"
click at [1007, 304] on button "Pay" at bounding box center [1008, 299] width 41 height 30
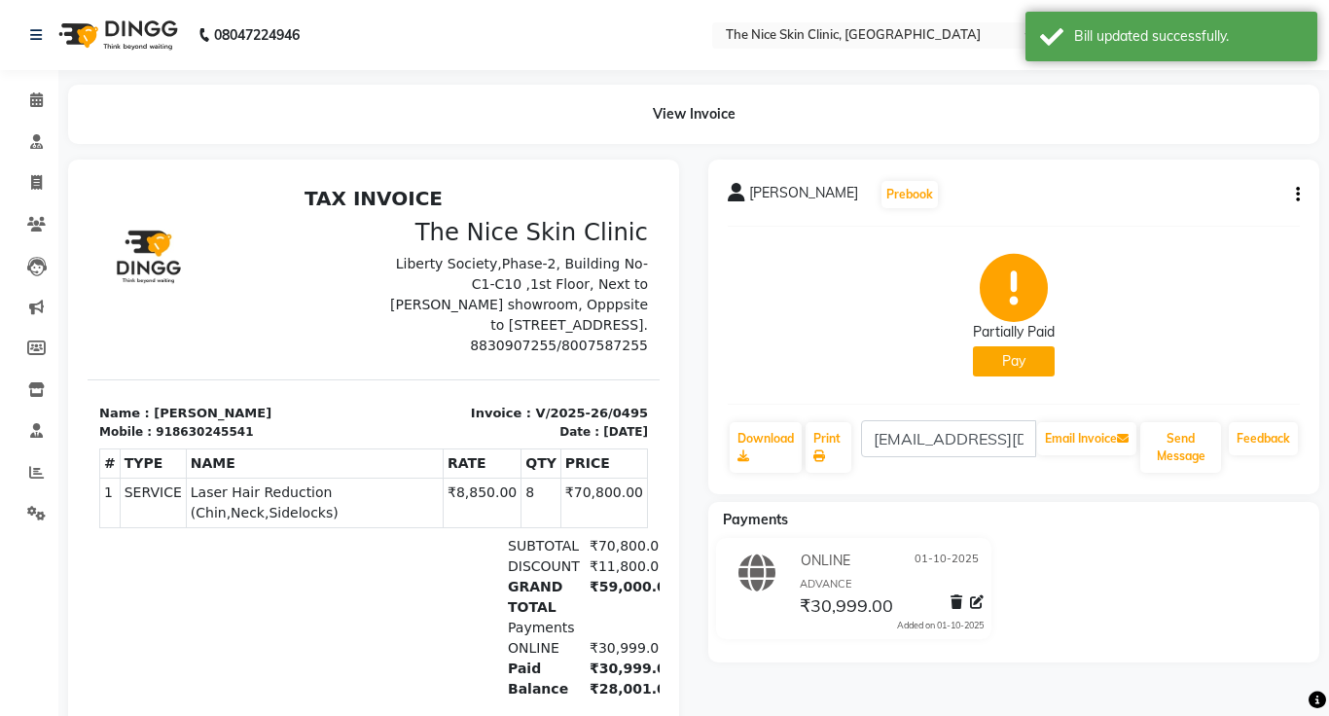
scroll to position [8, 0]
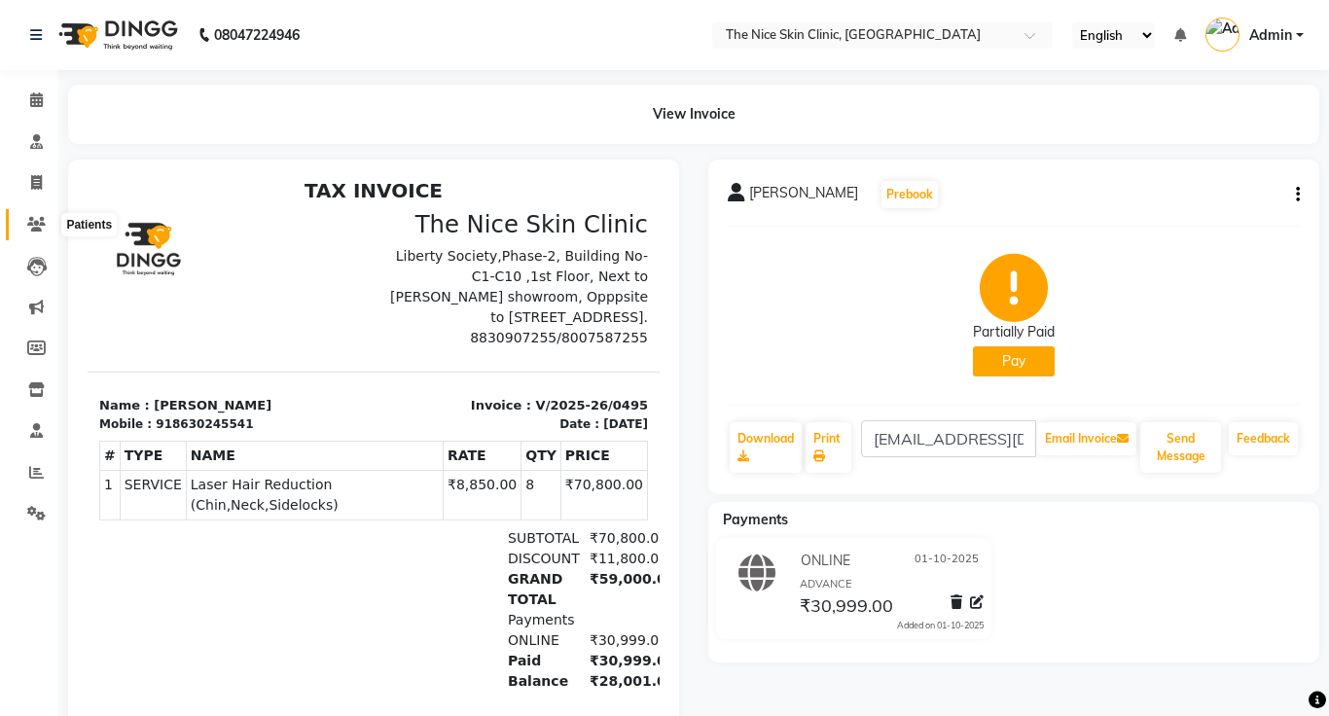
click at [36, 225] on icon at bounding box center [36, 224] width 18 height 15
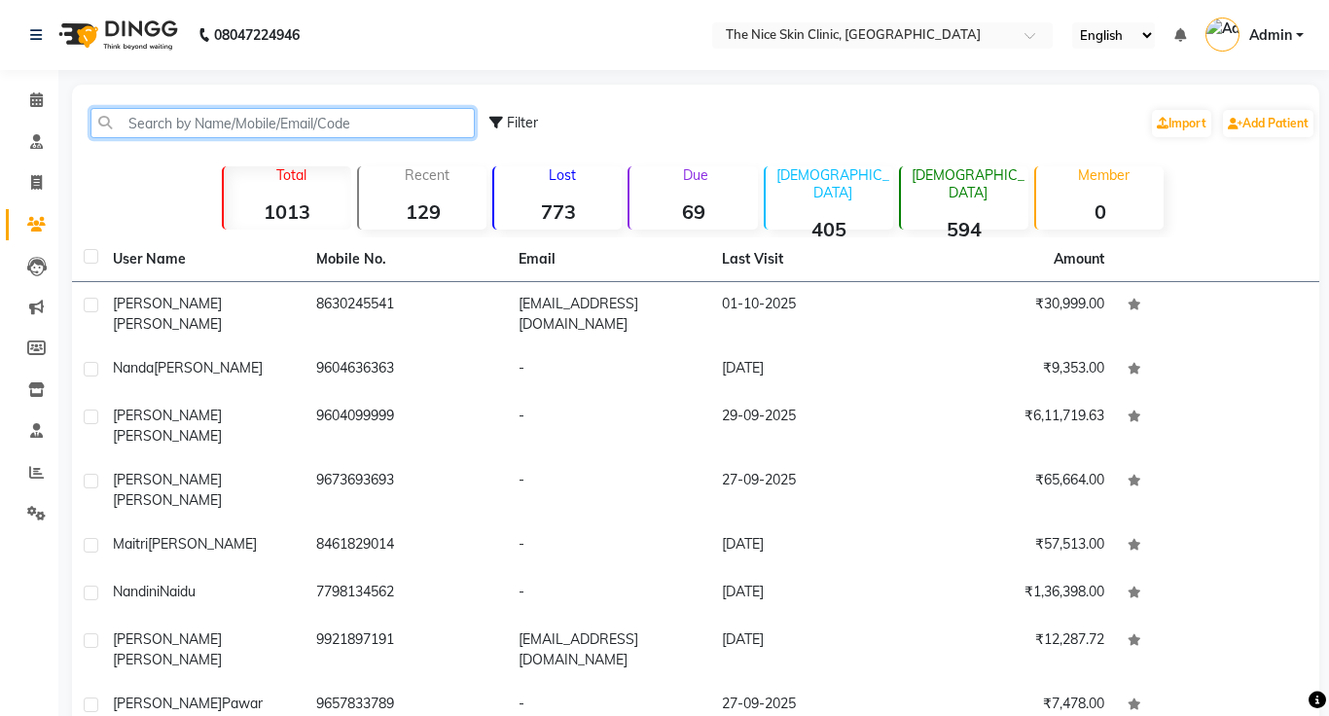
click at [355, 120] on input "text" at bounding box center [282, 123] width 384 height 30
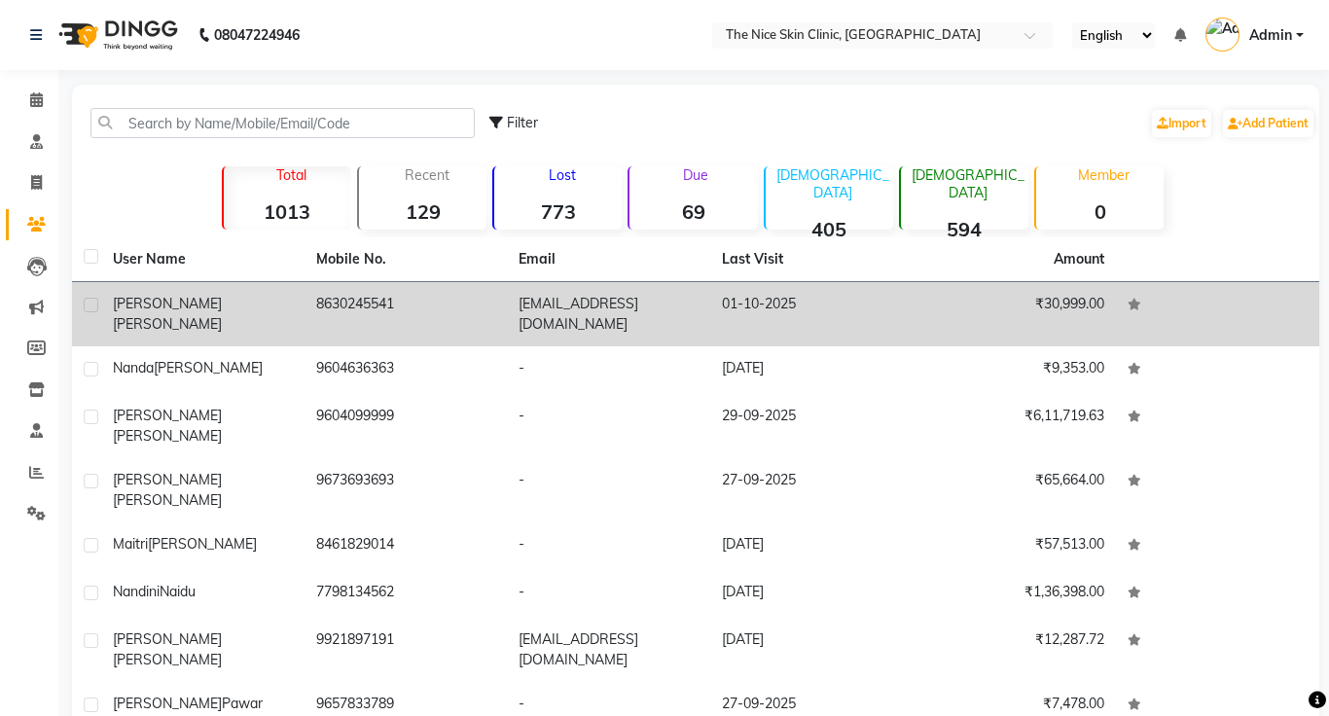
click at [196, 315] on span "[PERSON_NAME]" at bounding box center [167, 324] width 109 height 18
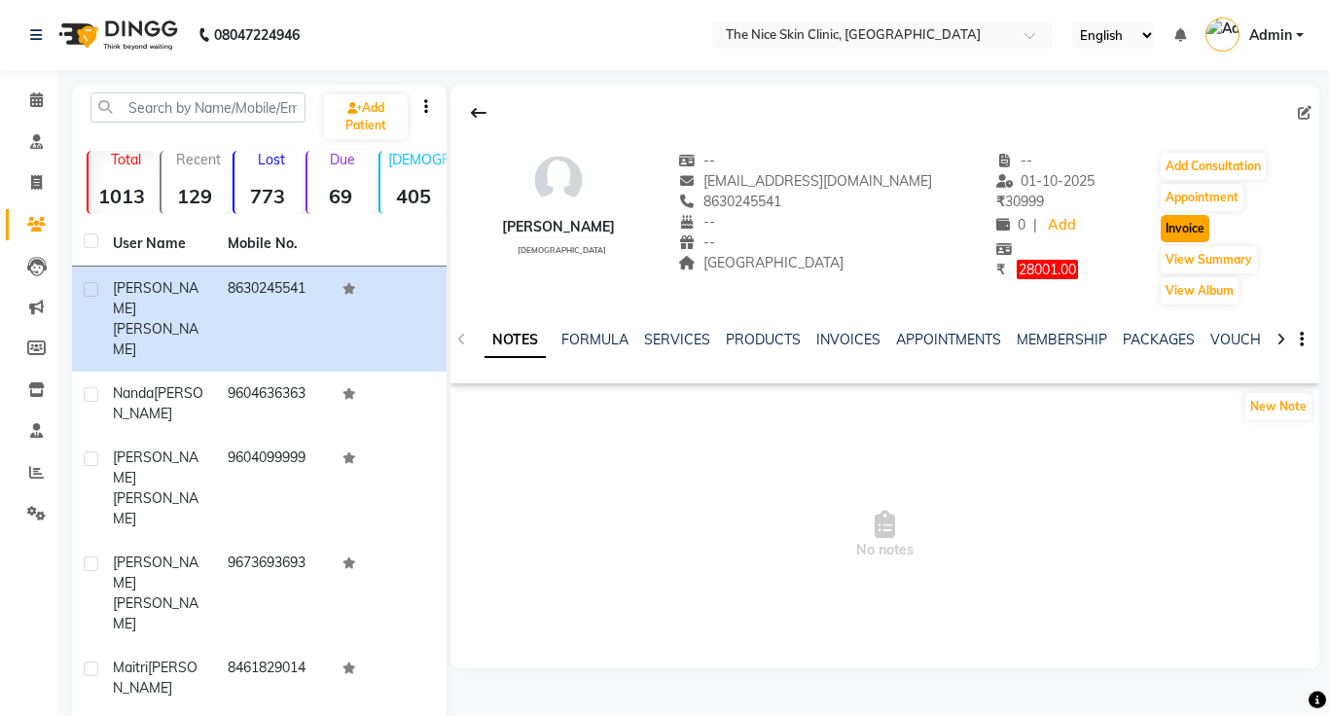
click at [1182, 231] on button "Invoice" at bounding box center [1184, 228] width 49 height 27
select select "35"
select select "service"
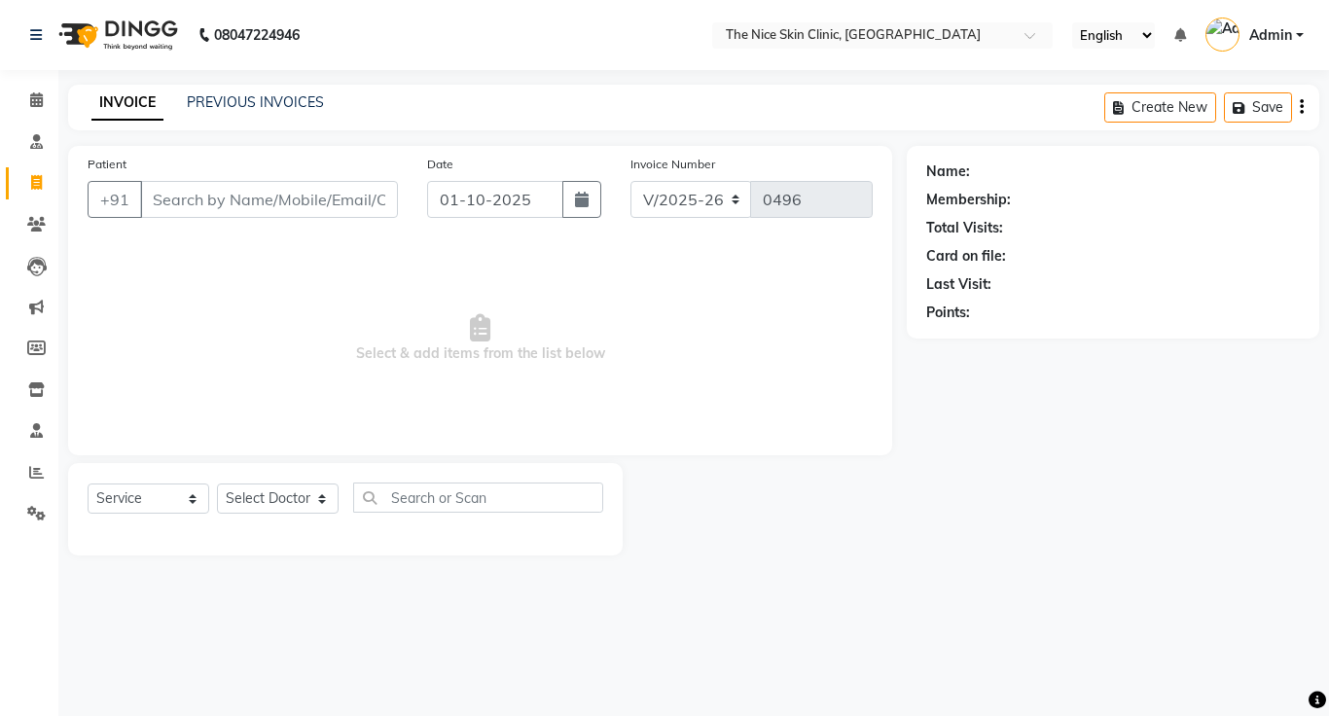
type input "8630245541"
click at [134, 495] on select "Select Service Product Membership Package Voucher Prepaid Gift Card" at bounding box center [149, 498] width 122 height 30
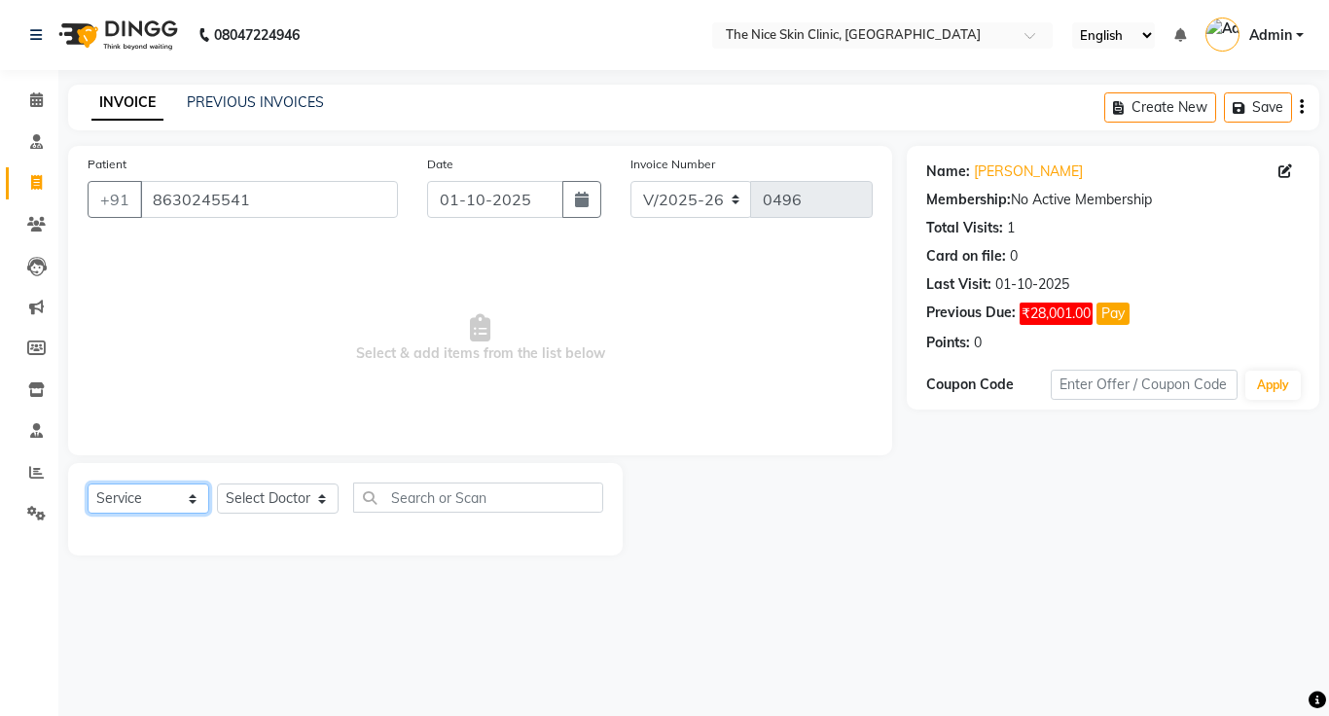
click at [88, 483] on select "Select Service Product Membership Package Voucher Prepaid Gift Card" at bounding box center [149, 498] width 122 height 30
click at [273, 495] on select "Select Doctor DR. JOSEPH DR. RAYMUS Kshitija Sandhya Pawar" at bounding box center [278, 498] width 122 height 30
select select "1297"
click at [217, 483] on select "Select Doctor DR. JOSEPH DR. RAYMUS Kshitija Sandhya Pawar" at bounding box center [278, 498] width 122 height 30
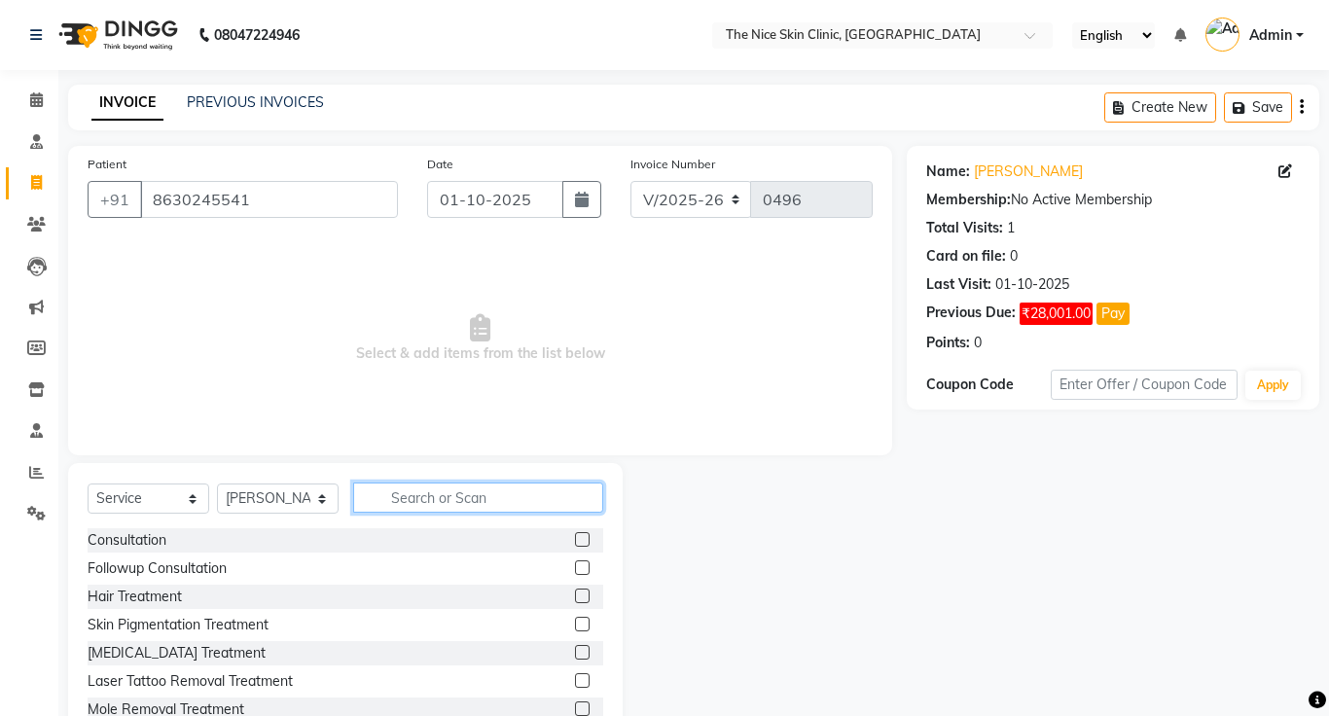
click at [493, 503] on input "text" at bounding box center [478, 497] width 250 height 30
click at [583, 541] on label at bounding box center [582, 539] width 15 height 15
click at [583, 541] on input "checkbox" at bounding box center [581, 540] width 13 height 13
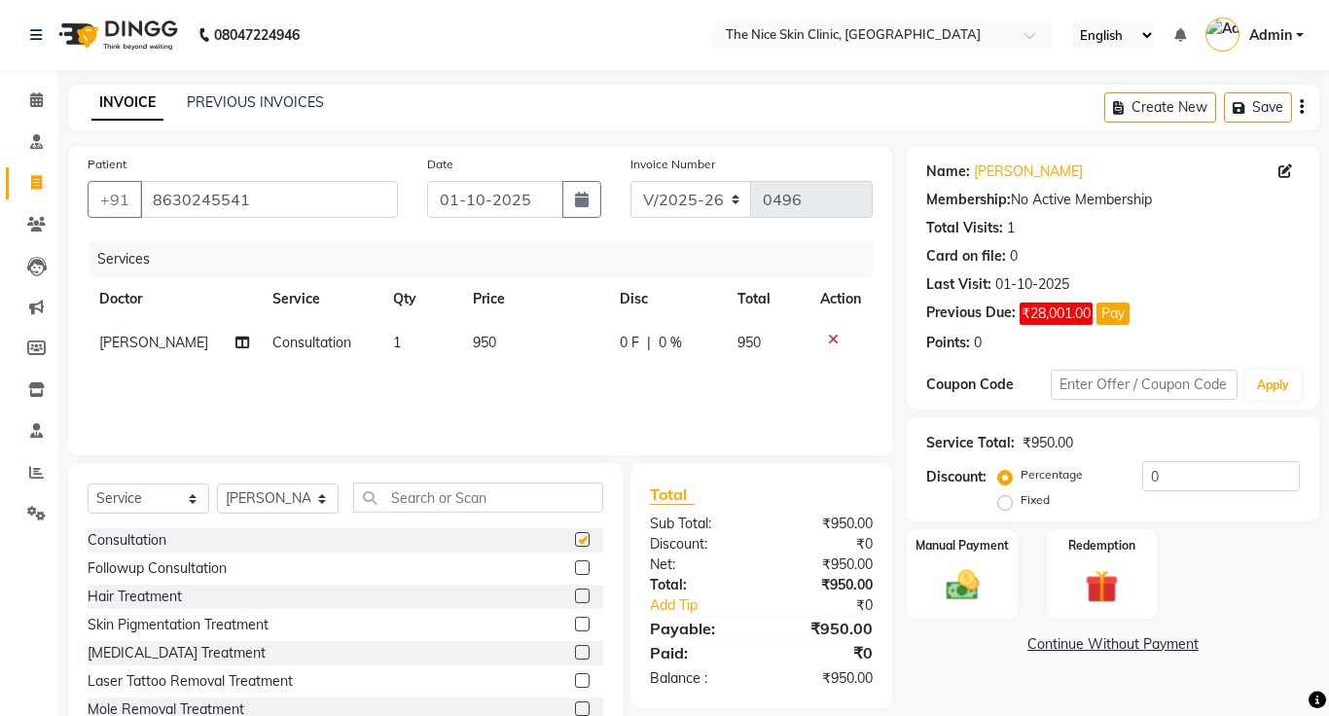
checkbox input "false"
click at [488, 341] on td "950" at bounding box center [534, 343] width 147 height 44
select select "1297"
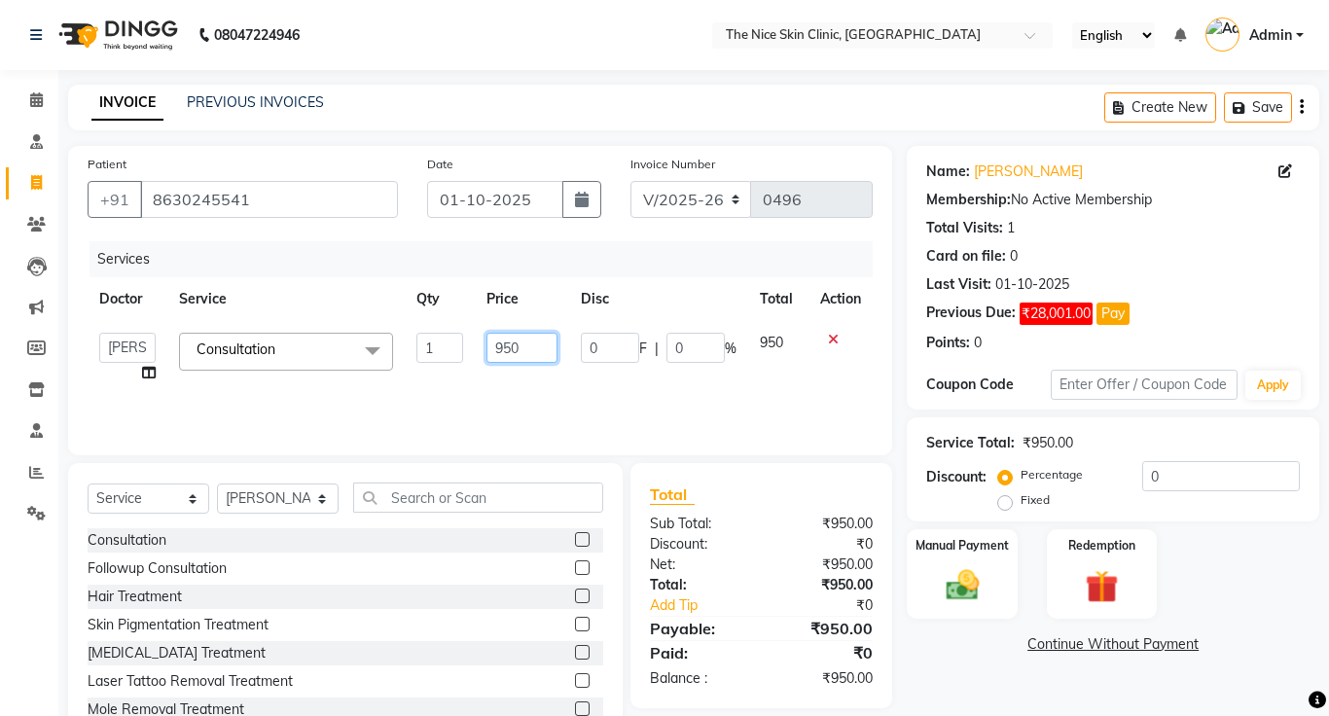
click at [537, 347] on input "950" at bounding box center [521, 348] width 70 height 30
type input "999"
click at [648, 420] on div "Services Doctor Service Qty Price Disc Total Action DR. JOSEPH DR. RAYMUS Kshit…" at bounding box center [480, 338] width 785 height 195
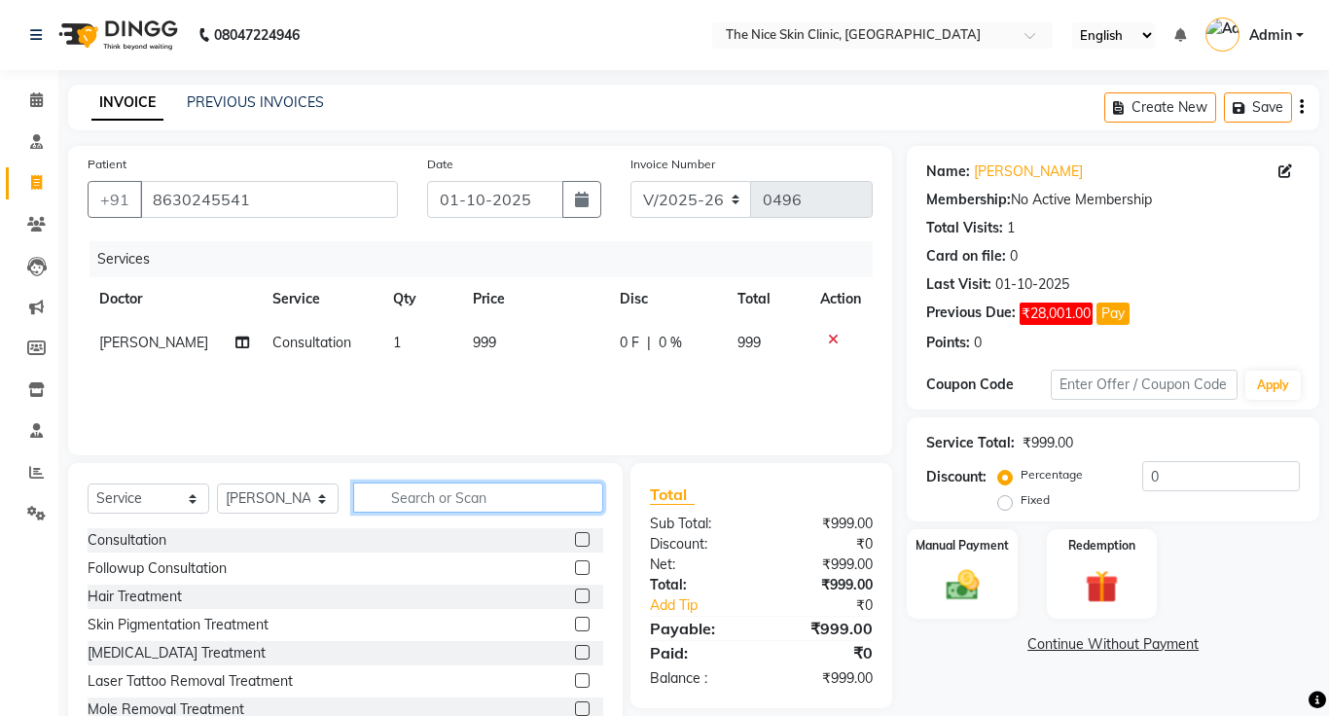
click at [526, 496] on input "text" at bounding box center [478, 497] width 250 height 30
click at [152, 500] on select "Select Service Product Membership Package Voucher Prepaid Gift Card" at bounding box center [149, 498] width 122 height 30
select select "product"
click at [88, 483] on select "Select Service Product Membership Package Voucher Prepaid Gift Card" at bounding box center [149, 498] width 122 height 30
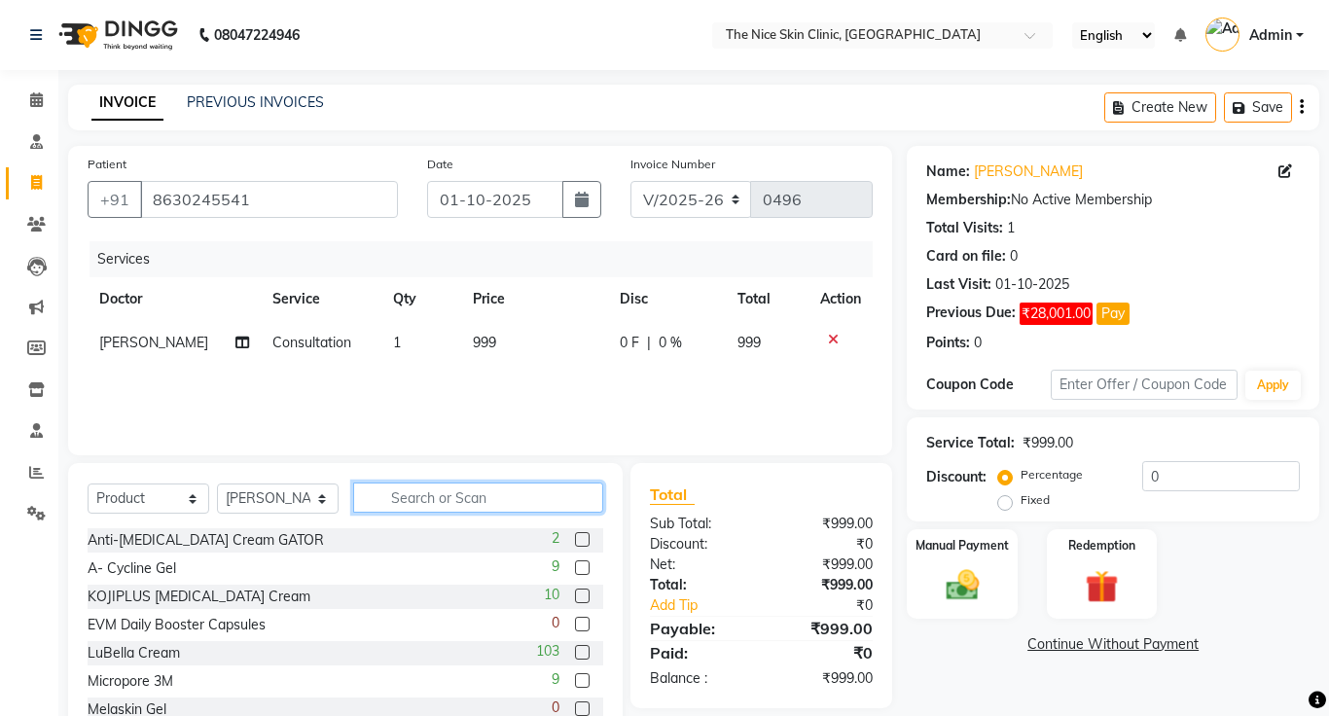
click at [517, 499] on input "text" at bounding box center [478, 497] width 250 height 30
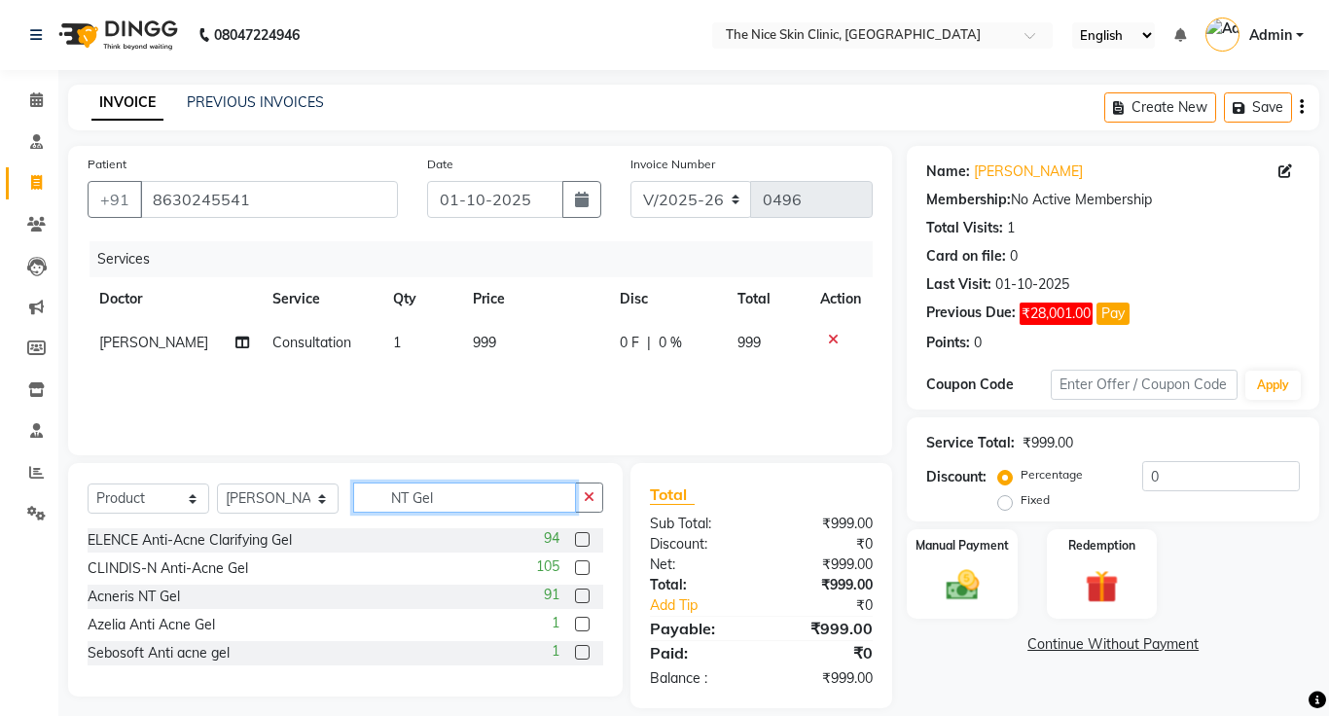
type input "NT Gel"
click at [580, 598] on label at bounding box center [582, 595] width 15 height 15
click at [580, 598] on input "checkbox" at bounding box center [581, 596] width 13 height 13
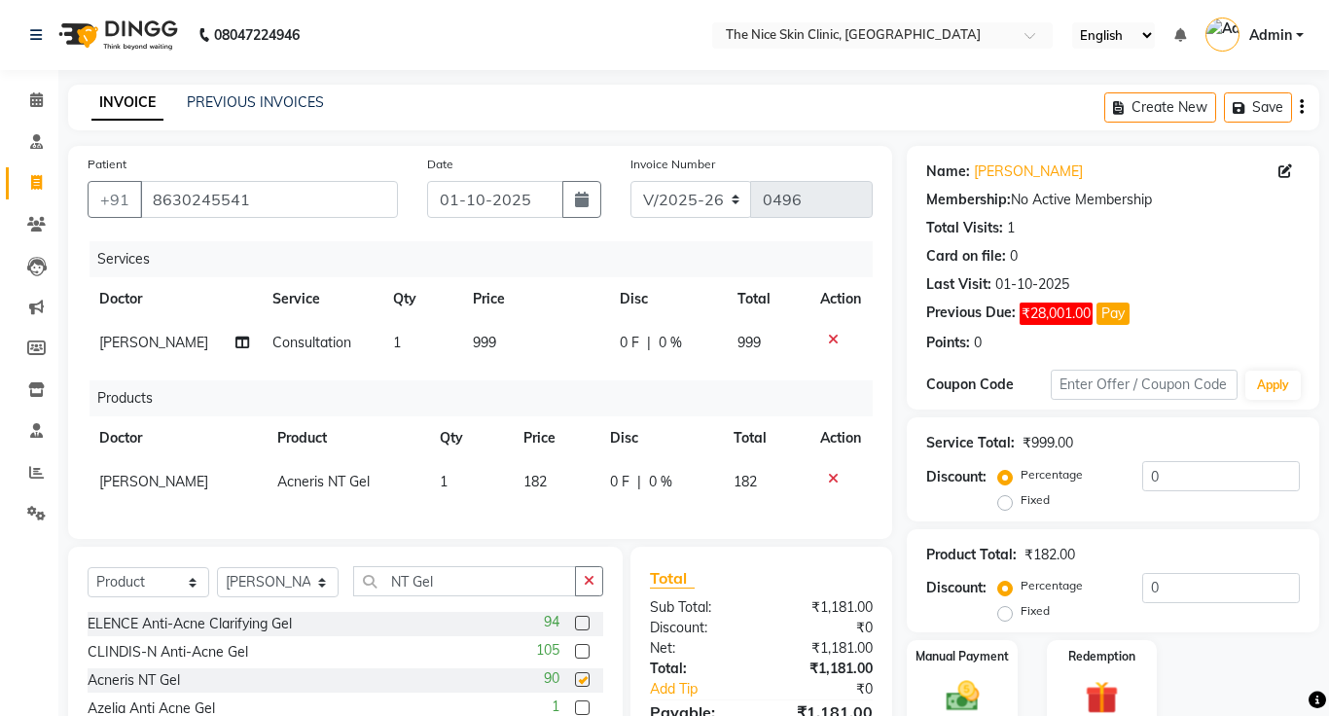
checkbox input "false"
click at [448, 482] on td "1" at bounding box center [470, 482] width 84 height 44
select select "1297"
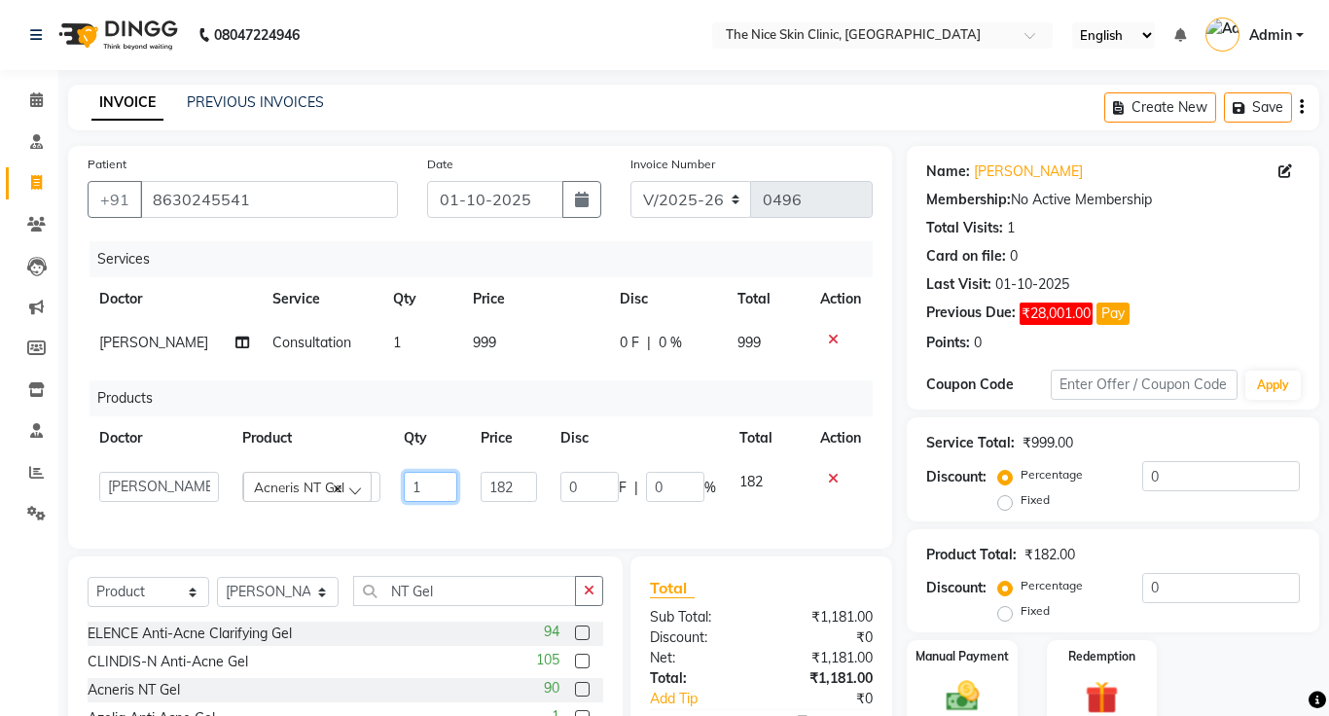
click at [437, 488] on input "1" at bounding box center [430, 487] width 53 height 30
type input "2"
click at [620, 527] on div "Patient +91 8630245541 Date 01-10-2025 Invoice Number V/2025 V/2025-26 0496 Ser…" at bounding box center [480, 347] width 824 height 403
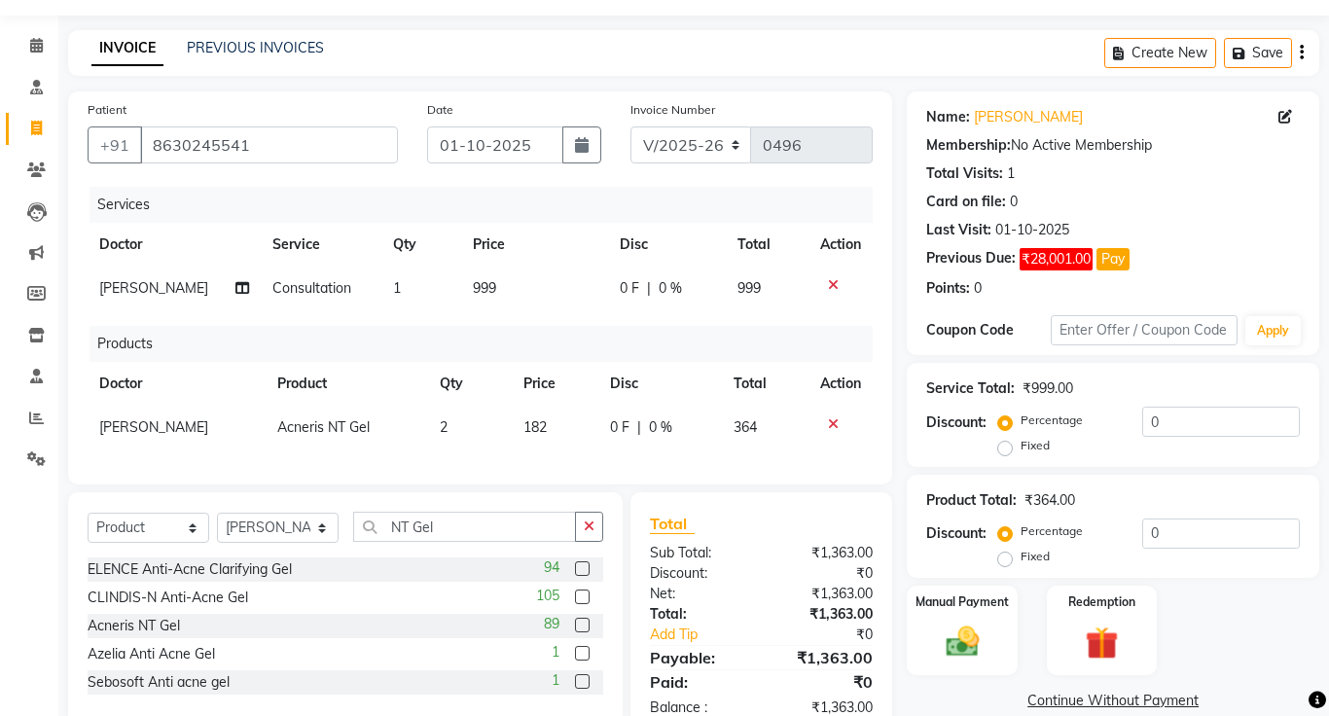
scroll to position [105, 0]
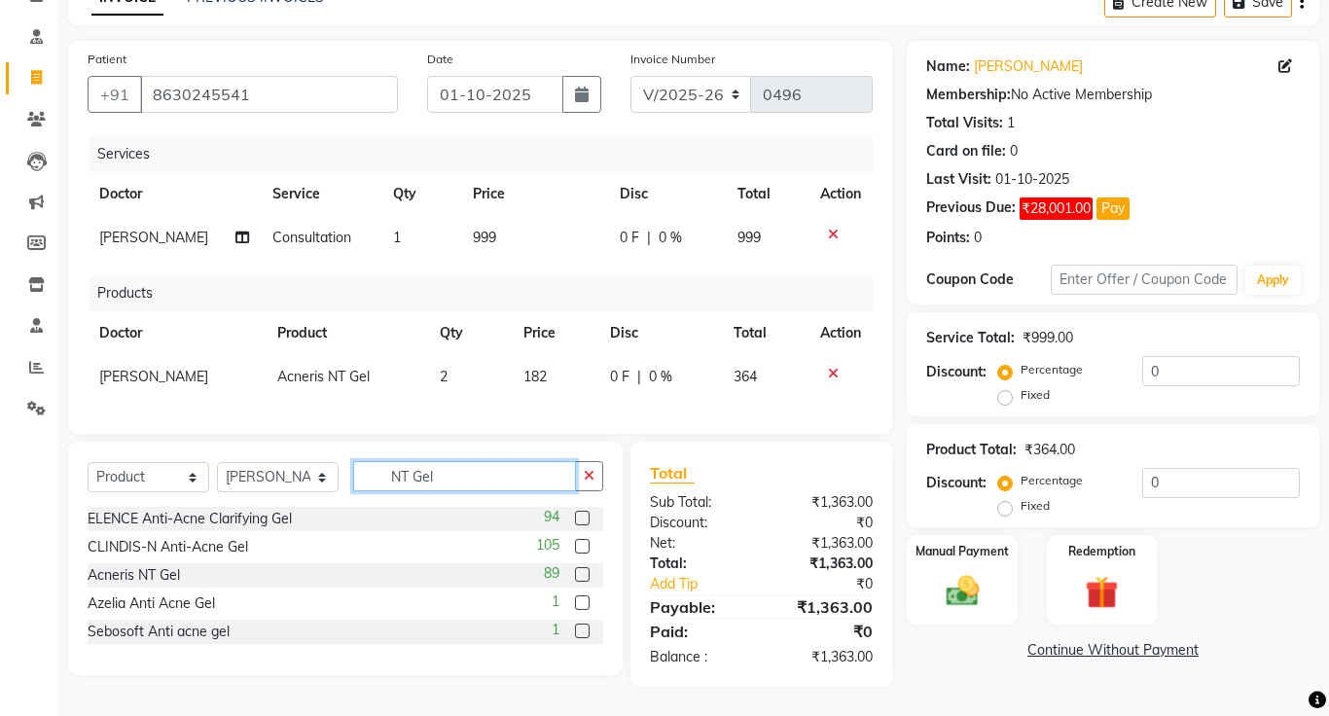
click at [478, 475] on input "NT Gel" at bounding box center [464, 476] width 223 height 30
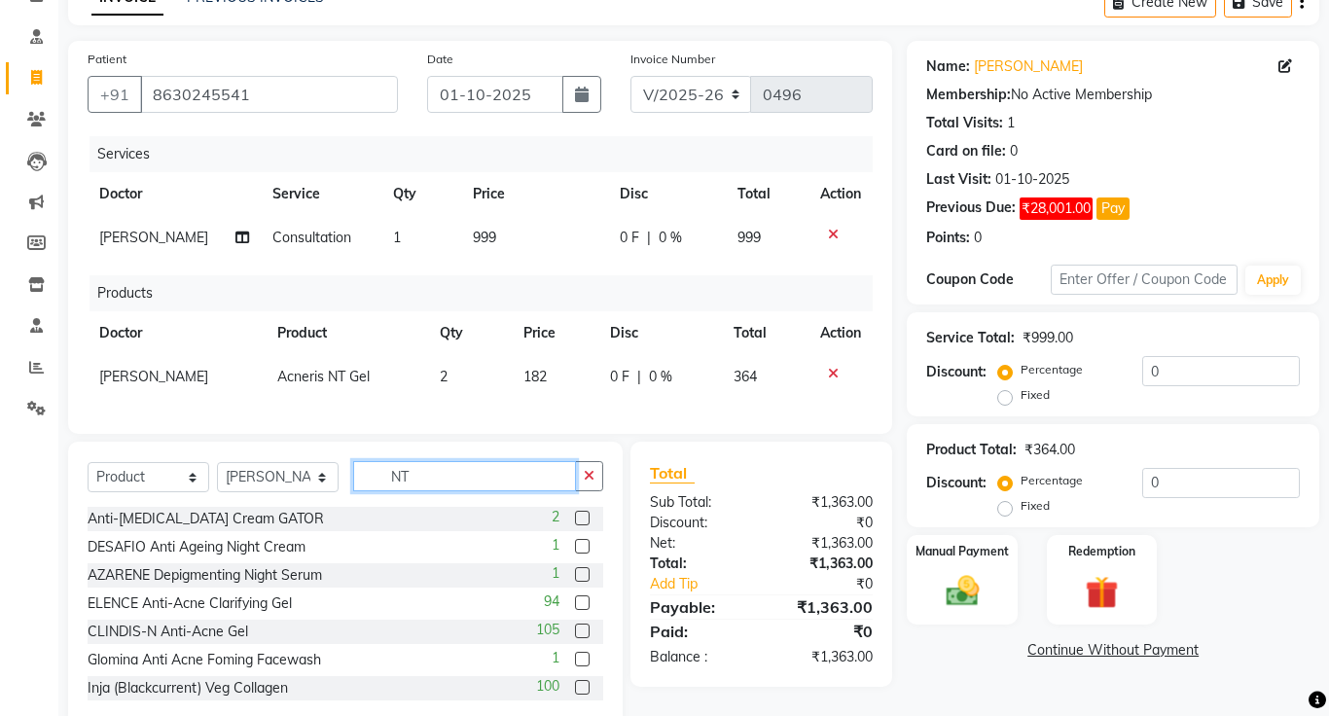
type input "N"
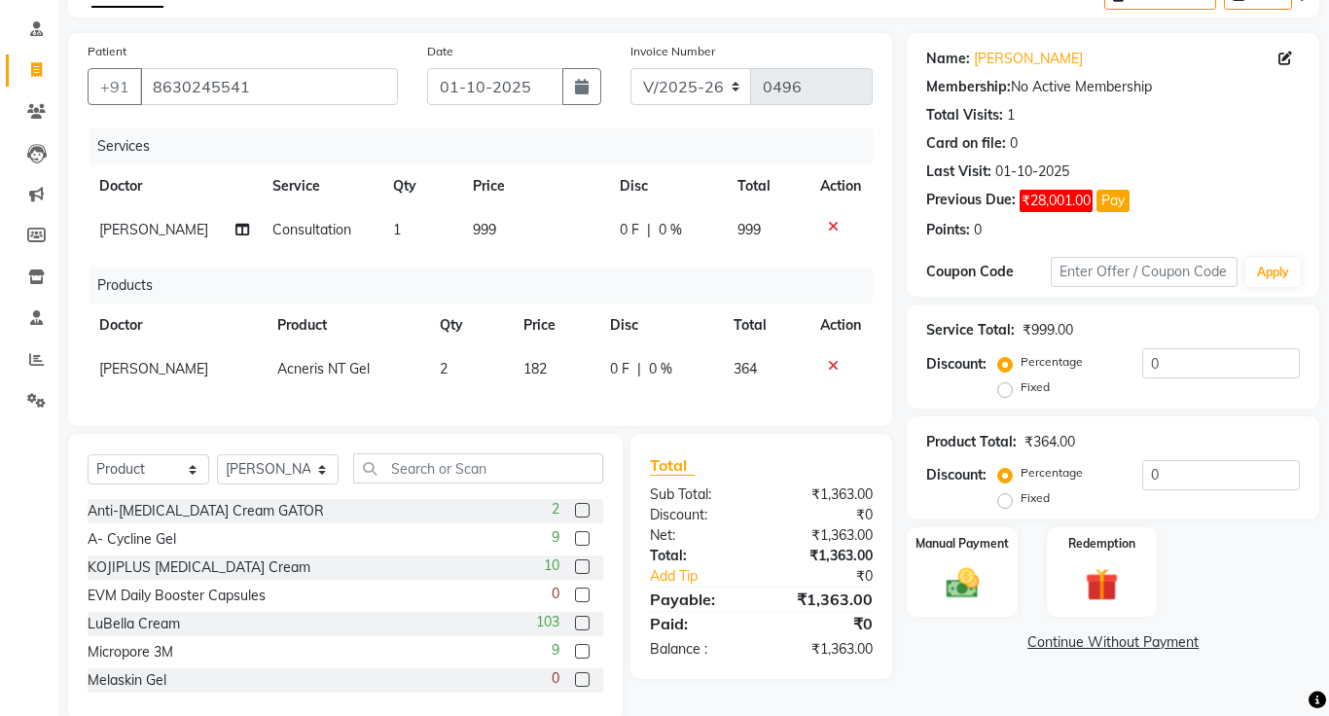
click at [707, 134] on div "Patient +91 8630245541 Date 01-10-2025 Invoice Number V/2025 V/2025-26 0496 Ser…" at bounding box center [480, 229] width 824 height 393
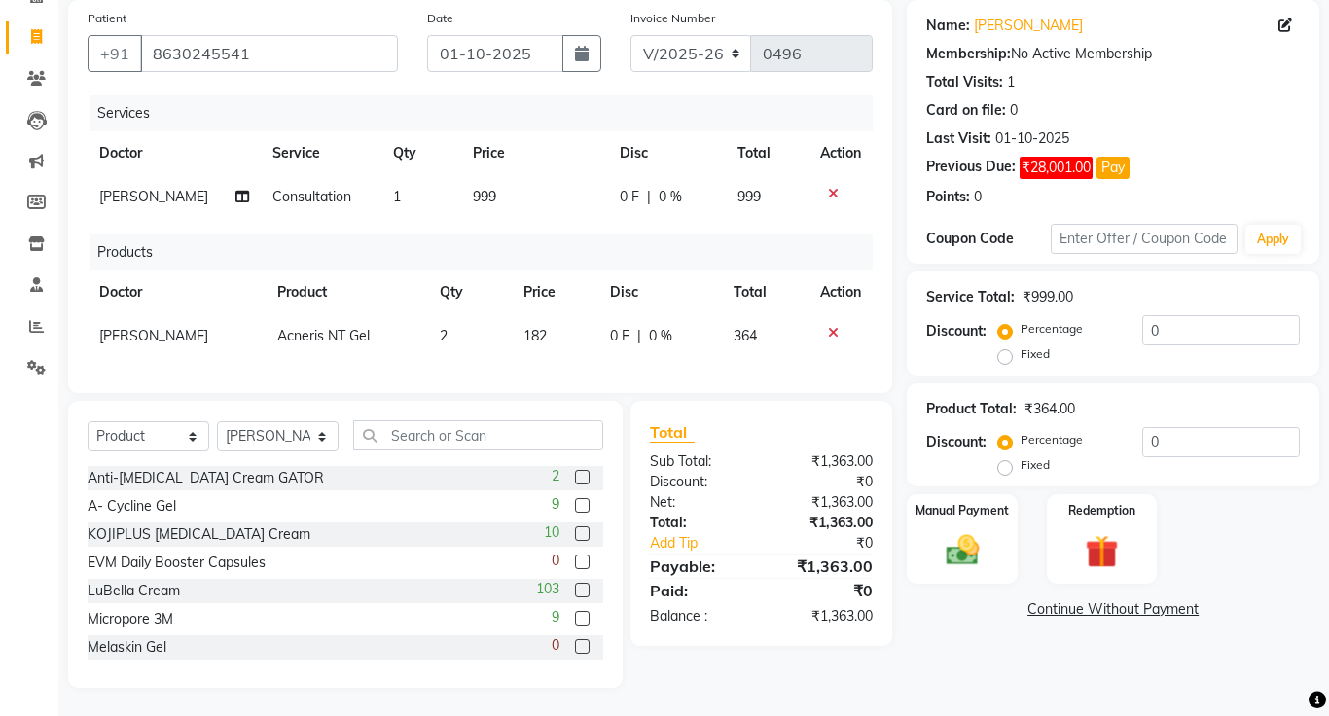
scroll to position [147, 0]
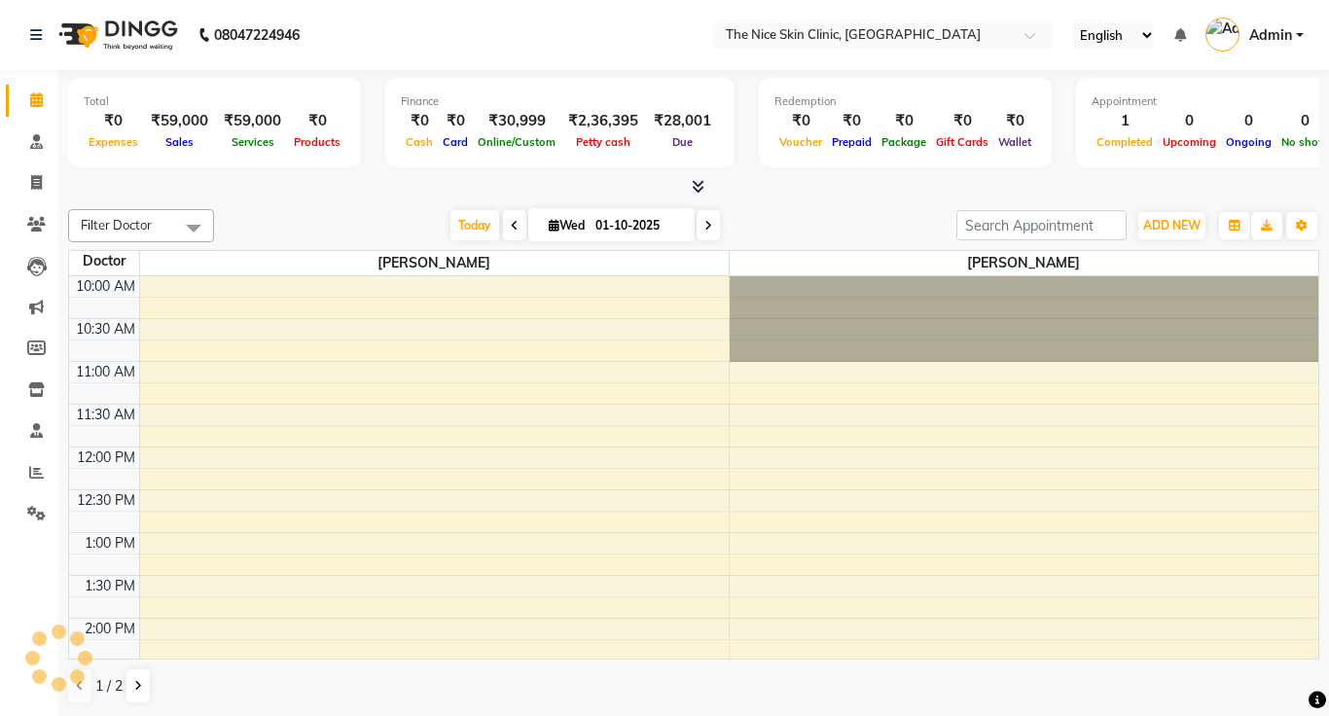
click at [32, 101] on icon at bounding box center [36, 99] width 13 height 15
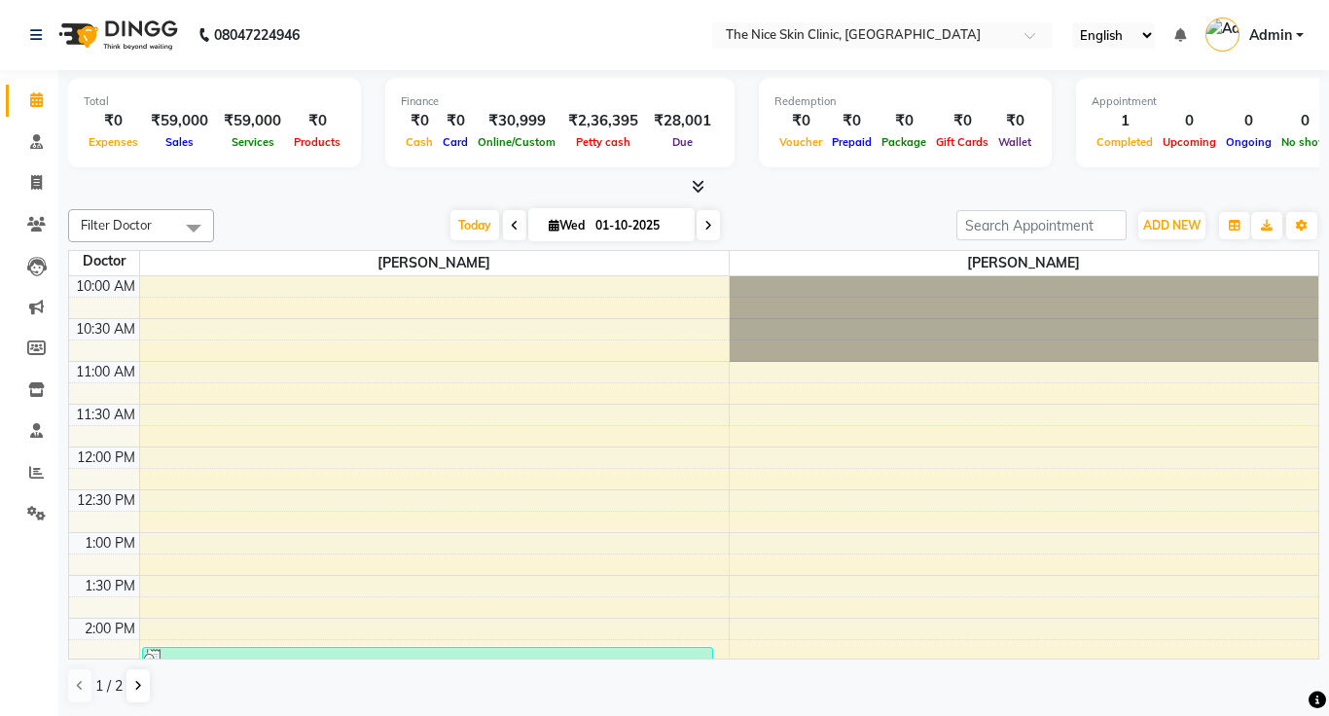
click at [32, 101] on icon at bounding box center [36, 99] width 13 height 15
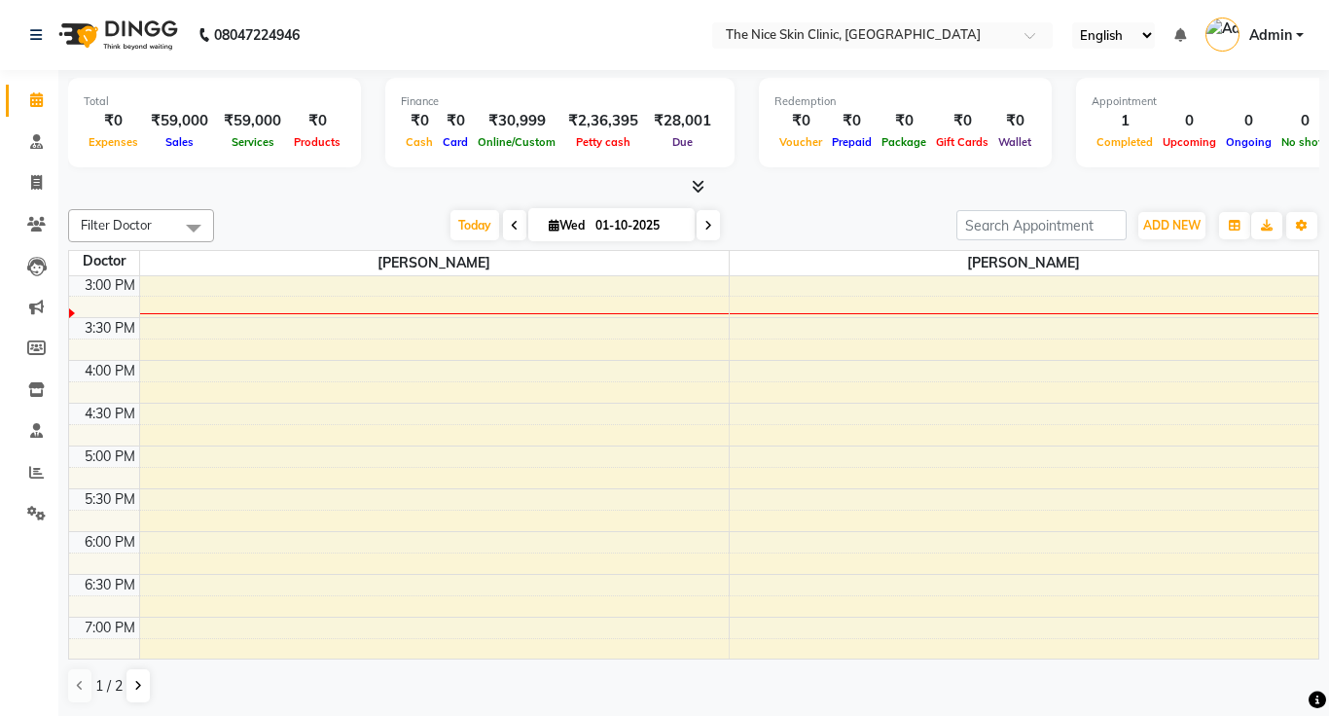
click at [32, 101] on icon at bounding box center [36, 99] width 13 height 15
click at [44, 96] on span at bounding box center [36, 100] width 34 height 22
click at [1225, 238] on div "Group By Staff View Room View View as Vertical Vertical - Week View Horizontal …" at bounding box center [1234, 225] width 35 height 31
click at [1230, 228] on icon "button" at bounding box center [1234, 226] width 12 height 12
